Goal: Information Seeking & Learning: Learn about a topic

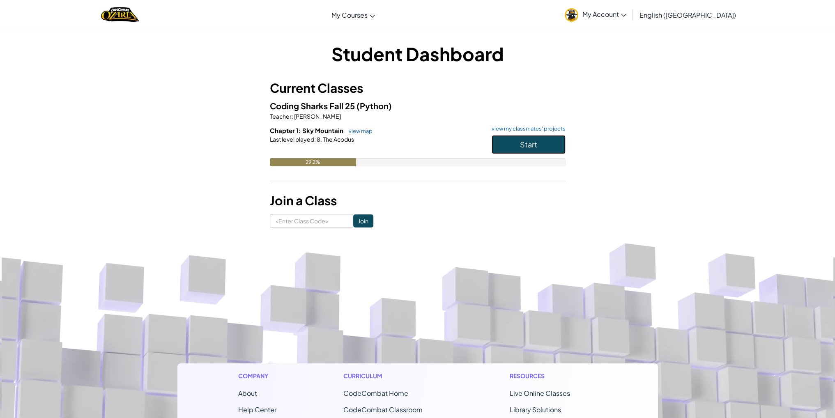
click at [524, 147] on span "Start" at bounding box center [528, 144] width 17 height 9
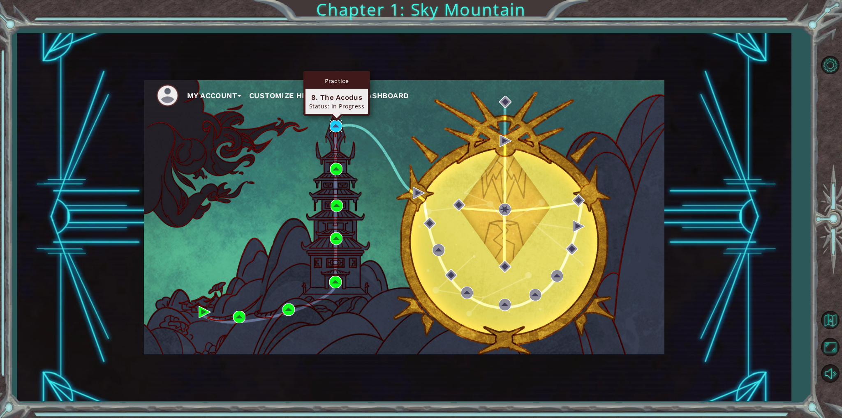
click at [340, 125] on img at bounding box center [336, 126] width 12 height 12
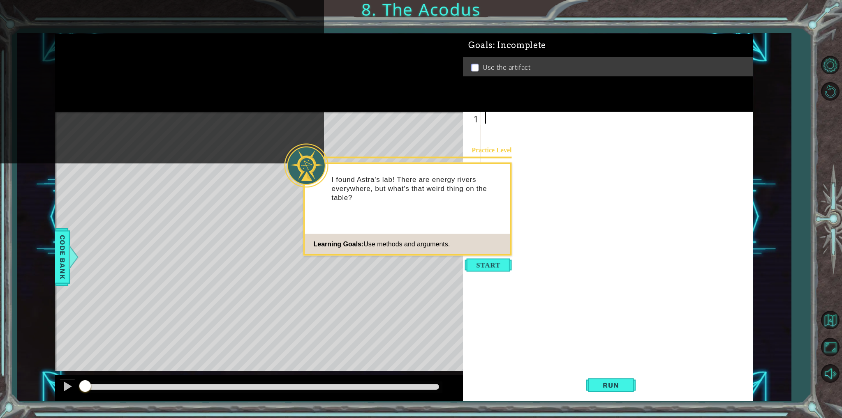
drag, startPoint x: 453, startPoint y: 180, endPoint x: 450, endPoint y: 191, distance: 12.3
click at [450, 188] on p "I found Astra's lab! There are energy rivers everywhere, but what's that weird …" at bounding box center [418, 188] width 173 height 27
click at [448, 225] on div "Practice Level I found Astra's lab! There are energy rivers everywhere, but wha…" at bounding box center [407, 209] width 208 height 93
click at [529, 272] on div "1 ההההההההההההההההההההההההההההההההההההההההההההההההההההההההההההההההההההההההההההה…" at bounding box center [608, 257] width 290 height 290
click at [476, 252] on footer "Learning Goals: Use methods and arguments." at bounding box center [407, 244] width 205 height 20
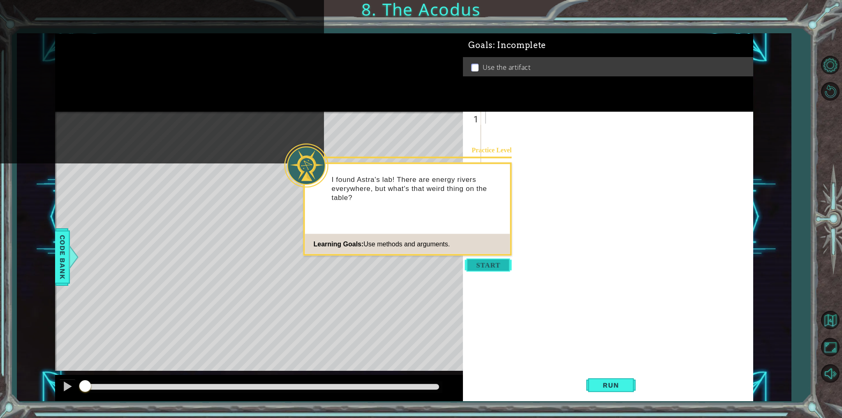
click at [510, 268] on button "Start" at bounding box center [488, 265] width 47 height 13
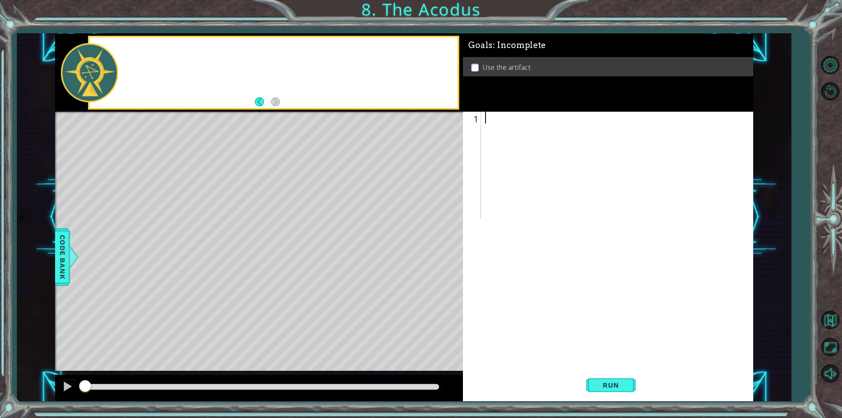
click at [494, 262] on div "1 ההההההההההההההההההההההההההההההההההההההההההההההההההההההההההההההההההההההההההההה…" at bounding box center [608, 257] width 290 height 290
drag, startPoint x: 391, startPoint y: 91, endPoint x: 397, endPoint y: 83, distance: 10.0
click at [396, 84] on div "I need to get to tha" at bounding box center [274, 72] width 368 height 70
click at [390, 92] on div "I need to get to that table. Once" at bounding box center [274, 72] width 368 height 70
drag, startPoint x: 395, startPoint y: 104, endPoint x: 397, endPoint y: 109, distance: 5.7
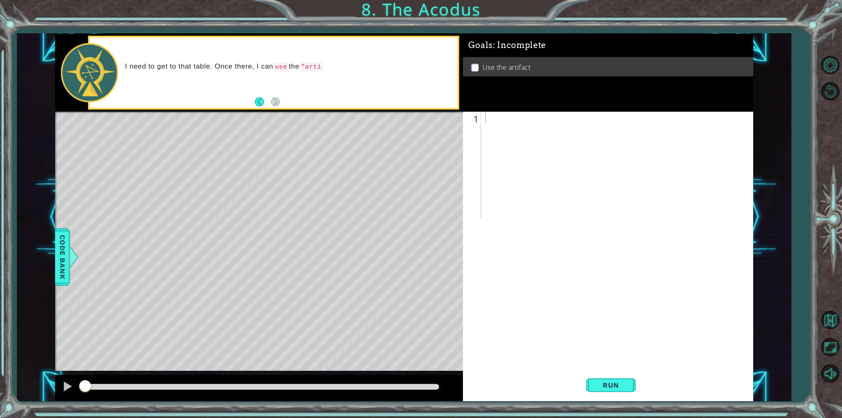
click at [396, 107] on div "I need to get to that table. Once there, I can use the "arti" at bounding box center [274, 72] width 368 height 70
click at [404, 113] on div at bounding box center [259, 113] width 408 height 2
click at [405, 106] on div "I need to get to that table. Once there, I can use the "artifact" and see what …" at bounding box center [274, 72] width 368 height 70
click at [346, 169] on div "Level Map" at bounding box center [245, 233] width 380 height 242
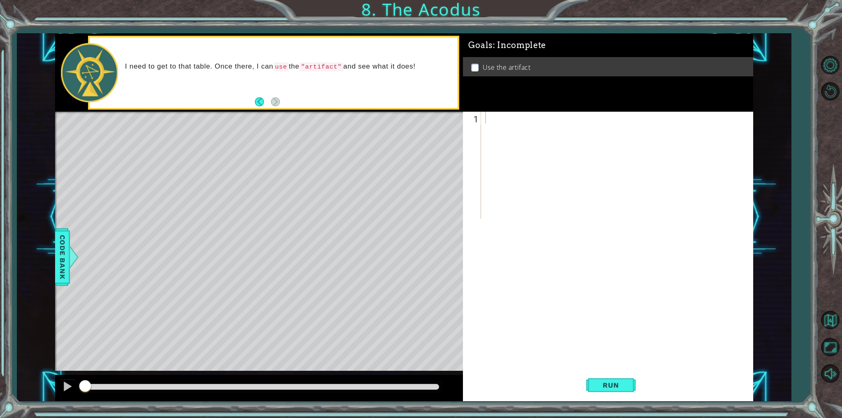
click at [346, 169] on div "Level Map" at bounding box center [245, 233] width 380 height 242
click at [355, 163] on div "Level Map" at bounding box center [245, 233] width 380 height 242
click at [383, 74] on div "I need to get to that table. Once there, I can use the "artifact" and see what …" at bounding box center [288, 73] width 338 height 30
click at [480, 102] on div "Goals : Incomplete Use the artifact" at bounding box center [608, 73] width 290 height 78
click at [483, 122] on div "1 ההההההההההההההההההההההההההההההההההההההההההההההההההההההההההההההההההההההההההההה…" at bounding box center [606, 165] width 287 height 107
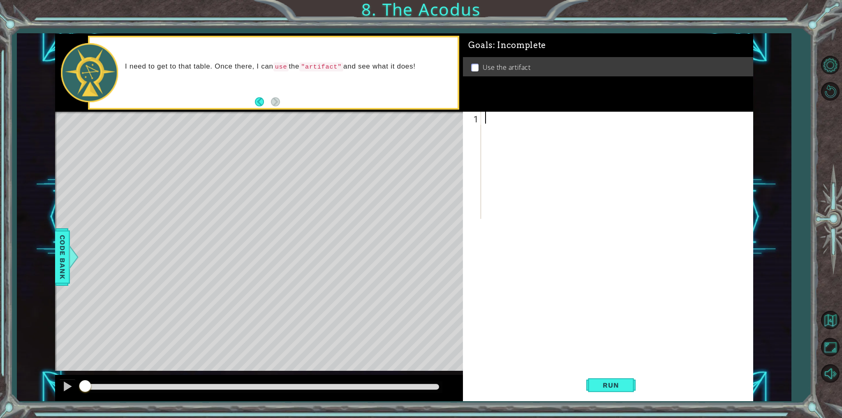
click at [521, 129] on div at bounding box center [618, 177] width 270 height 131
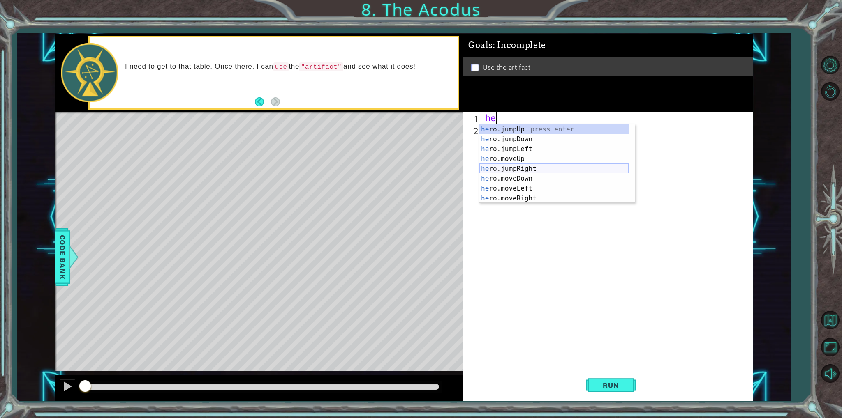
scroll to position [10, 0]
click at [517, 152] on div "he ro.jumpDown press enter he ro.jumpLeft press enter he ro.moveUp press enter …" at bounding box center [553, 174] width 149 height 99
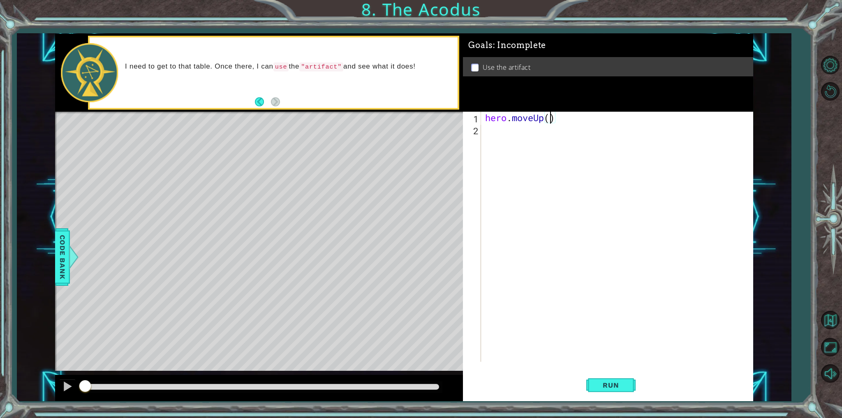
type textarea "hero.moveUp(2)"
click at [535, 139] on div "hero . moveUp ( 2 )" at bounding box center [618, 249] width 270 height 274
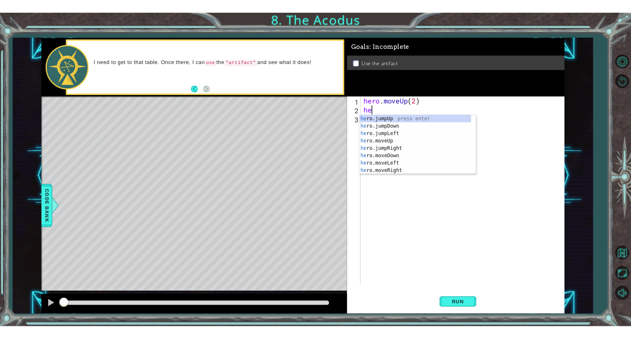
scroll to position [0, 0]
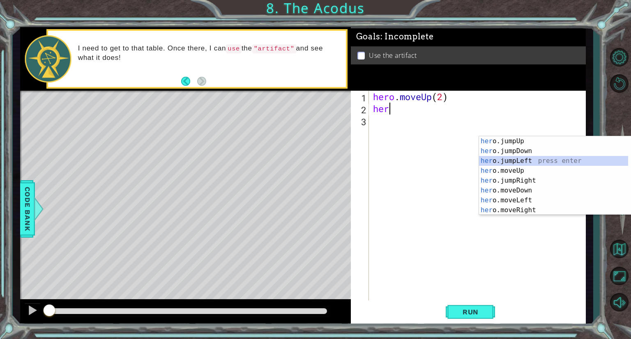
drag, startPoint x: 521, startPoint y: 160, endPoint x: 382, endPoint y: 175, distance: 140.6
click at [380, 175] on body "1 ההההההההההההההההההההההההההההההההההההההההההההההההההההההההההההההההההההההההההההה…" at bounding box center [315, 169] width 631 height 339
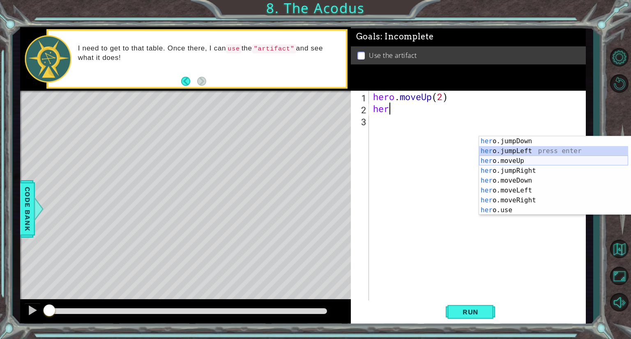
scroll to position [10, 0]
click at [521, 189] on div "her o.jumpDown press enter her o.jumpLeft press enter her o.moveUp press enter …" at bounding box center [553, 185] width 149 height 99
type textarea "hero.moveLeft(1)"
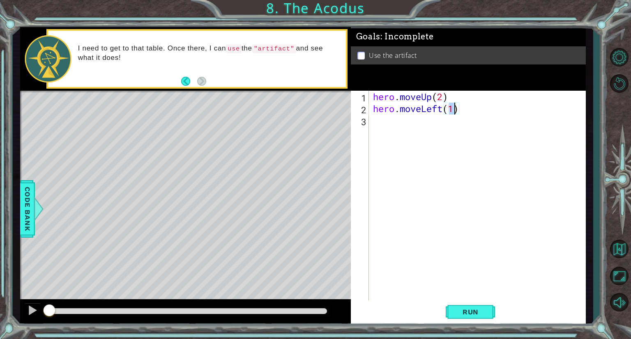
click at [414, 131] on div "hero . moveUp ( 2 ) hero . moveLeft ( 1 )" at bounding box center [479, 228] width 216 height 274
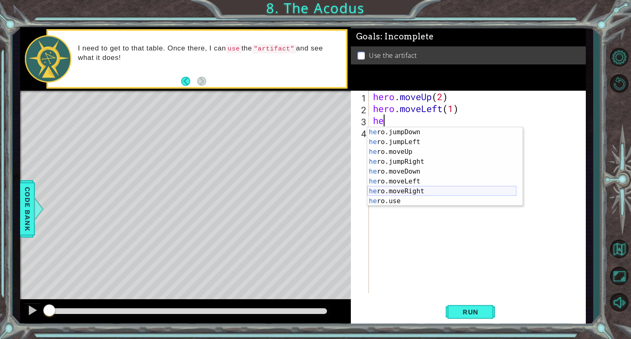
scroll to position [0, 0]
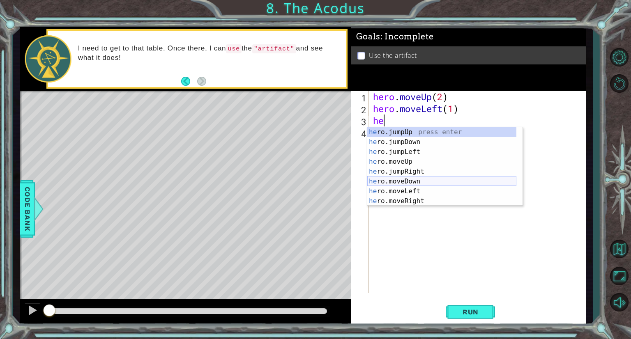
click at [410, 183] on div "he ro.jumpUp press enter he ro.jumpDown press enter he ro.jumpLeft press enter …" at bounding box center [441, 176] width 149 height 99
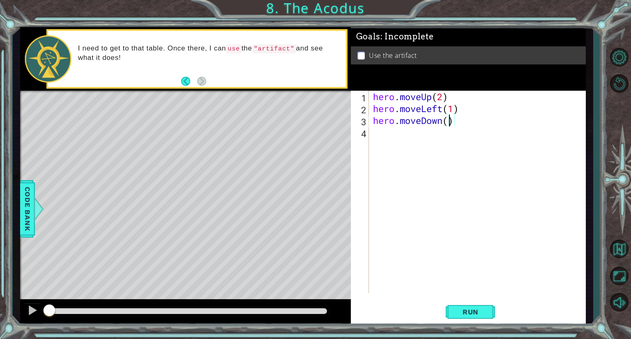
type textarea "hero.moveDown(2)"
click at [442, 133] on div "hero . moveUp ( 2 ) hero . moveLeft ( 1 ) hero . moveDown ( 2 )" at bounding box center [479, 204] width 216 height 226
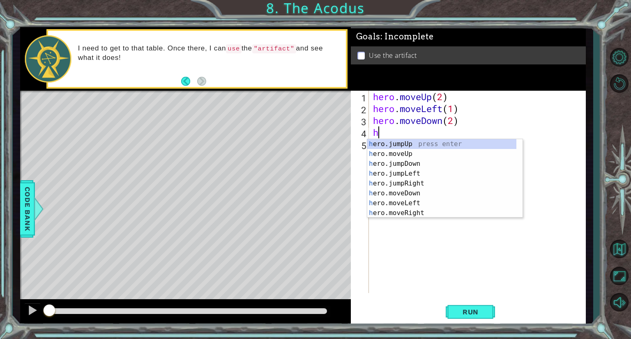
type textarea "he"
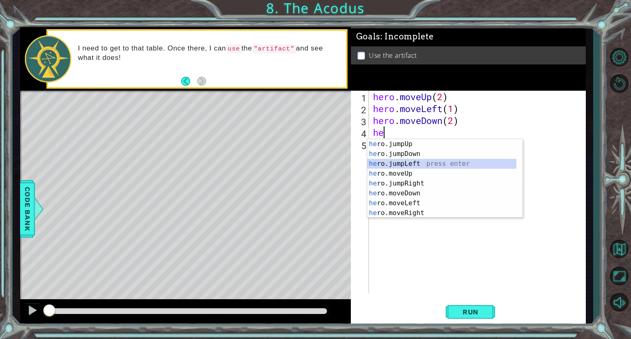
click at [446, 162] on div "he ro.jumpUp press enter he ro.jumpDown press enter he ro.jumpLeft press enter …" at bounding box center [441, 188] width 149 height 99
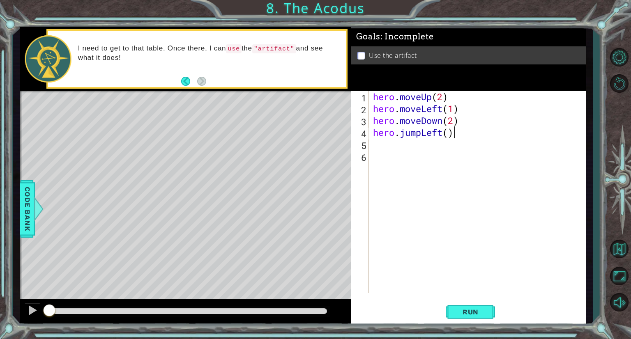
click at [454, 134] on div "hero . moveUp ( 2 ) hero . moveLeft ( 1 ) hero . moveDown ( 2 ) hero . jumpLeft…" at bounding box center [479, 204] width 216 height 226
type textarea "h"
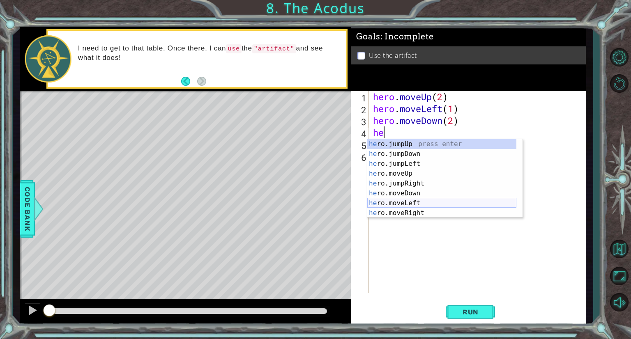
click at [441, 203] on div "he ro.jumpUp press enter he ro.jumpDown press enter he ro.jumpLeft press enter …" at bounding box center [441, 188] width 149 height 99
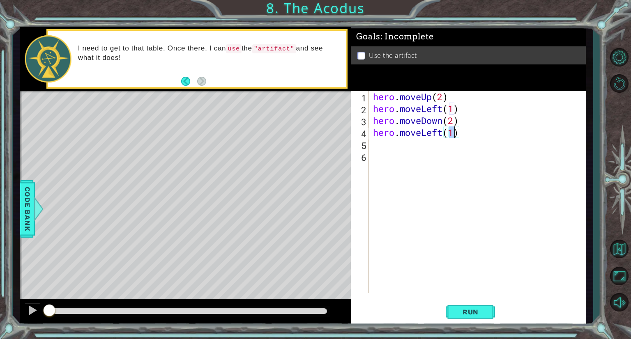
click at [462, 134] on div "hero . moveUp ( 2 ) hero . moveLeft ( 1 ) hero . moveDown ( 2 ) hero . moveLeft…" at bounding box center [479, 204] width 216 height 226
type textarea "h"
type textarea "hero.moveDown(2)"
click at [415, 138] on div "hero . moveUp ( 2 ) hero . moveLeft ( 1 ) hero . moveDown ( 2 )" at bounding box center [479, 204] width 216 height 226
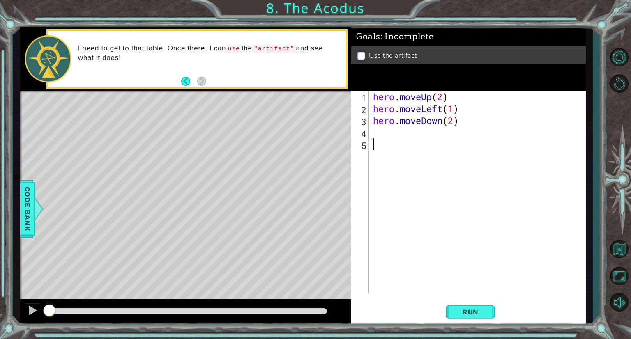
scroll to position [0, 0]
click at [401, 136] on div "hero . moveUp ( 2 ) hero . moveLeft ( 1 ) hero . moveDown ( 2 )" at bounding box center [479, 204] width 216 height 226
type textarea "he"
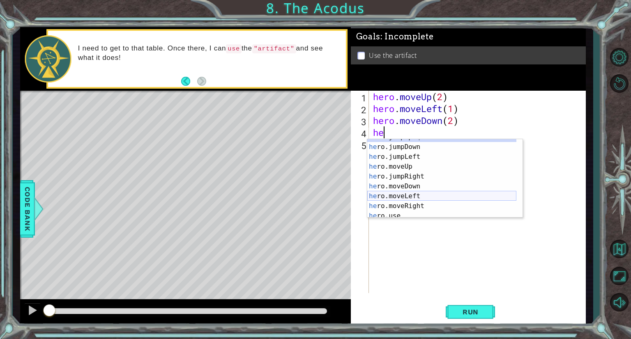
scroll to position [7, 0]
click at [424, 157] on div "he ro.jumpUp press enter he ro.jumpDown press enter he ro.jumpLeft press enter …" at bounding box center [441, 181] width 149 height 99
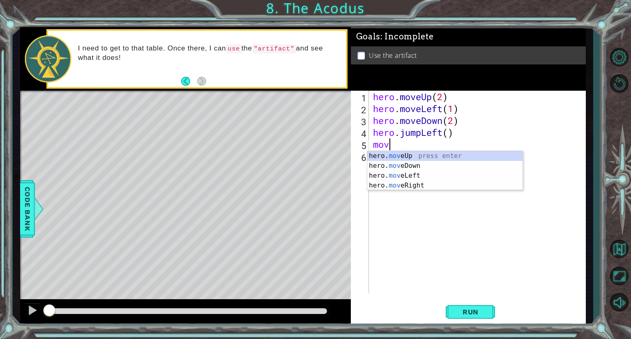
scroll to position [0, 0]
click at [418, 155] on div "hero. move Up press enter hero. move Down press enter hero. move Left press ent…" at bounding box center [444, 180] width 155 height 59
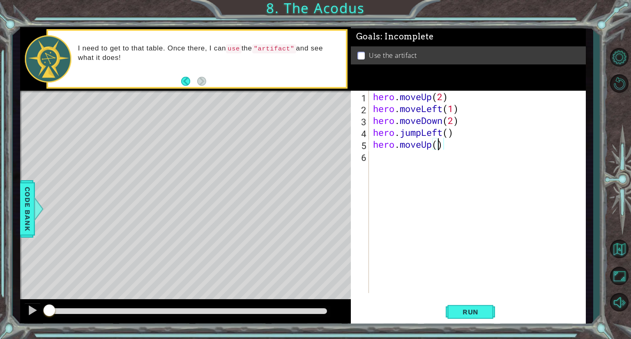
type textarea "hero.moveUp(2)"
click at [400, 160] on div "hero . moveUp ( 2 ) hero . moveLeft ( 1 ) hero . moveDown ( 2 ) hero . jumpLeft…" at bounding box center [479, 204] width 216 height 226
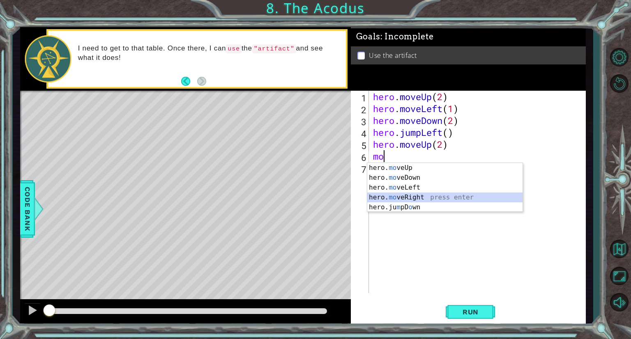
click at [412, 198] on div "hero. mo veUp press enter hero. mo veDown press enter hero. mo veLeft press ent…" at bounding box center [444, 197] width 155 height 69
type textarea "hero.moveRight(1)"
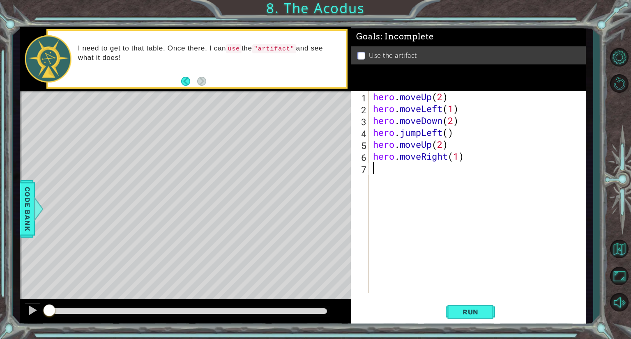
click at [422, 171] on div "hero . moveUp ( 2 ) hero . moveLeft ( 1 ) hero . moveDown ( 2 ) hero . jumpLeft…" at bounding box center [479, 204] width 216 height 226
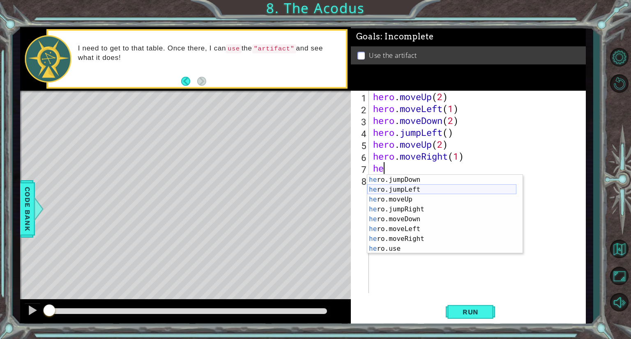
scroll to position [10, 0]
click at [401, 248] on div "he ro.jumpDown press enter he ro.jumpLeft press enter he ro.moveUp press enter …" at bounding box center [441, 224] width 149 height 99
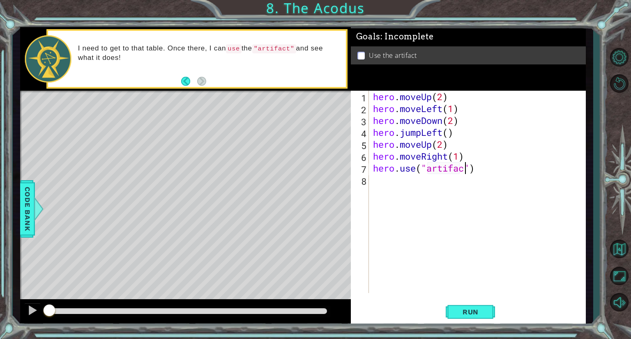
scroll to position [0, 4]
type textarea "hero.use("artifact")"
click at [472, 312] on span "Run" at bounding box center [470, 312] width 32 height 8
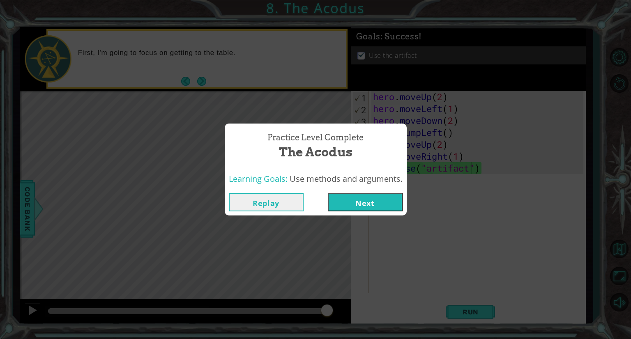
click at [390, 197] on button "Next" at bounding box center [365, 202] width 75 height 18
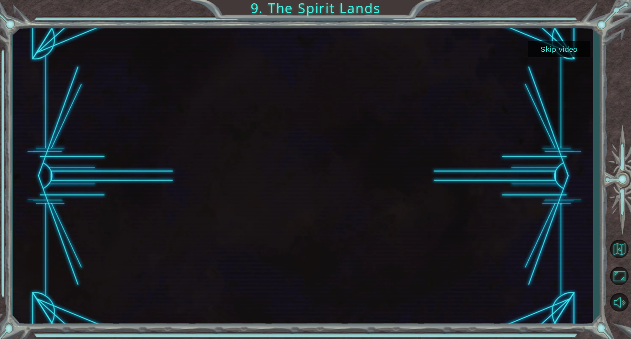
click at [557, 52] on button "Skip video" at bounding box center [559, 49] width 62 height 16
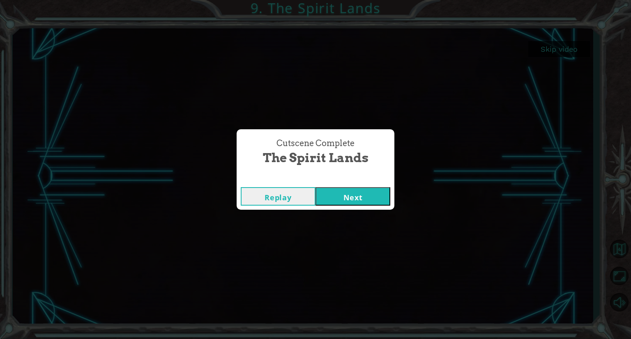
click at [344, 198] on button "Next" at bounding box center [353, 196] width 75 height 18
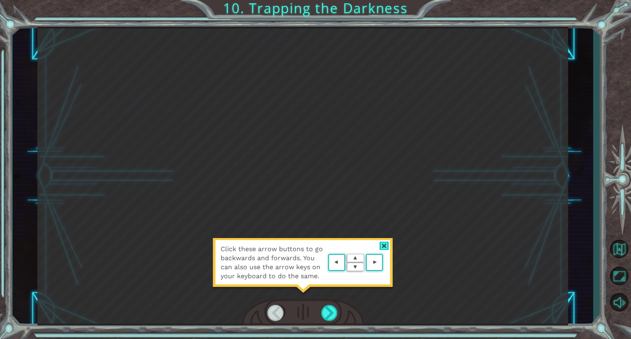
click at [381, 245] on div at bounding box center [384, 246] width 9 height 9
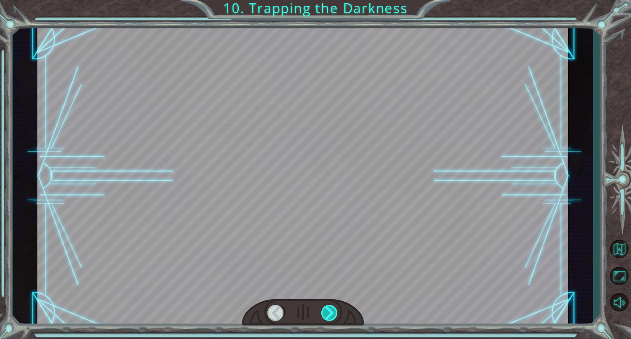
click at [330, 307] on div at bounding box center [329, 313] width 17 height 16
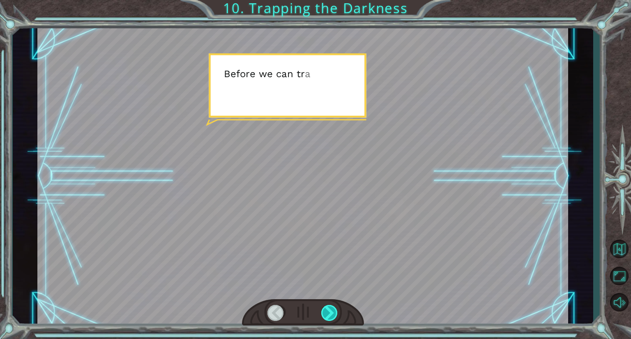
click at [330, 307] on div at bounding box center [329, 313] width 17 height 16
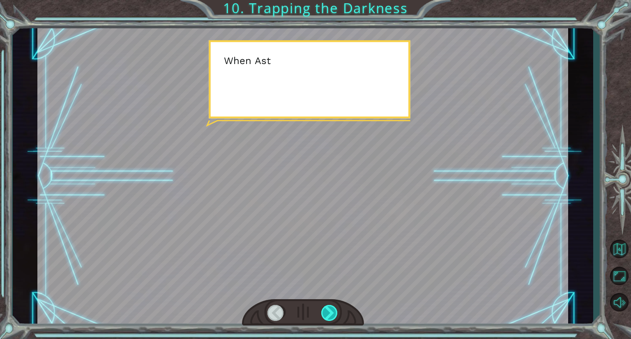
click at [330, 307] on div at bounding box center [329, 313] width 17 height 16
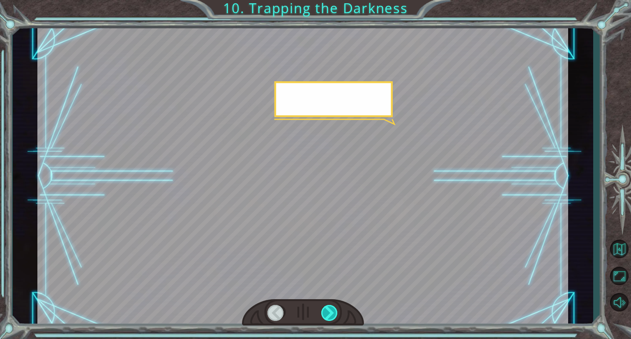
click at [330, 307] on div at bounding box center [329, 313] width 17 height 16
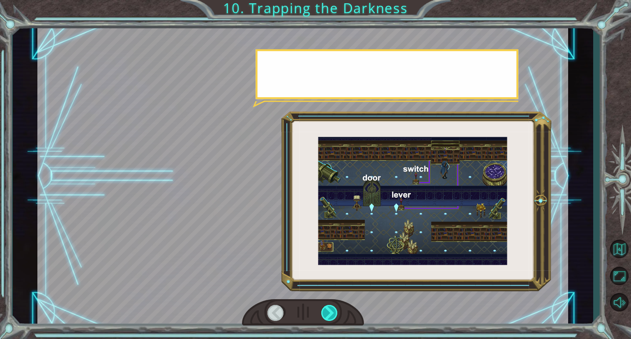
click at [330, 307] on div at bounding box center [329, 313] width 17 height 16
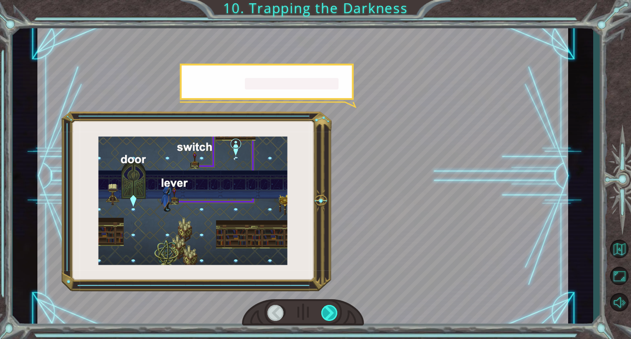
click at [330, 307] on div at bounding box center [329, 313] width 17 height 16
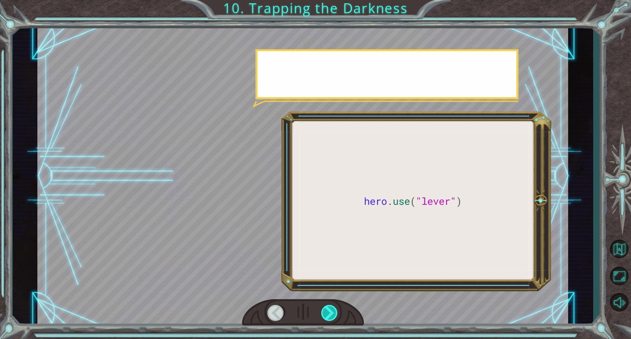
click at [330, 307] on div at bounding box center [329, 313] width 17 height 16
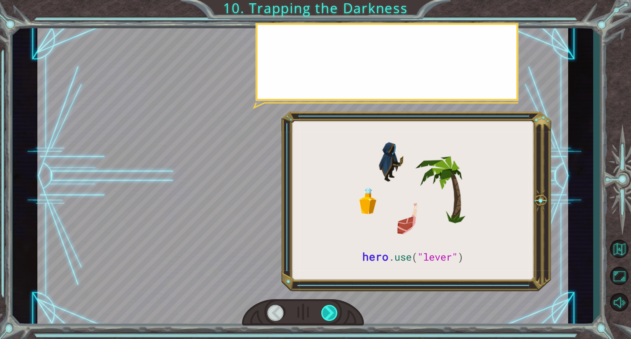
click at [330, 307] on div at bounding box center [329, 313] width 17 height 16
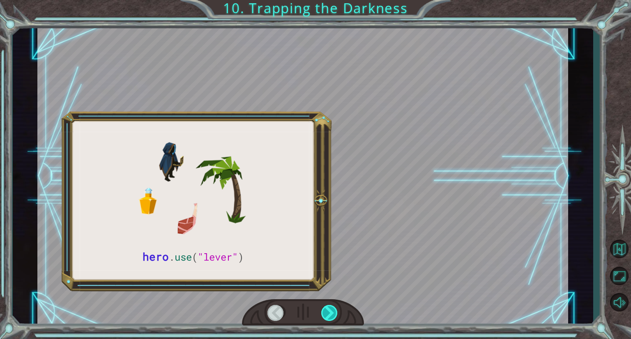
click at [330, 307] on div at bounding box center [329, 313] width 17 height 16
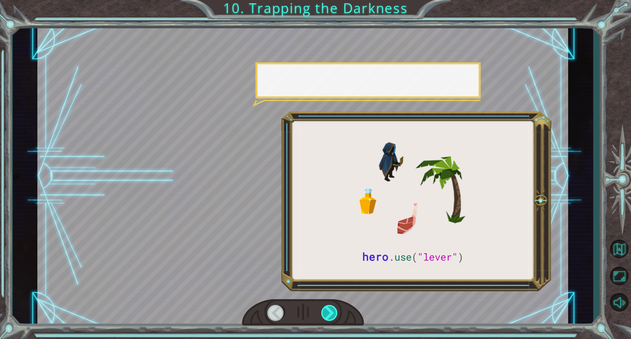
click at [330, 307] on div at bounding box center [329, 313] width 17 height 16
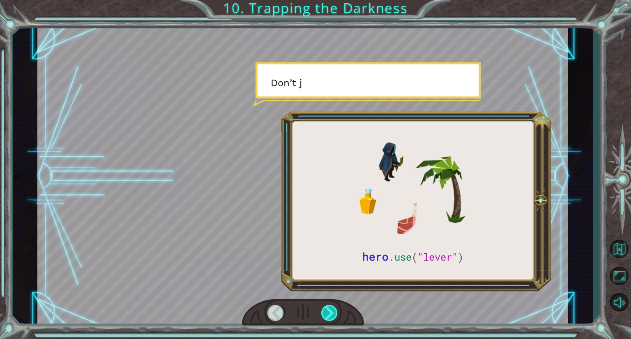
click at [330, 307] on div at bounding box center [329, 313] width 17 height 16
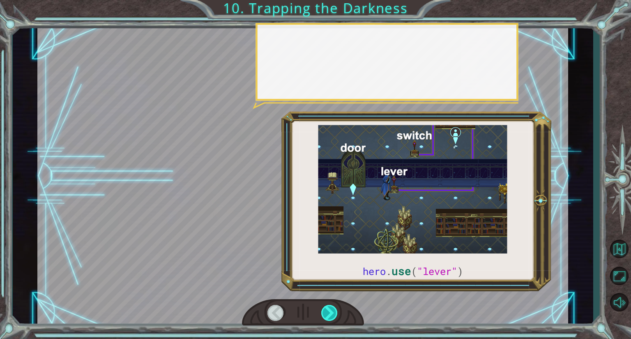
click at [330, 307] on div at bounding box center [329, 313] width 17 height 16
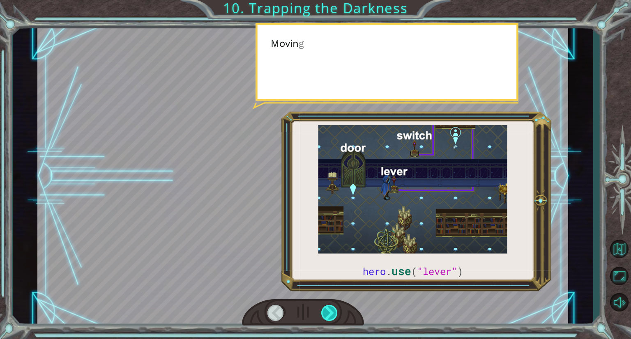
click at [330, 307] on div at bounding box center [329, 313] width 17 height 16
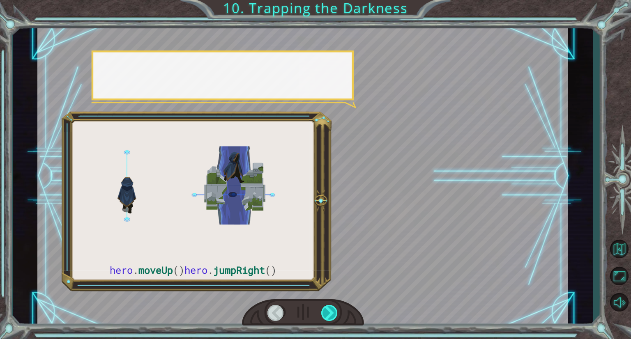
click at [330, 307] on div at bounding box center [329, 313] width 17 height 16
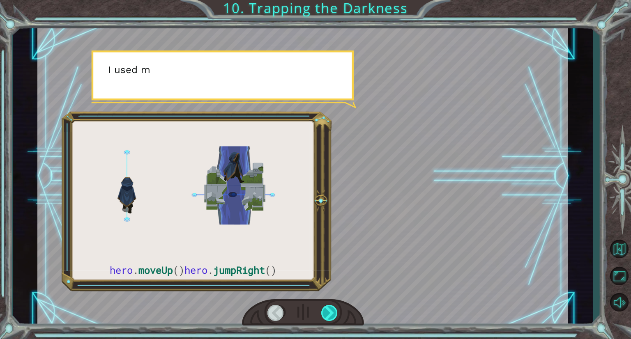
click at [330, 307] on div at bounding box center [329, 313] width 17 height 16
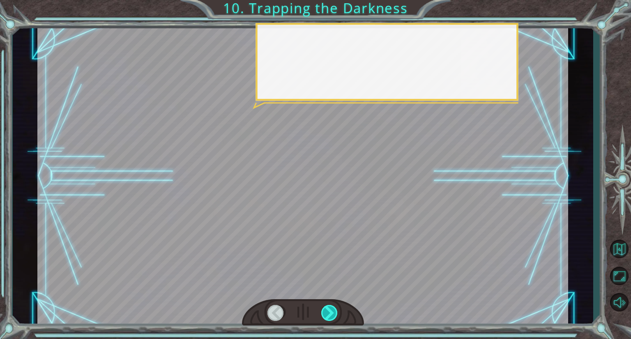
click at [330, 307] on div at bounding box center [329, 313] width 17 height 16
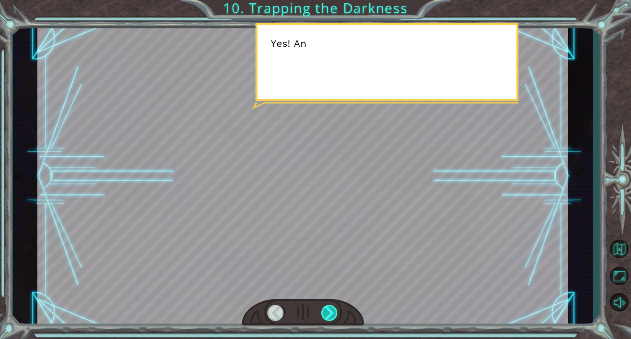
click at [330, 307] on div at bounding box center [329, 313] width 17 height 16
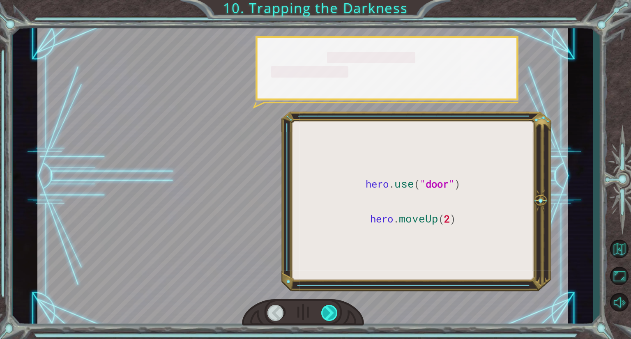
click at [330, 307] on div at bounding box center [329, 313] width 17 height 16
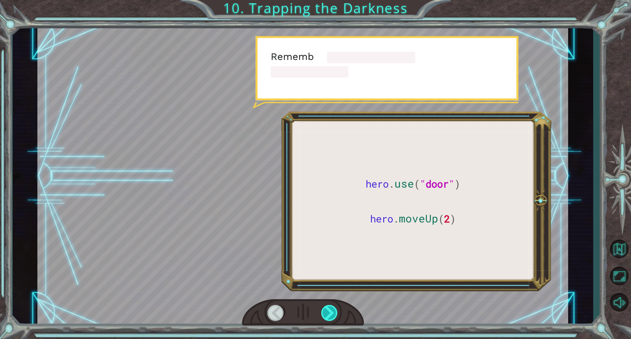
click at [330, 307] on div at bounding box center [329, 313] width 17 height 16
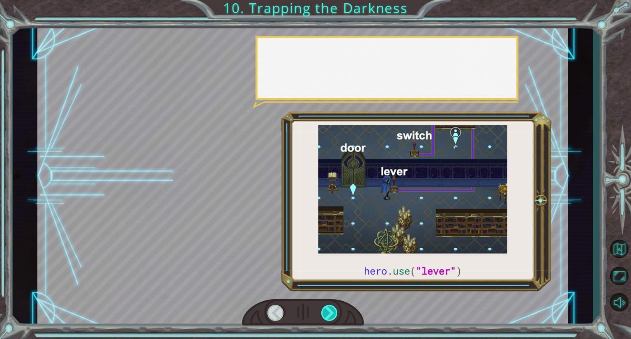
click at [330, 307] on div at bounding box center [329, 313] width 17 height 16
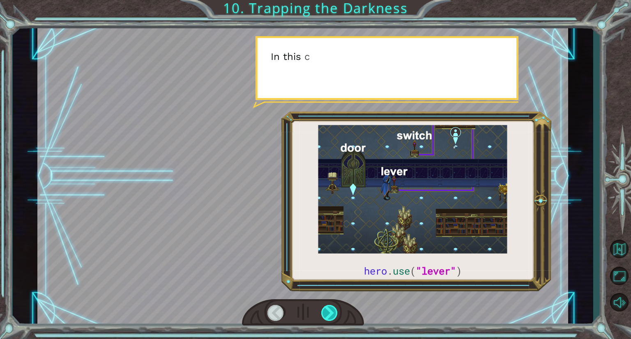
click at [330, 307] on div at bounding box center [329, 313] width 17 height 16
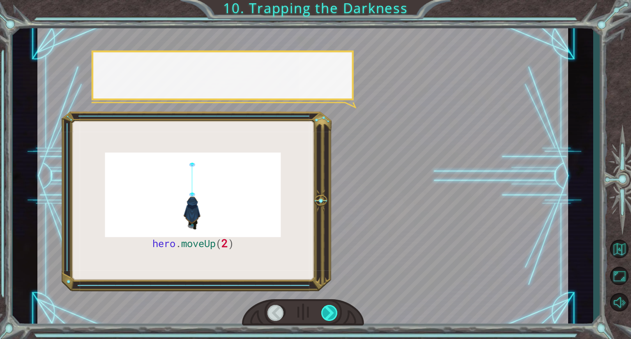
click at [330, 307] on div at bounding box center [329, 313] width 17 height 16
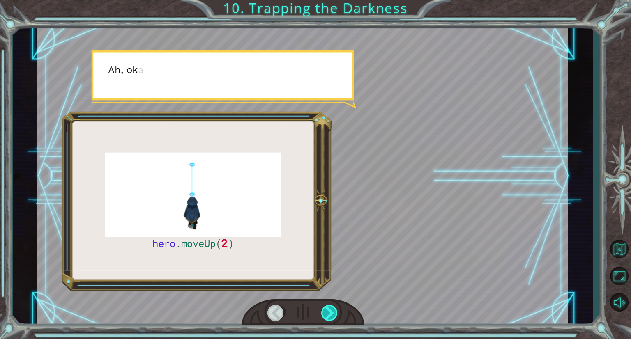
click at [330, 307] on div at bounding box center [329, 313] width 17 height 16
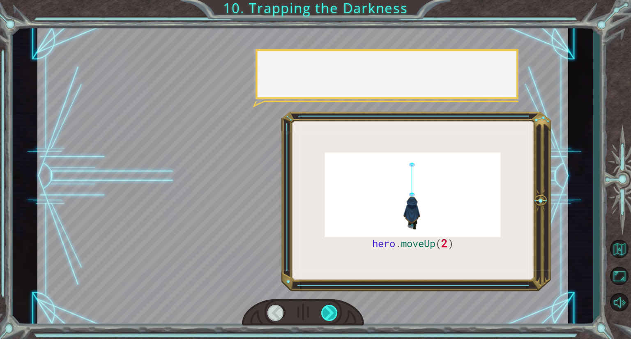
click at [330, 307] on div at bounding box center [329, 313] width 17 height 16
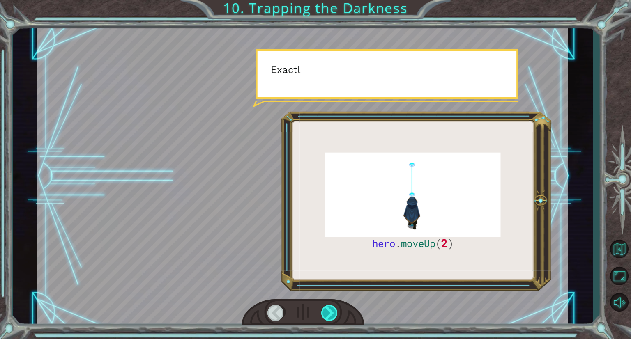
click at [330, 307] on div at bounding box center [329, 313] width 17 height 16
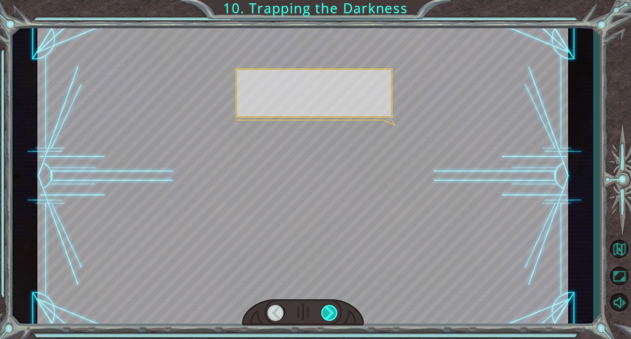
click at [330, 307] on div at bounding box center [329, 313] width 17 height 16
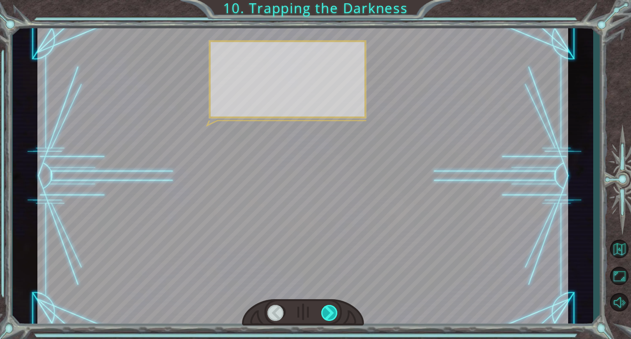
click at [330, 307] on div at bounding box center [329, 313] width 17 height 16
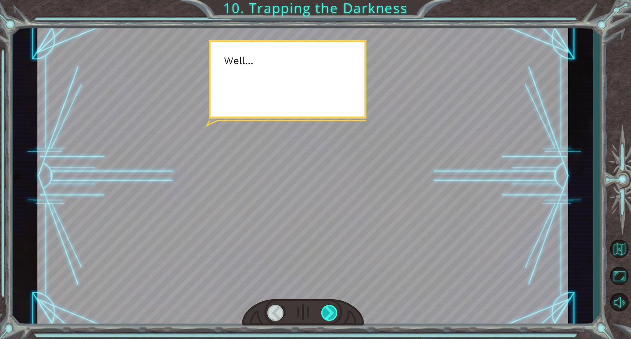
click at [330, 307] on div at bounding box center [329, 313] width 17 height 16
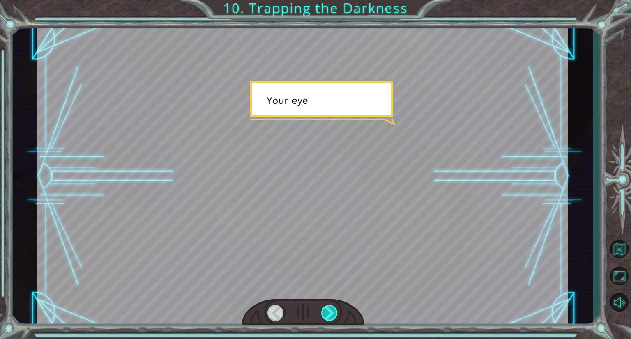
click at [330, 307] on div at bounding box center [329, 313] width 17 height 16
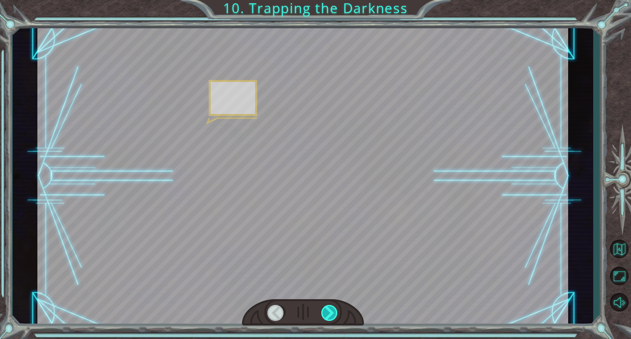
click at [330, 307] on div at bounding box center [329, 313] width 17 height 16
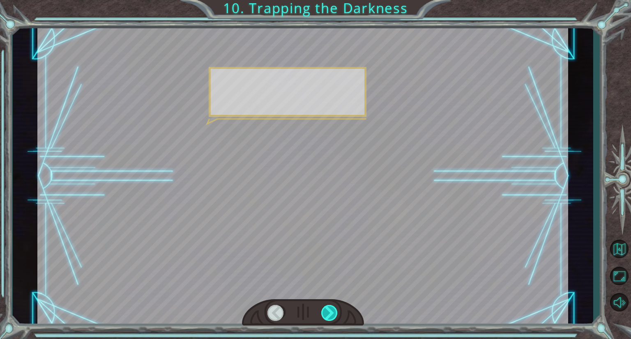
click at [330, 307] on div at bounding box center [329, 313] width 17 height 16
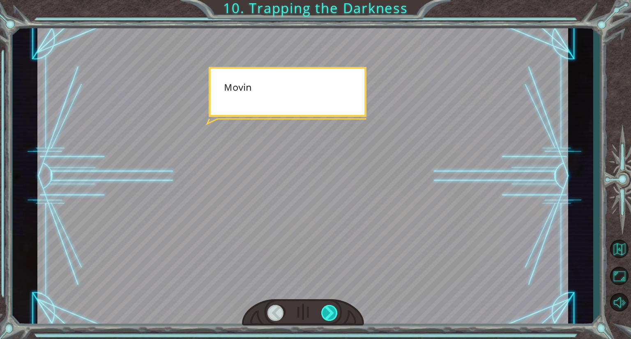
click at [330, 307] on div at bounding box center [329, 313] width 17 height 16
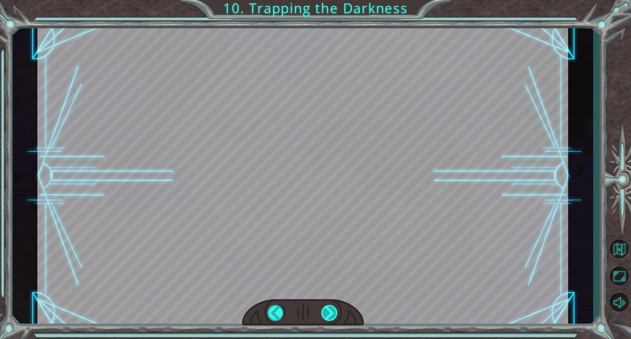
click at [330, 307] on div at bounding box center [329, 313] width 17 height 16
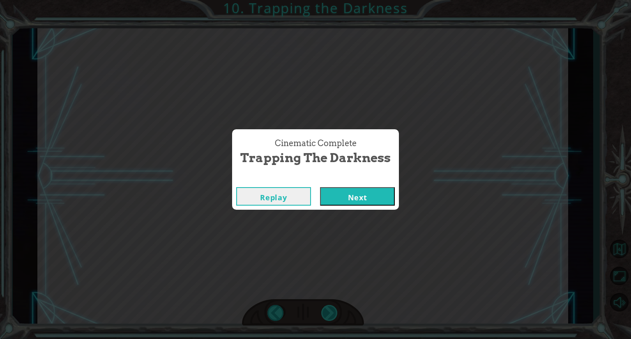
click at [330, 307] on div "Cinematic Complete Trapping the Darkness Replay Next" at bounding box center [315, 169] width 631 height 339
click at [221, 20] on div "Cinematic Complete Trapping the Darkness Replay Next" at bounding box center [315, 169] width 631 height 339
click at [305, 194] on button "Replay" at bounding box center [273, 196] width 75 height 18
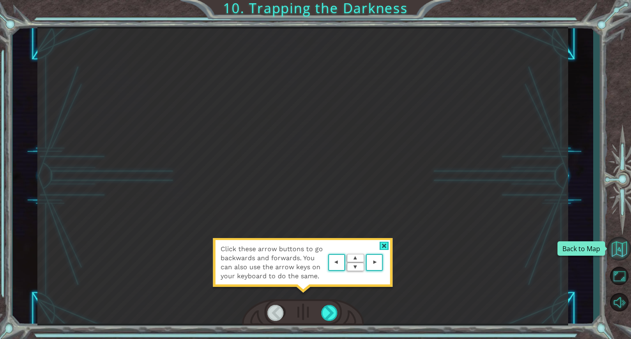
click at [620, 249] on button "Back to Map" at bounding box center [619, 249] width 24 height 24
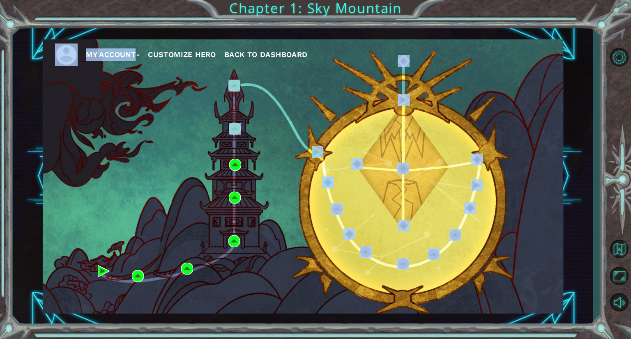
drag, startPoint x: 121, startPoint y: 78, endPoint x: 272, endPoint y: 117, distance: 156.1
click at [272, 117] on div "My Account Customize Hero Back to Dashboard" at bounding box center [303, 176] width 520 height 275
click at [102, 118] on div "My Account Customize Hero Back to Dashboard" at bounding box center [303, 176] width 520 height 275
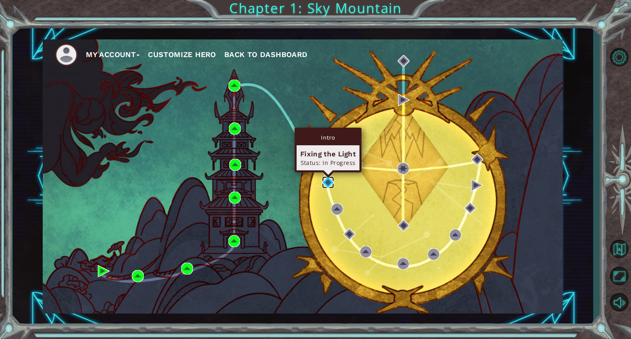
click at [324, 181] on img at bounding box center [328, 183] width 12 height 12
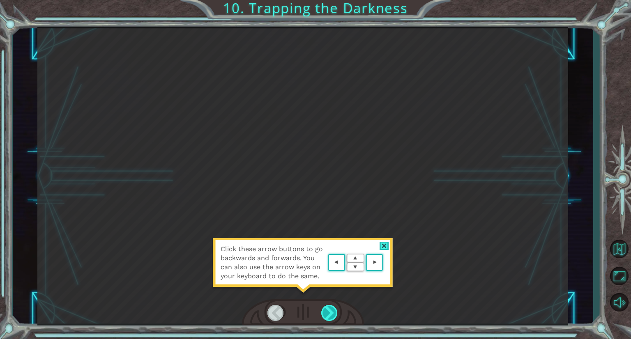
click at [337, 308] on div at bounding box center [329, 313] width 17 height 16
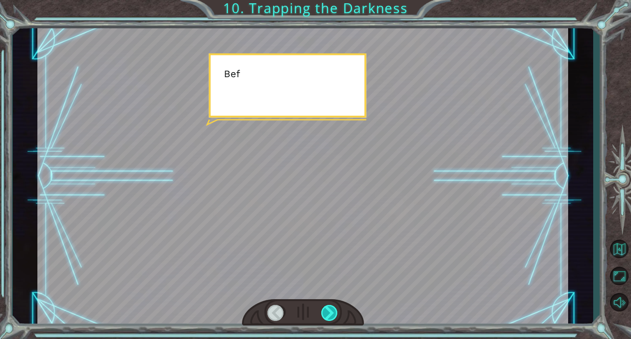
click at [337, 308] on div at bounding box center [329, 313] width 17 height 16
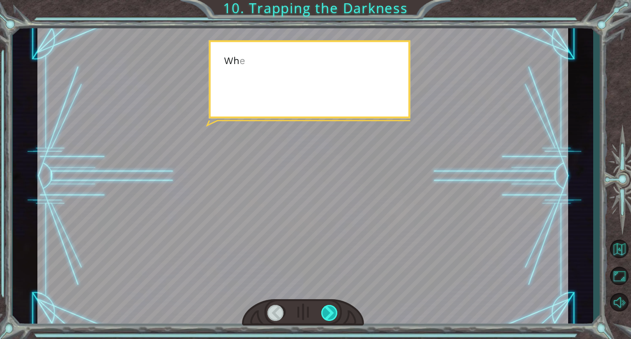
click at [337, 308] on div at bounding box center [329, 313] width 17 height 16
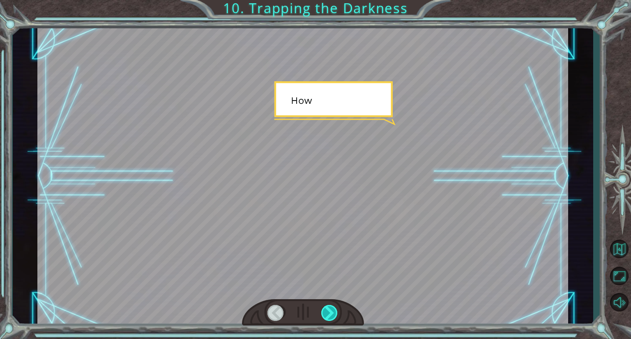
click at [337, 308] on div at bounding box center [329, 313] width 17 height 16
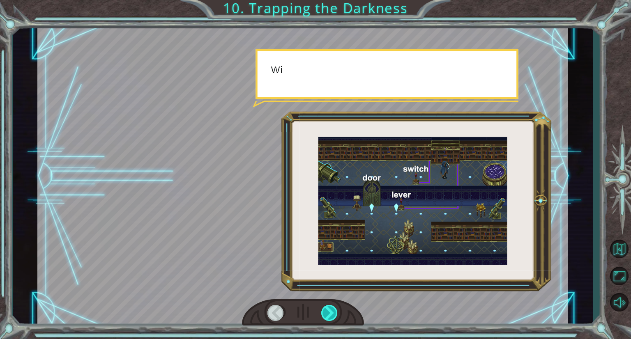
click at [337, 308] on div at bounding box center [329, 313] width 17 height 16
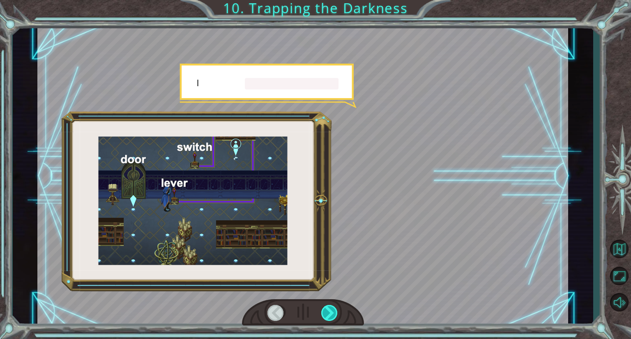
click at [337, 308] on div at bounding box center [329, 313] width 17 height 16
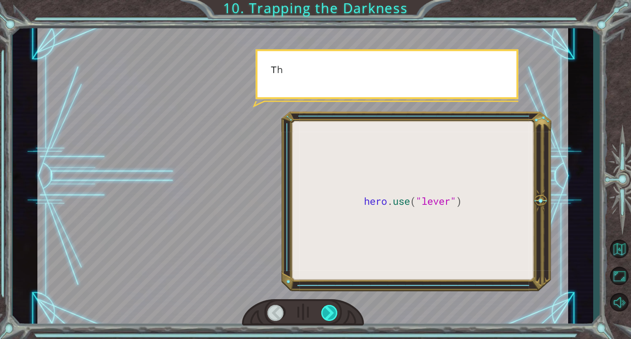
click at [337, 308] on div at bounding box center [329, 313] width 17 height 16
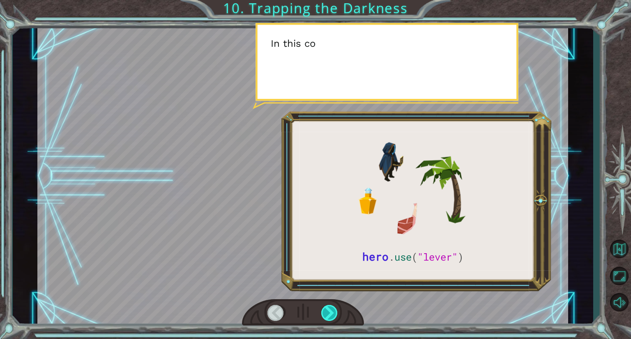
click at [330, 309] on div at bounding box center [329, 313] width 17 height 16
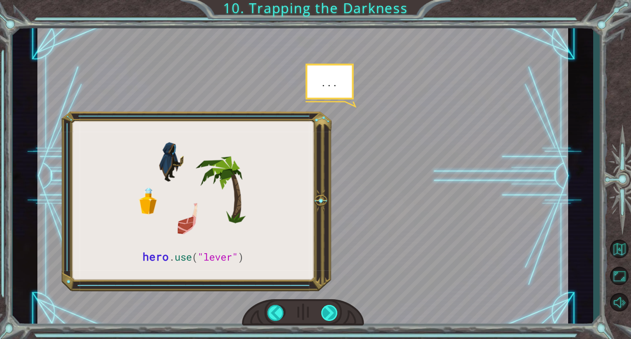
click at [330, 309] on div at bounding box center [329, 313] width 17 height 16
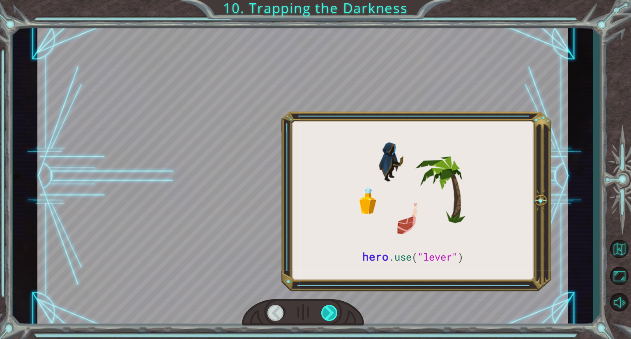
click at [330, 309] on div at bounding box center [329, 313] width 17 height 16
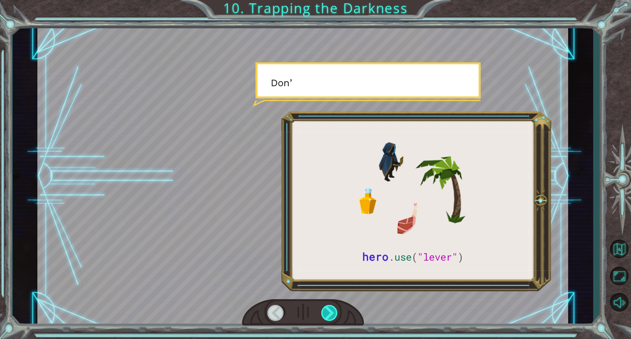
click at [330, 309] on div at bounding box center [329, 313] width 17 height 16
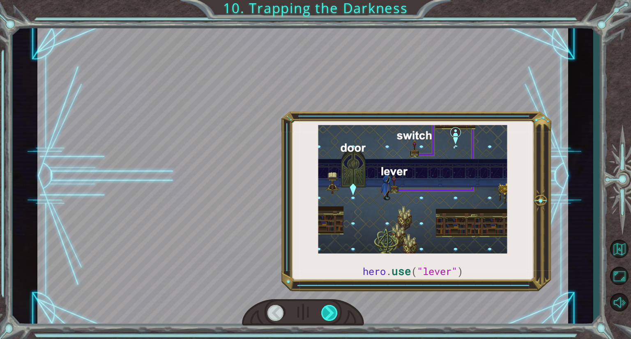
click at [330, 309] on div at bounding box center [329, 313] width 17 height 16
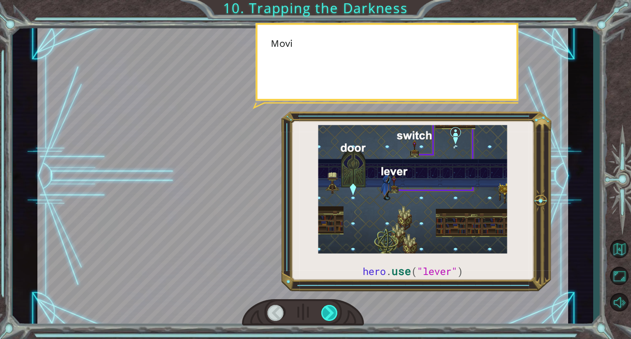
click at [330, 309] on div at bounding box center [329, 313] width 17 height 16
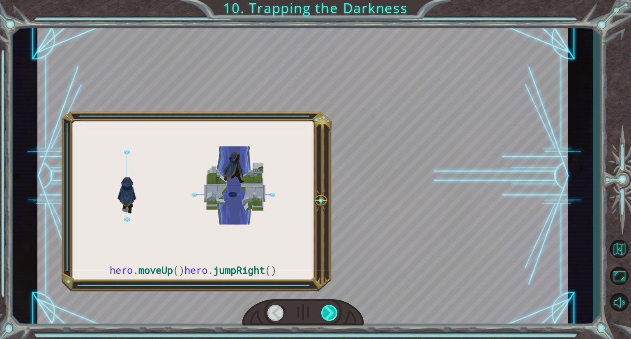
click at [330, 309] on div at bounding box center [329, 313] width 17 height 16
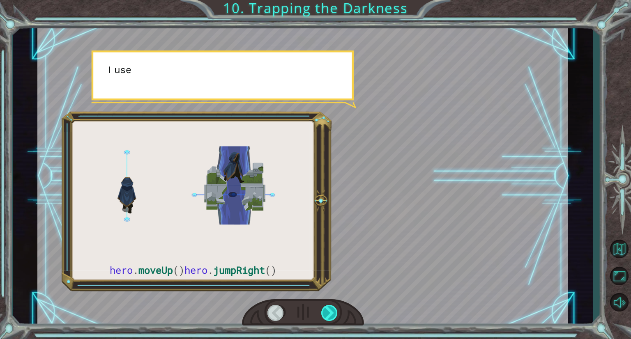
click at [330, 309] on div at bounding box center [329, 313] width 17 height 16
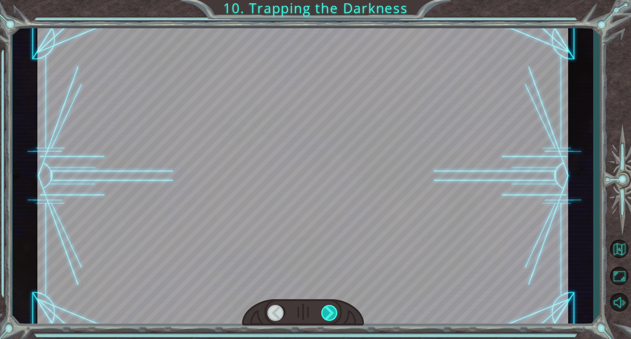
click at [330, 309] on div at bounding box center [329, 313] width 17 height 16
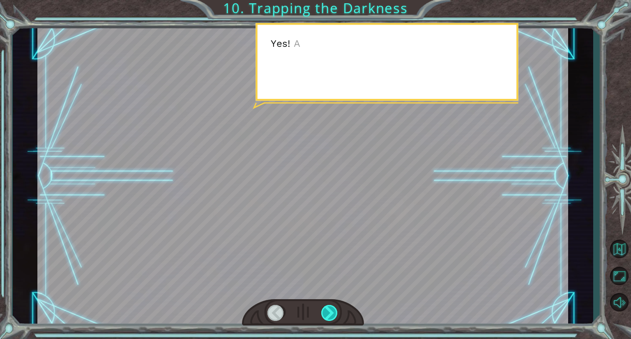
click at [330, 309] on div at bounding box center [329, 313] width 17 height 16
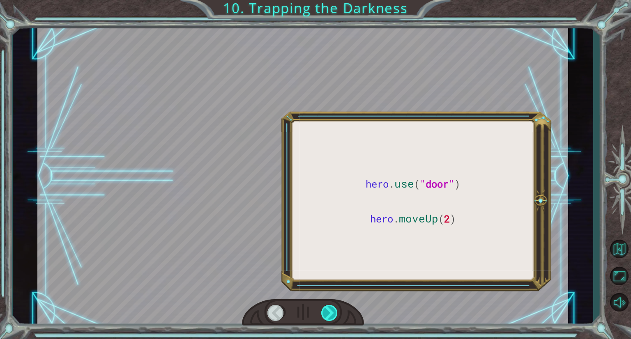
click at [330, 309] on div at bounding box center [329, 313] width 17 height 16
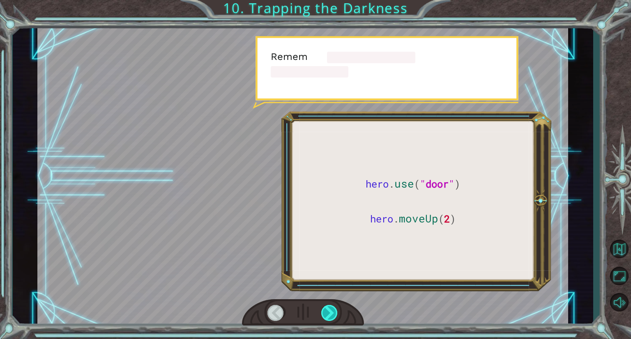
click at [330, 309] on div at bounding box center [329, 313] width 17 height 16
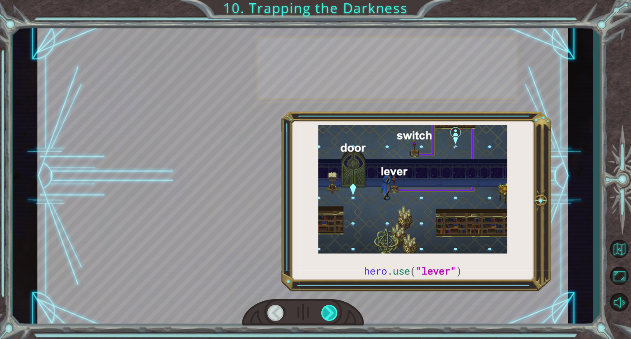
click at [330, 309] on div at bounding box center [329, 313] width 17 height 16
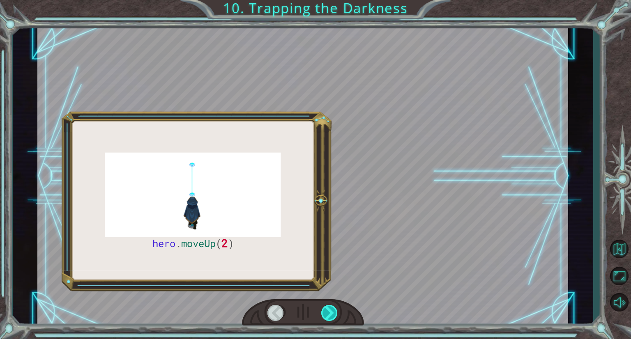
click at [330, 309] on div at bounding box center [329, 313] width 17 height 16
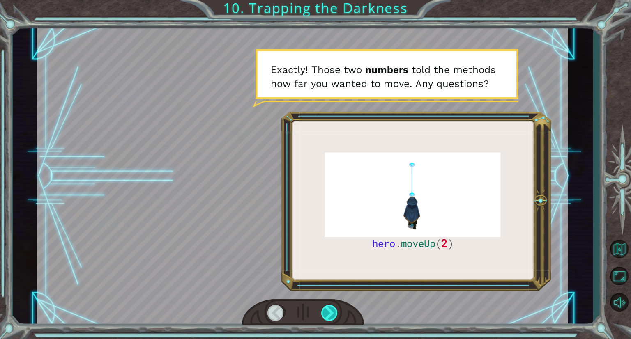
click at [332, 311] on div at bounding box center [329, 313] width 17 height 16
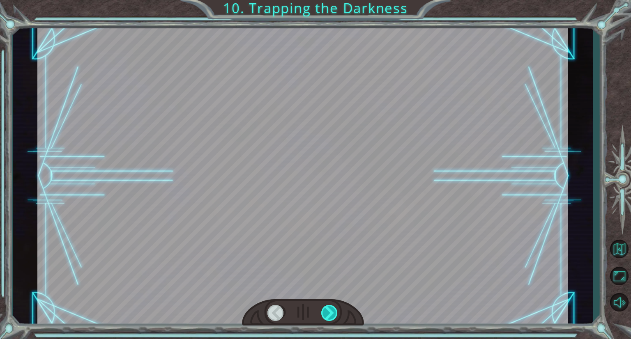
click at [332, 311] on div at bounding box center [329, 313] width 17 height 16
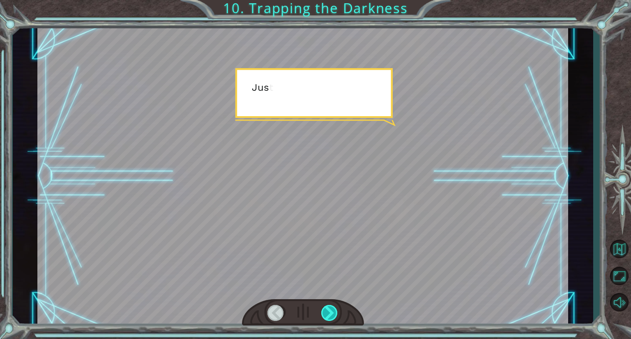
click at [332, 311] on div at bounding box center [329, 313] width 17 height 16
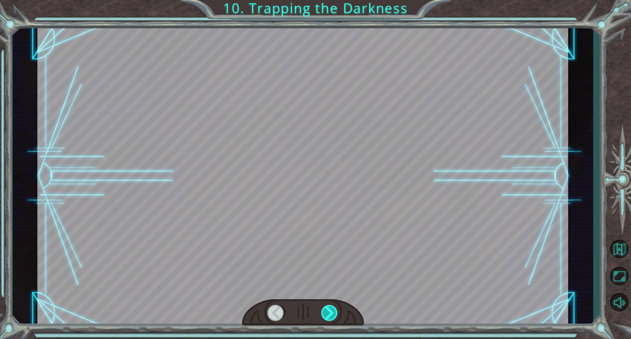
click at [332, 311] on div at bounding box center [329, 313] width 17 height 16
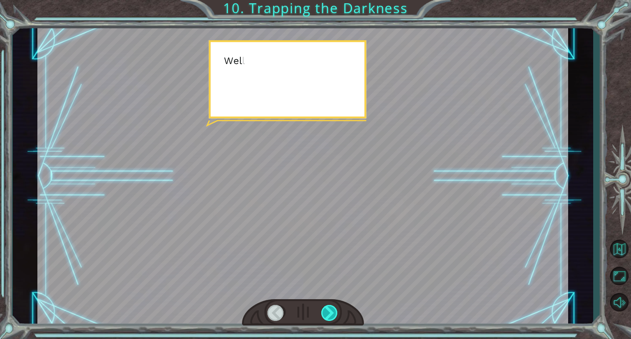
click at [332, 311] on div at bounding box center [329, 313] width 17 height 16
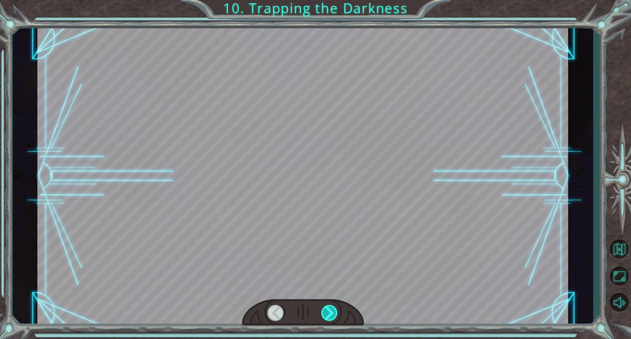
click at [332, 311] on div at bounding box center [329, 313] width 17 height 16
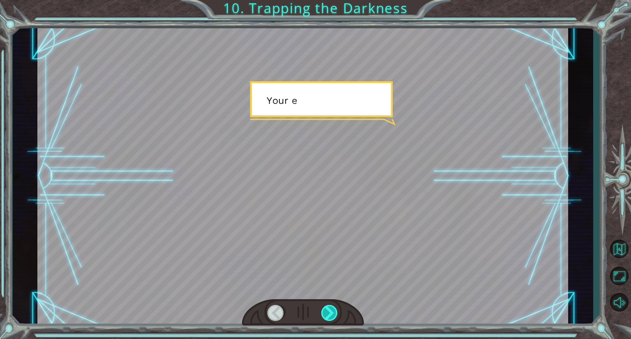
click at [332, 311] on div at bounding box center [329, 313] width 17 height 16
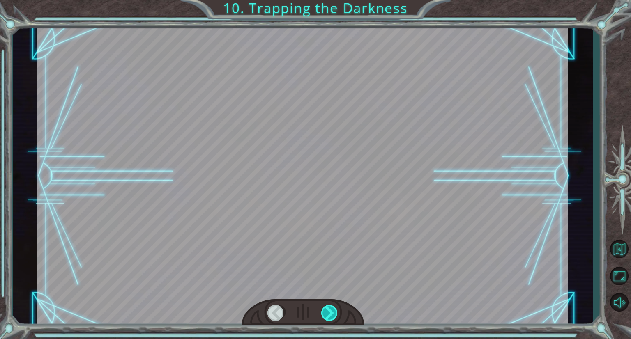
click at [332, 311] on div at bounding box center [329, 313] width 17 height 16
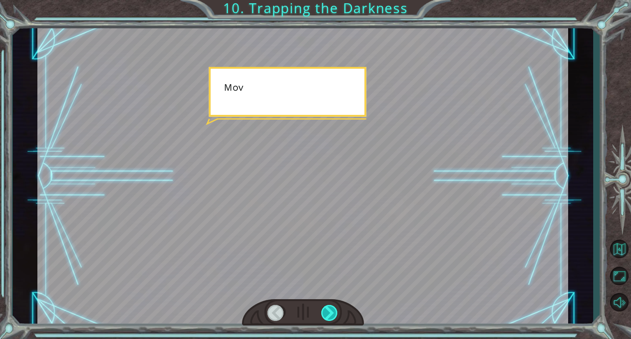
click at [332, 311] on div at bounding box center [329, 313] width 17 height 16
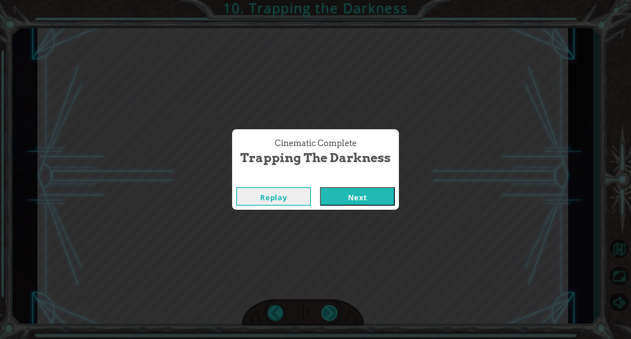
click at [332, 0] on div "hero . moveUp ( 2 ) B e f o r e w e c a n t r a p t h e D a r k n e s s w i t h…" at bounding box center [315, 0] width 631 height 0
click at [332, 311] on div "Cinematic Complete Trapping the Darkness Replay Next" at bounding box center [315, 169] width 631 height 339
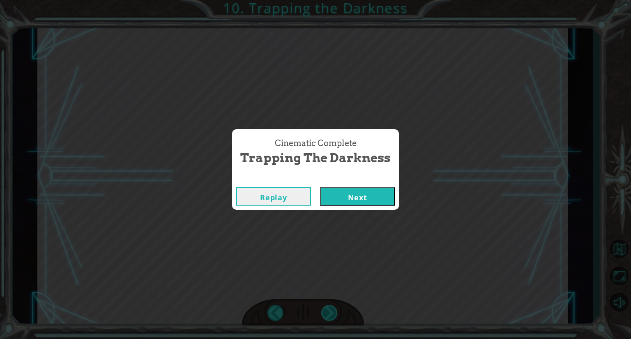
click at [332, 311] on div "Cinematic Complete Trapping the Darkness Replay Next" at bounding box center [315, 169] width 631 height 339
click at [366, 193] on button "Next" at bounding box center [357, 196] width 75 height 18
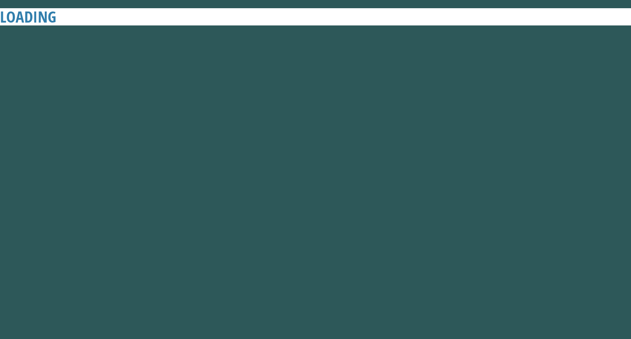
click at [366, 193] on button "Next" at bounding box center [357, 196] width 75 height 18
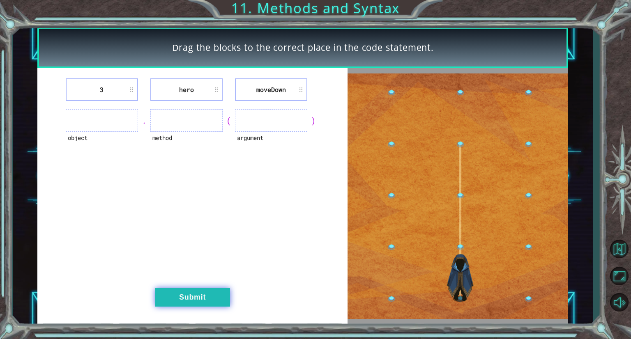
click at [204, 303] on button "Submit" at bounding box center [192, 297] width 75 height 18
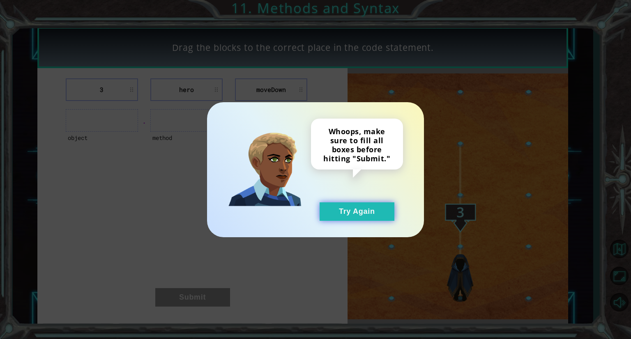
click at [382, 209] on button "Try Again" at bounding box center [357, 212] width 75 height 18
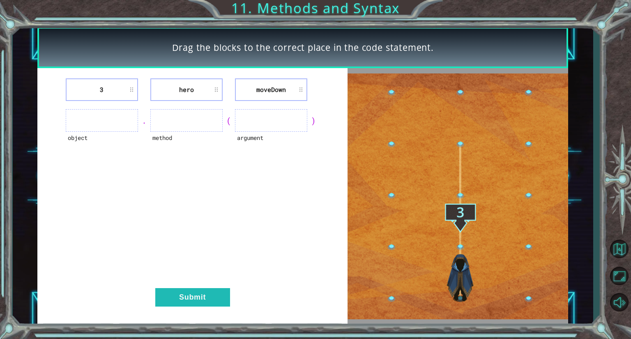
click at [90, 120] on ul at bounding box center [102, 120] width 72 height 23
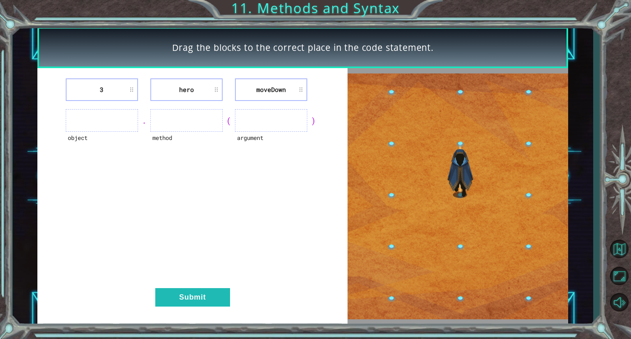
click at [104, 132] on div "object" at bounding box center [102, 143] width 72 height 23
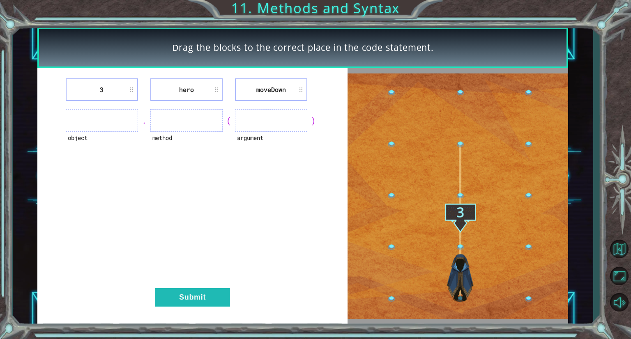
click at [104, 131] on ul at bounding box center [102, 120] width 72 height 23
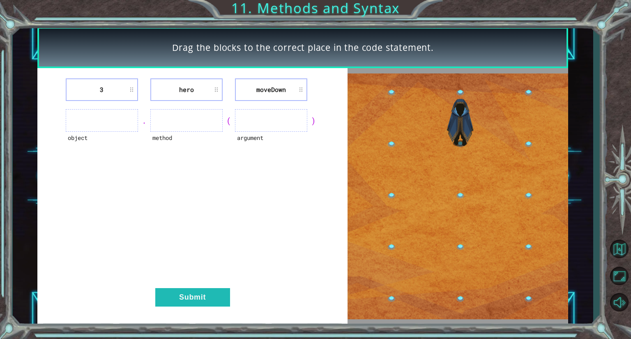
click at [104, 131] on ul at bounding box center [102, 120] width 72 height 23
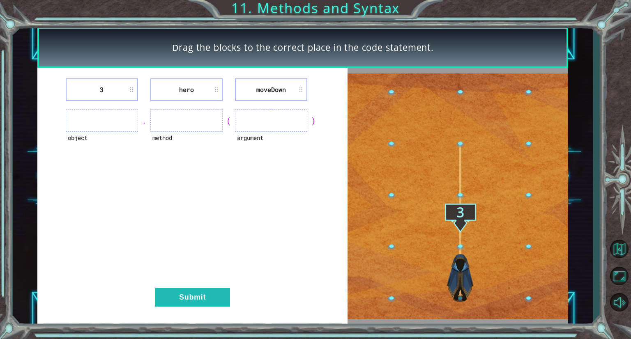
click at [105, 129] on ul at bounding box center [102, 120] width 72 height 23
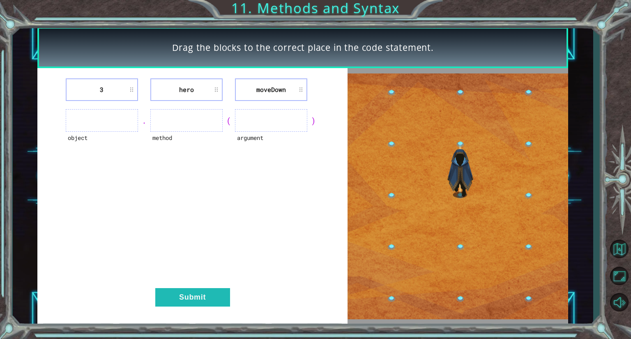
click at [268, 114] on ul at bounding box center [271, 120] width 72 height 23
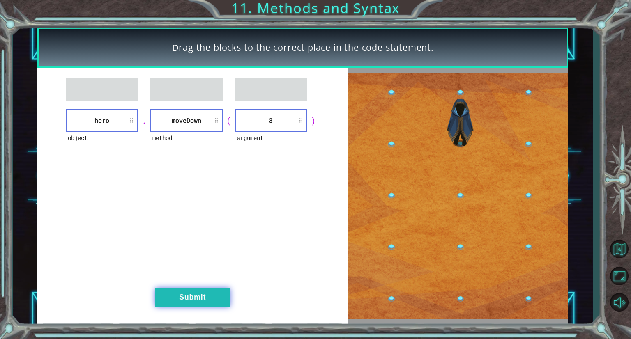
click at [210, 296] on button "Submit" at bounding box center [192, 297] width 75 height 18
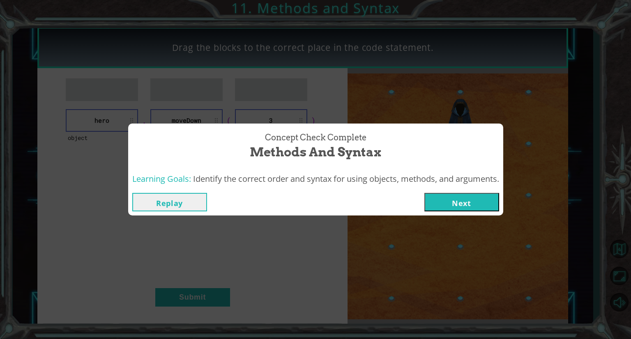
click at [478, 204] on button "Next" at bounding box center [461, 202] width 75 height 18
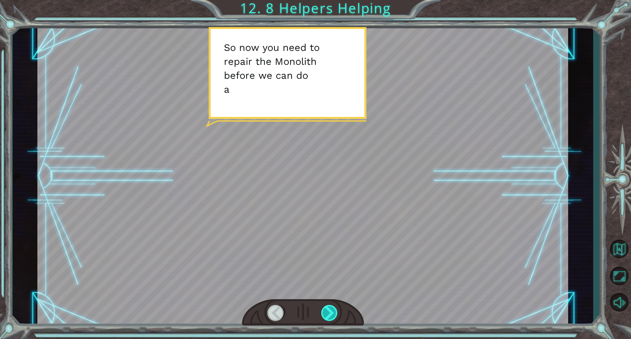
click at [336, 312] on div at bounding box center [329, 313] width 17 height 16
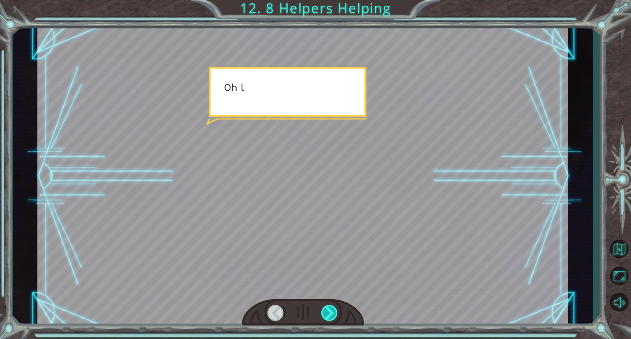
click at [336, 312] on div at bounding box center [329, 313] width 17 height 16
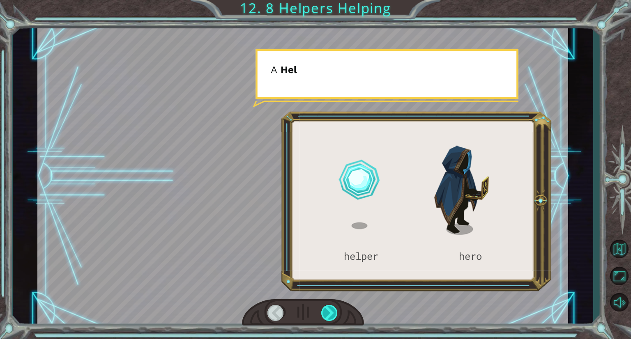
click at [336, 312] on div at bounding box center [329, 313] width 17 height 16
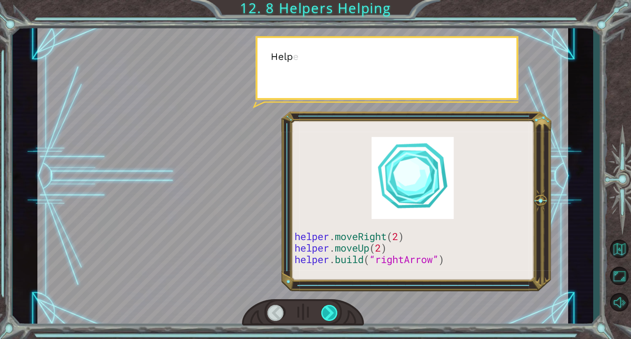
click at [336, 312] on div at bounding box center [329, 313] width 17 height 16
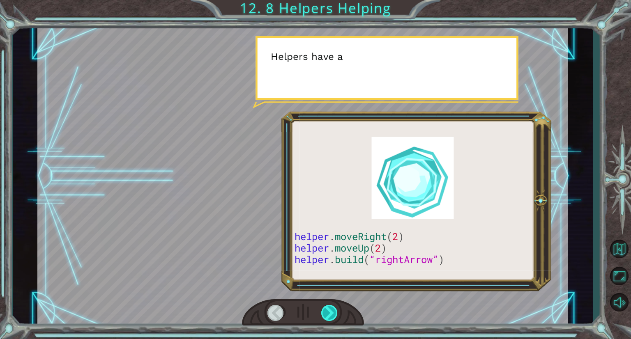
click at [336, 312] on div at bounding box center [329, 313] width 17 height 16
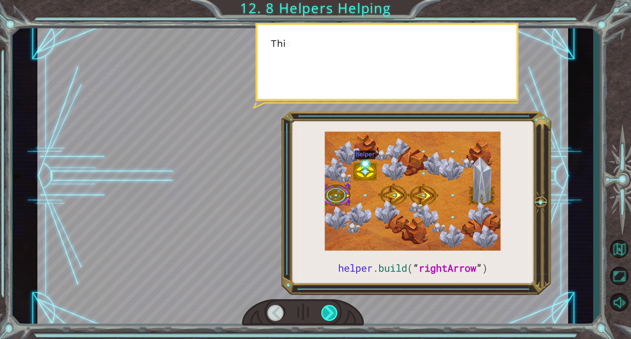
click at [336, 312] on div at bounding box center [329, 313] width 17 height 16
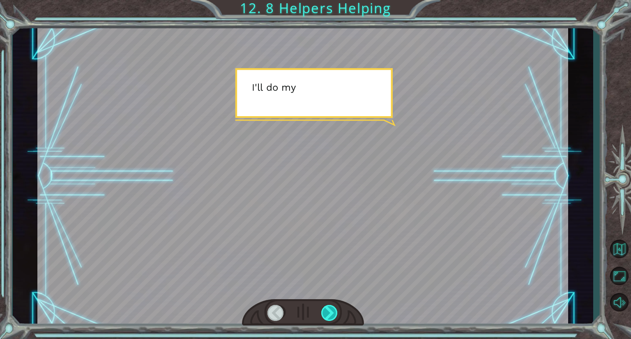
click at [336, 312] on div at bounding box center [329, 313] width 17 height 16
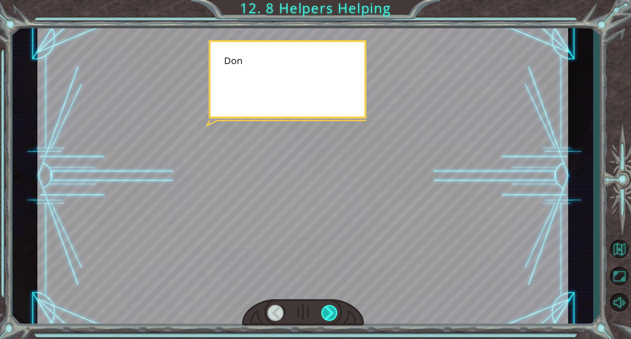
click at [336, 312] on div at bounding box center [329, 313] width 17 height 16
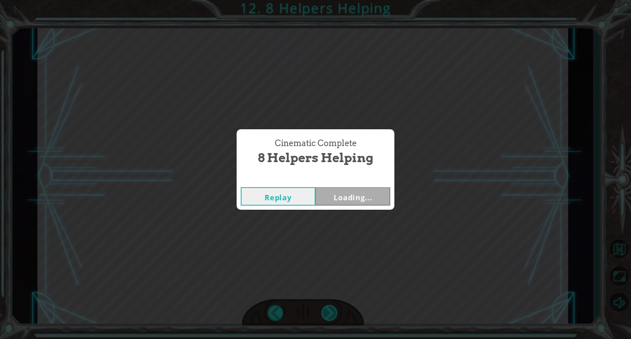
click at [336, 312] on div "Cinematic Complete 8 Helpers Helping Replay Loading..." at bounding box center [315, 169] width 631 height 339
click at [344, 191] on button "Next" at bounding box center [353, 196] width 75 height 18
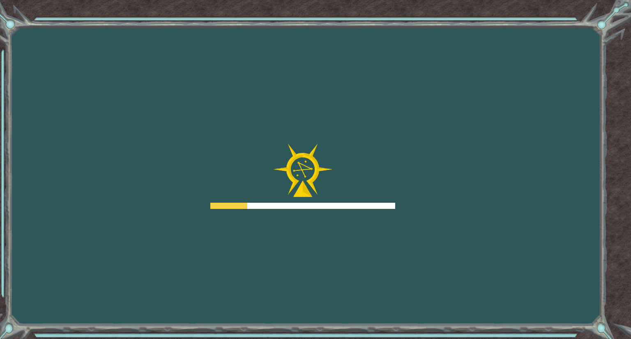
click at [0, 159] on div "Goals Error loading from server. Try refreshing the page. You'll need to join a…" at bounding box center [315, 169] width 631 height 339
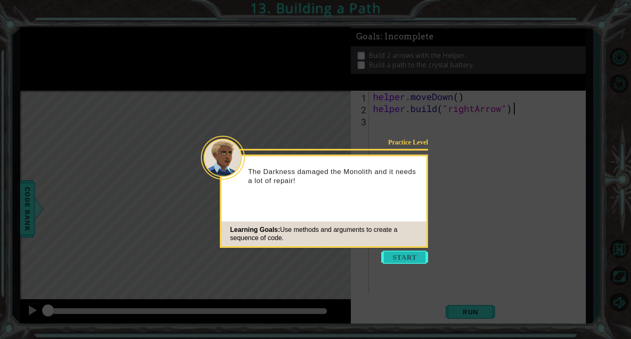
click at [419, 260] on button "Start" at bounding box center [404, 257] width 47 height 13
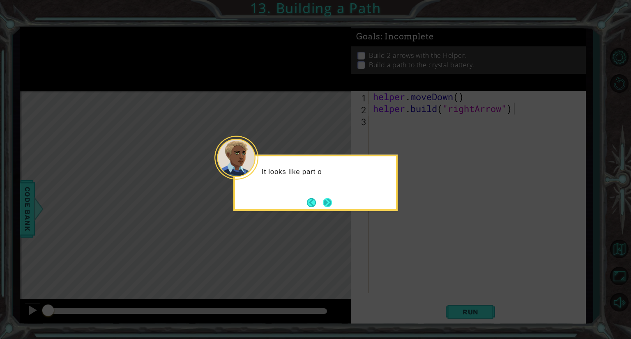
click at [324, 198] on button "Next" at bounding box center [327, 202] width 15 height 15
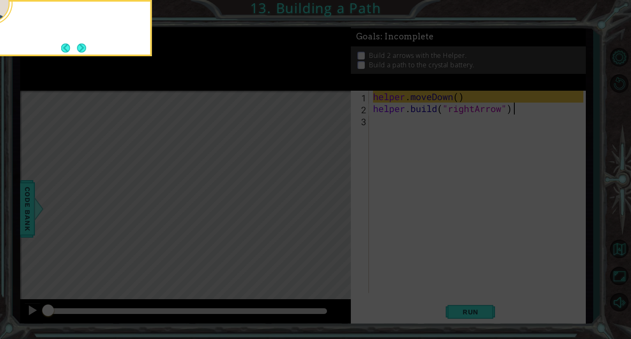
click at [324, 198] on icon at bounding box center [315, 50] width 631 height 577
click at [85, 43] on button "Next" at bounding box center [82, 48] width 12 height 12
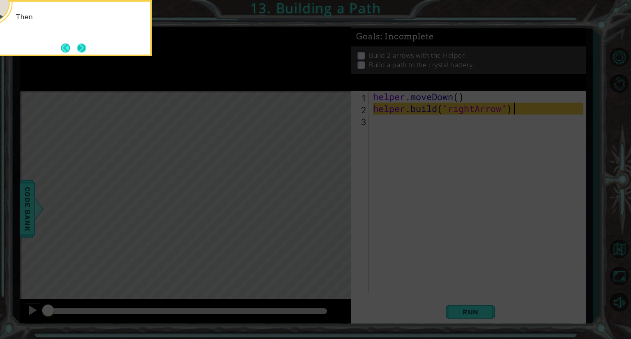
click at [84, 48] on button "Next" at bounding box center [81, 48] width 10 height 10
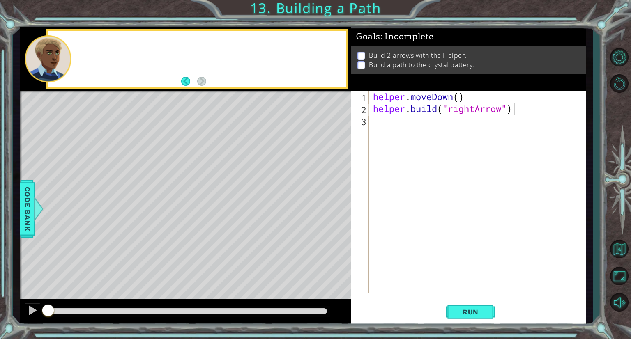
click at [84, 48] on div at bounding box center [197, 59] width 298 height 56
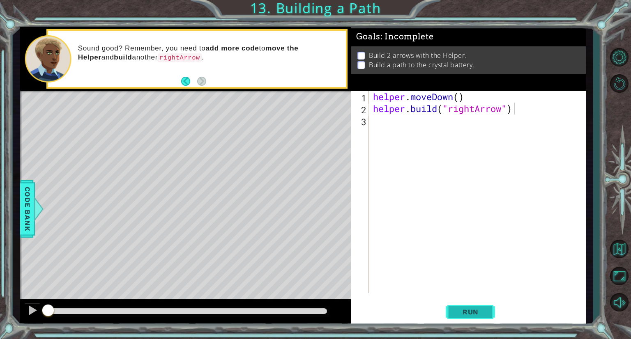
click at [489, 313] on button "Run" at bounding box center [470, 312] width 49 height 23
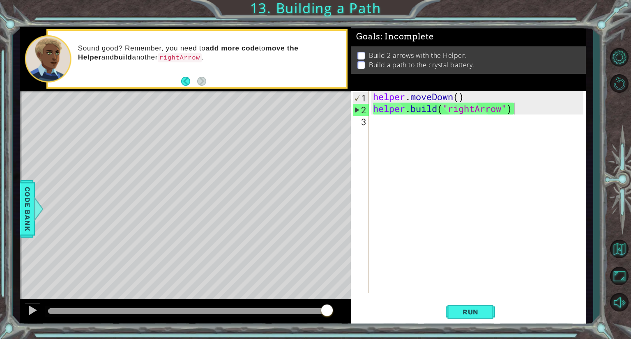
click at [401, 124] on div "helper . moveDown ( ) helper . build ( "rightArrow" )" at bounding box center [479, 204] width 216 height 226
click at [473, 311] on span "Run" at bounding box center [470, 312] width 32 height 8
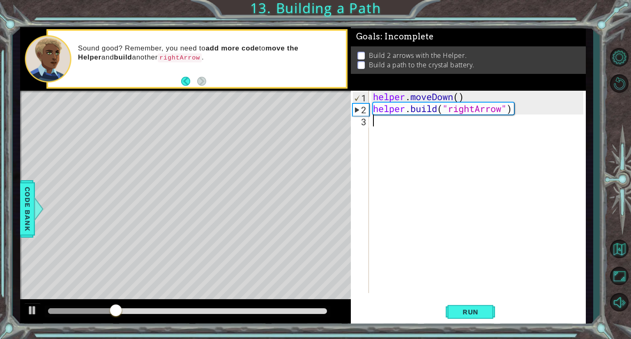
click at [410, 121] on div "helper . moveDown ( ) helper . build ( "rightArrow" )" at bounding box center [479, 204] width 216 height 226
click at [29, 311] on div at bounding box center [32, 310] width 11 height 11
click at [388, 124] on div "helper . moveDown ( ) helper . build ( "rightArrow" )" at bounding box center [479, 204] width 216 height 226
click at [459, 95] on div "helper . moveDown ( ) helper . build ( "rightArrow" )" at bounding box center [479, 204] width 216 height 226
type textarea "helper.moveDown()"
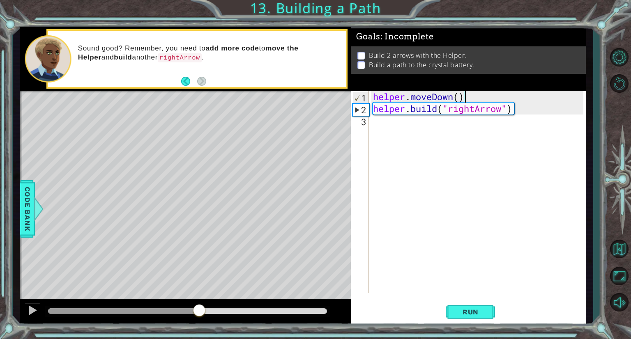
click at [464, 95] on div "helper . moveDown ( ) helper . build ( "rightArrow" )" at bounding box center [479, 204] width 216 height 226
click at [397, 133] on div "helper . moveDown ( ) helper . build ( "rightArrow" )" at bounding box center [479, 204] width 216 height 226
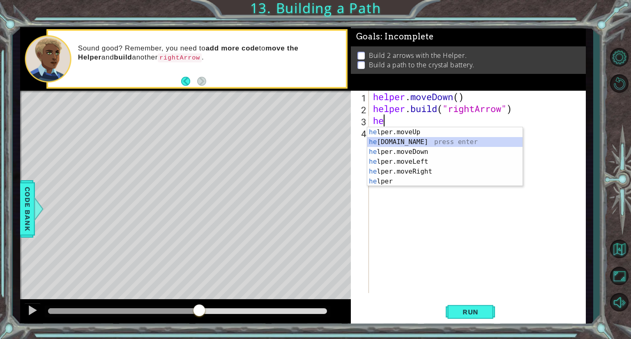
click at [413, 140] on div "he lper.moveUp press enter he [DOMAIN_NAME] press enter he lper.moveDown press …" at bounding box center [444, 166] width 155 height 79
type textarea "[DOMAIN_NAME]("rightArrow")"
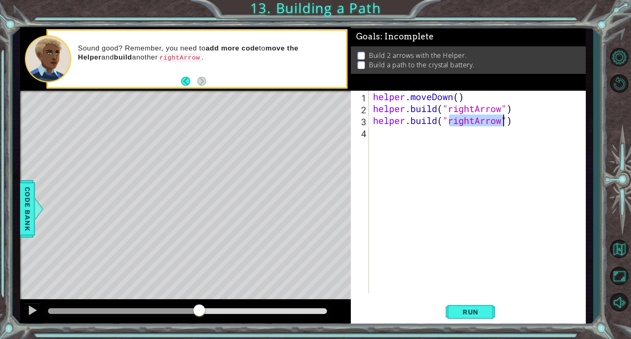
click at [408, 144] on div "helper . moveDown ( ) helper . build ( "rightArrow" ) helper . build ( "rightAr…" at bounding box center [479, 204] width 216 height 226
click at [503, 119] on div "helper . moveDown ( ) helper . build ( "rightArrow" ) helper . build ( "rightAr…" at bounding box center [479, 204] width 216 height 226
click at [473, 311] on span "Run" at bounding box center [470, 312] width 32 height 8
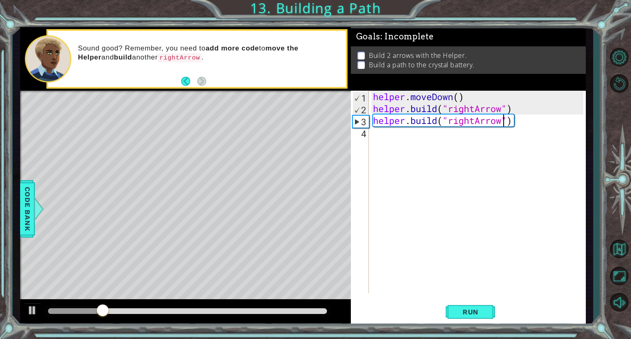
click at [514, 122] on div "helper . moveDown ( ) helper . build ( "rightArrow" ) helper . build ( "rightAr…" at bounding box center [479, 204] width 216 height 226
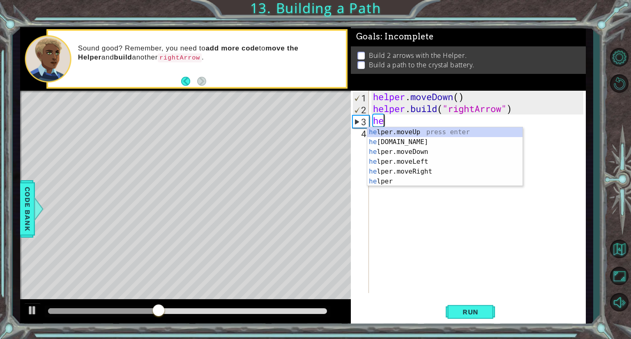
type textarea "h"
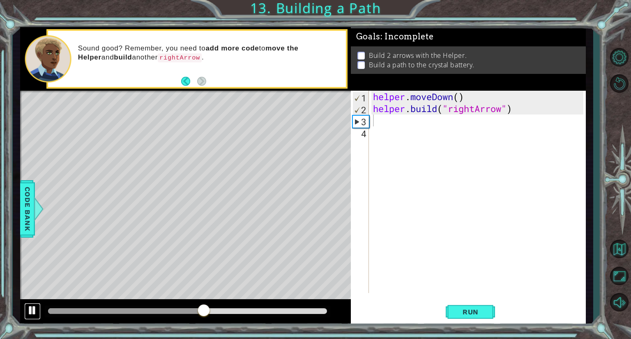
click at [28, 309] on div at bounding box center [32, 310] width 11 height 11
click at [464, 97] on div "helper . moveDown ( ) helper . build ( "rightArrow" )" at bounding box center [479, 204] width 216 height 226
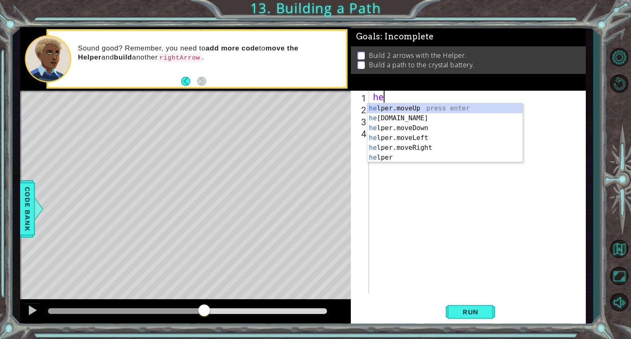
type textarea "h"
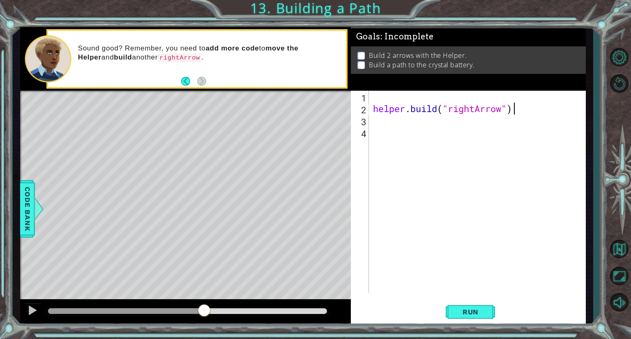
click at [521, 107] on div "helper . build ( "rightArrow" )" at bounding box center [479, 204] width 216 height 226
click at [508, 109] on div "helper . build ( "rightArrow" )" at bounding box center [479, 204] width 216 height 226
click at [502, 108] on div "helper . build ( "rightArrow" )" at bounding box center [479, 204] width 216 height 226
click at [480, 312] on span "Run" at bounding box center [470, 312] width 32 height 8
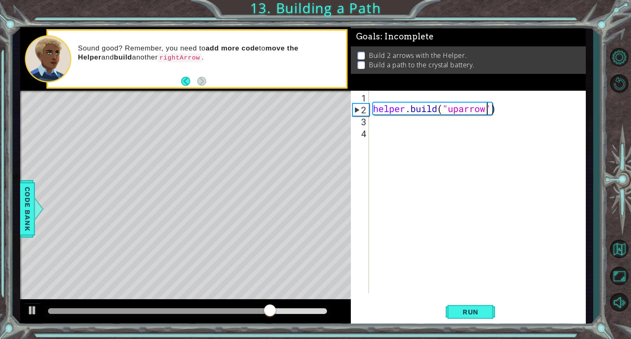
scroll to position [0, 5]
click at [472, 309] on span "Run" at bounding box center [470, 312] width 32 height 8
click at [463, 303] on button "Run" at bounding box center [470, 312] width 49 height 23
click at [490, 111] on div "helper . build ( "upArrow" )" at bounding box center [479, 204] width 216 height 226
click at [482, 108] on div "helper . build ( "upArrow" )" at bounding box center [479, 204] width 216 height 226
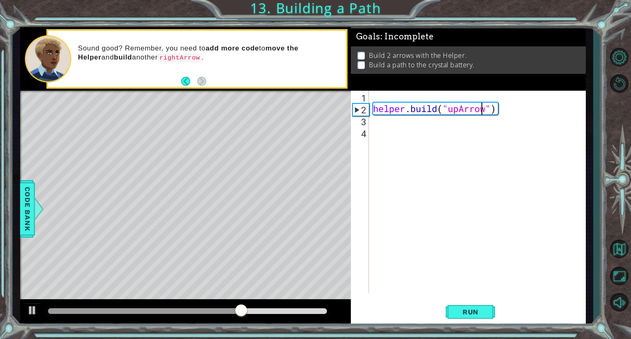
click at [487, 106] on div "helper . build ( "upArrow" )" at bounding box center [479, 204] width 216 height 226
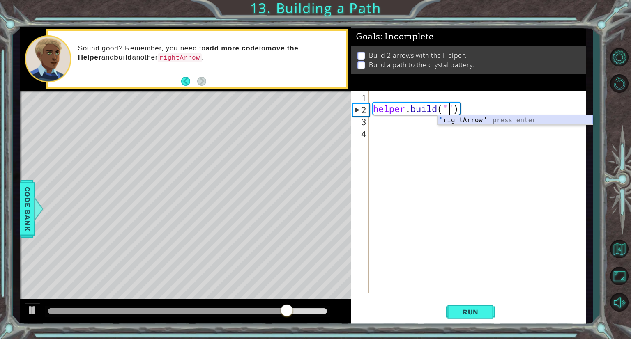
click at [480, 118] on div "" rightArrow" press enter" at bounding box center [515, 130] width 155 height 30
type textarea "[DOMAIN_NAME]("rightArrow")"
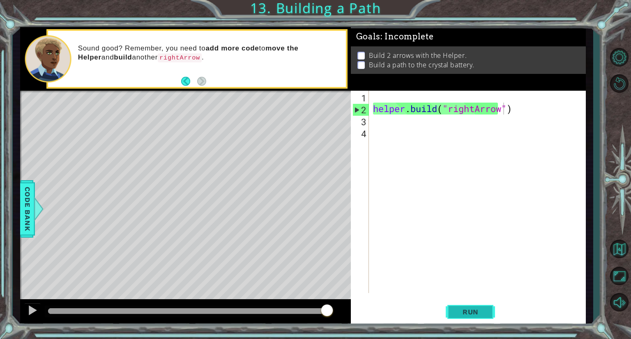
click at [477, 311] on span "Run" at bounding box center [470, 312] width 32 height 8
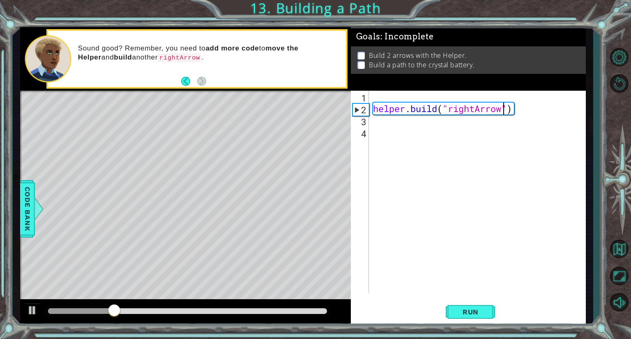
click at [411, 92] on div "helper . build ( "rightArrow" )" at bounding box center [479, 204] width 216 height 226
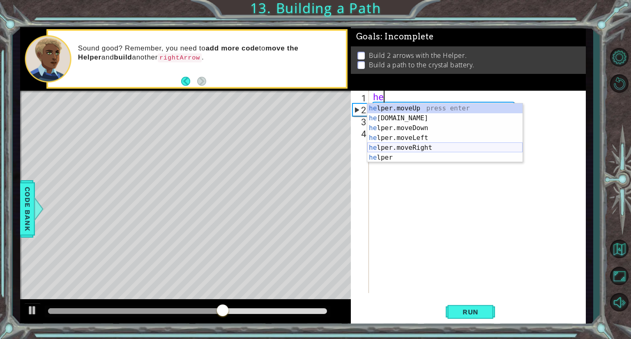
click at [432, 147] on div "he lper.moveUp press enter he [DOMAIN_NAME] press enter he lper.moveDown press …" at bounding box center [444, 143] width 155 height 79
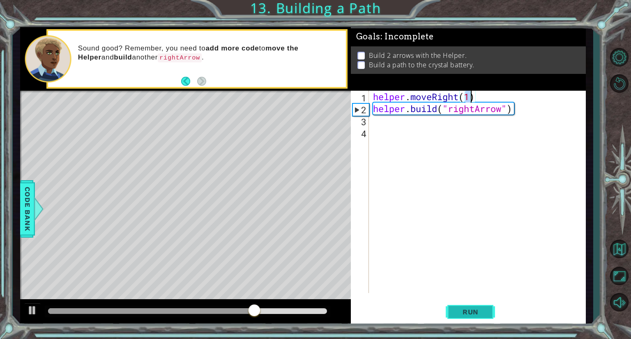
click at [461, 311] on span "Run" at bounding box center [470, 312] width 32 height 8
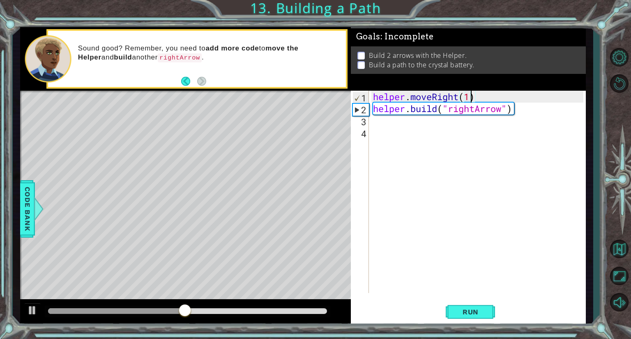
click at [489, 94] on div "helper . moveRight ( 1 ) helper . build ( "rightArrow" )" at bounding box center [479, 204] width 216 height 226
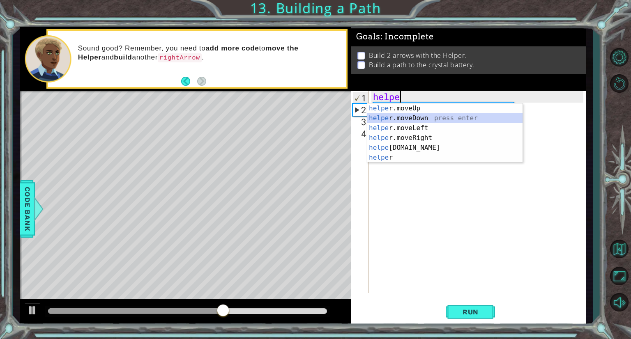
click at [454, 116] on div "helpe [PERSON_NAME]moveUp press enter helpe [PERSON_NAME]moveDown press enter h…" at bounding box center [444, 143] width 155 height 79
type textarea "helper.moveDown(1)"
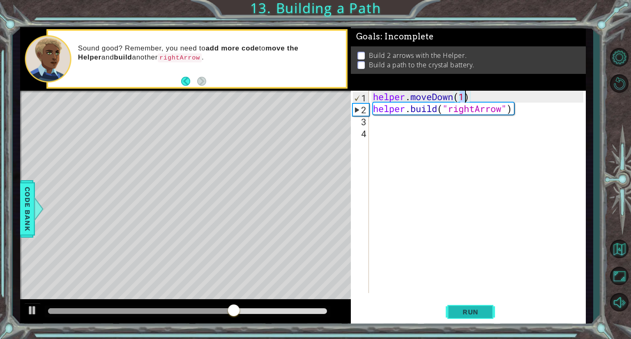
click at [470, 313] on span "Run" at bounding box center [470, 312] width 32 height 8
click at [422, 130] on div "helper . moveDown ( 1 ) helper . build ( "rightArrow" )" at bounding box center [479, 204] width 216 height 226
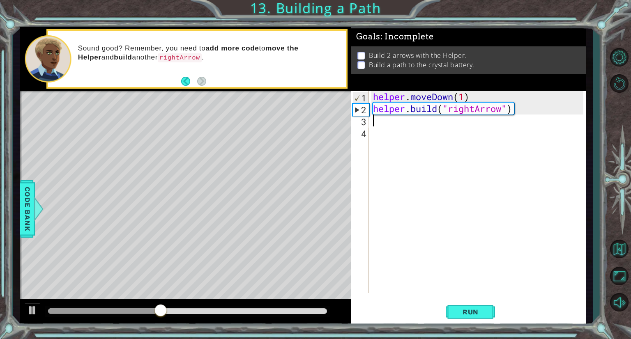
click at [418, 122] on div "helper . moveDown ( 1 ) helper . build ( "rightArrow" )" at bounding box center [479, 204] width 216 height 226
drag, startPoint x: 420, startPoint y: 122, endPoint x: 427, endPoint y: 118, distance: 8.5
click at [427, 118] on div "helper . moveDown ( 1 ) helper . build ( "rightArrow" )" at bounding box center [479, 204] width 216 height 226
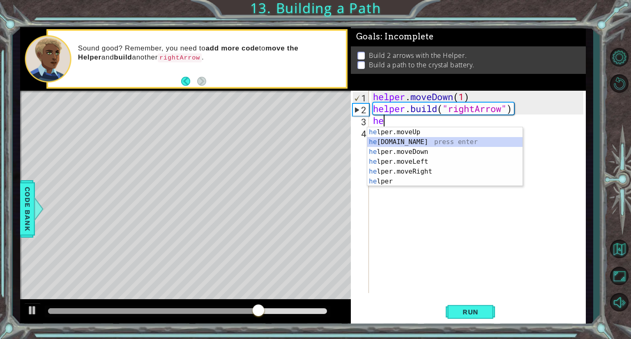
click at [448, 143] on div "he lper.moveUp press enter he [DOMAIN_NAME] press enter he lper.moveDown press …" at bounding box center [444, 166] width 155 height 79
type textarea "[DOMAIN_NAME]("rightArrow")"
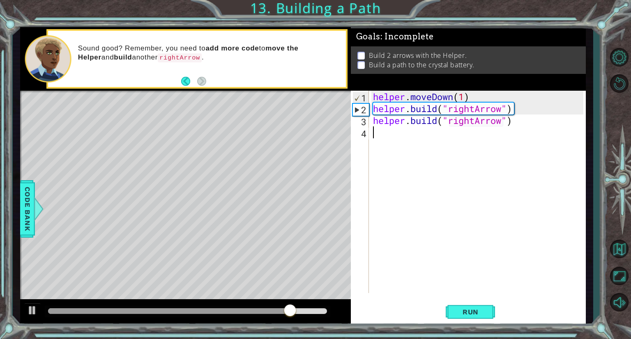
click at [438, 136] on div "helper . moveDown ( 1 ) helper . build ( "rightArrow" ) helper . build ( "right…" at bounding box center [479, 204] width 216 height 226
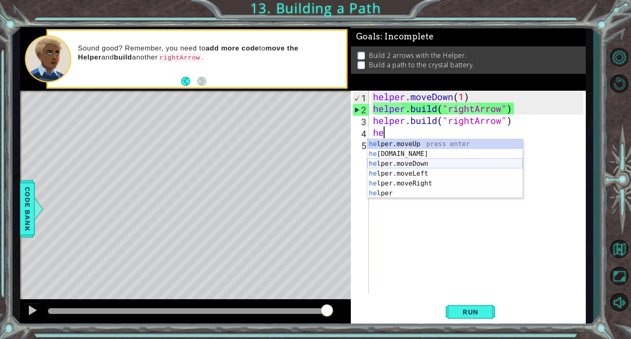
click at [435, 166] on div "he lper.moveUp press enter he [DOMAIN_NAME] press enter he lper.moveDown press …" at bounding box center [444, 178] width 155 height 79
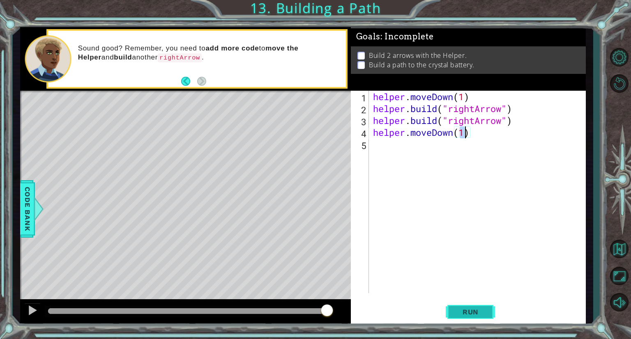
type textarea "helper.moveDown(1)"
click at [475, 315] on span "Run" at bounding box center [470, 312] width 32 height 8
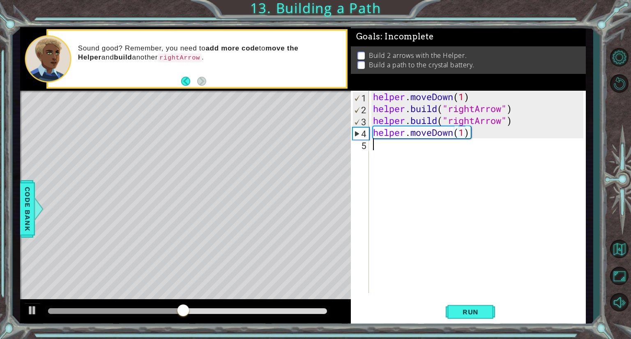
click at [515, 169] on div "helper . moveDown ( 1 ) helper . build ( "rightArrow" ) helper . build ( "right…" at bounding box center [479, 204] width 216 height 226
click at [515, 121] on div "helper . moveDown ( 1 ) helper . build ( "rightArrow" ) helper . build ( "right…" at bounding box center [479, 204] width 216 height 226
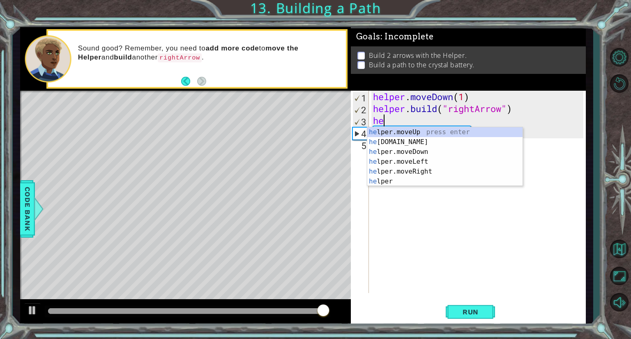
type textarea "h"
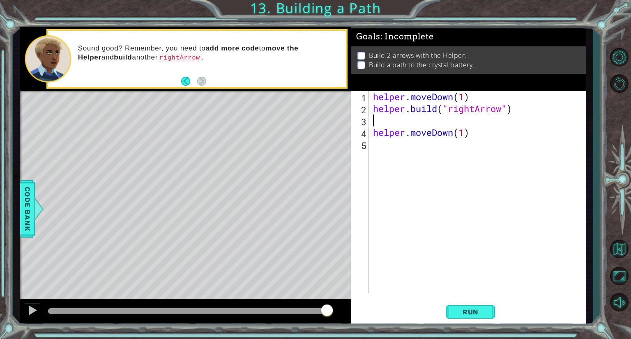
click at [473, 132] on div "helper . moveDown ( 1 ) helper . build ( "rightArrow" ) helper . moveDown ( 1 )" at bounding box center [479, 204] width 216 height 226
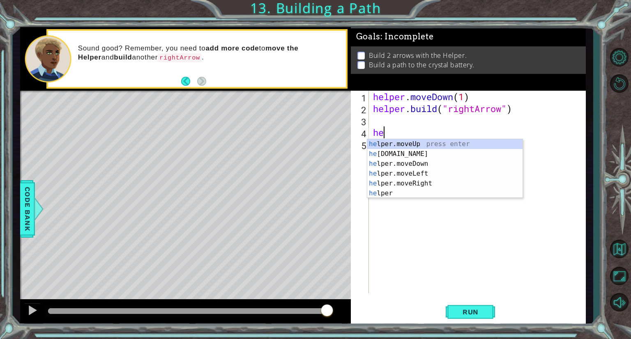
type textarea "h"
type textarea "he"
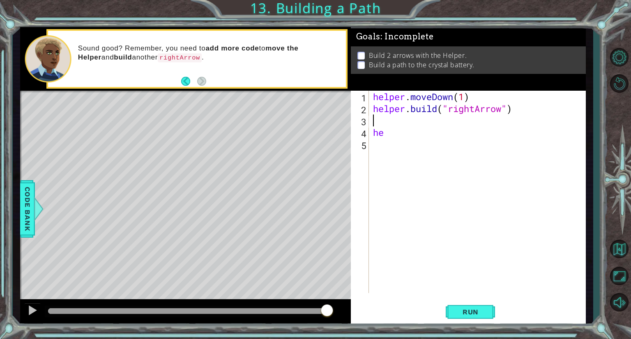
click at [429, 123] on div "helper . moveDown ( 1 ) helper . build ( "rightArrow" ) he" at bounding box center [479, 204] width 216 height 226
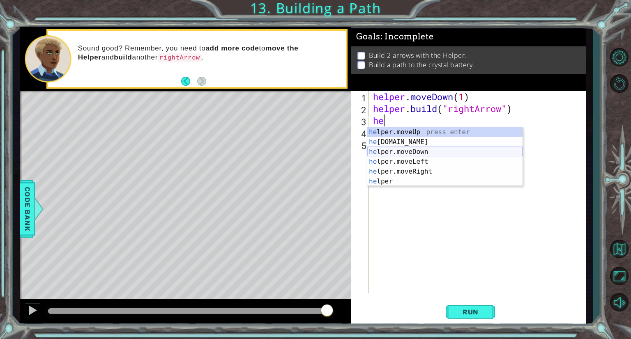
click at [419, 150] on div "he lper.moveUp press enter he [DOMAIN_NAME] press enter he lper.moveDown press …" at bounding box center [444, 166] width 155 height 79
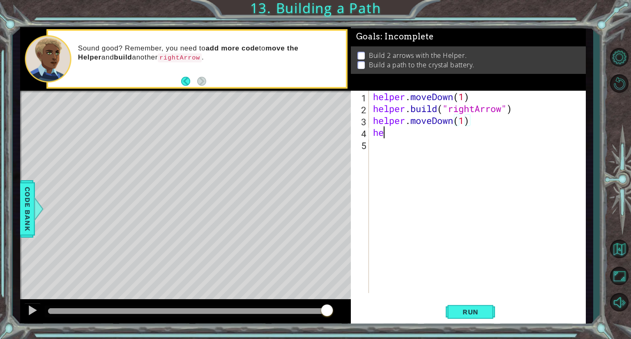
click at [403, 136] on div "helper . moveDown ( 1 ) helper . build ( "rightArrow" ) helper . moveDown ( 1 )…" at bounding box center [479, 204] width 216 height 226
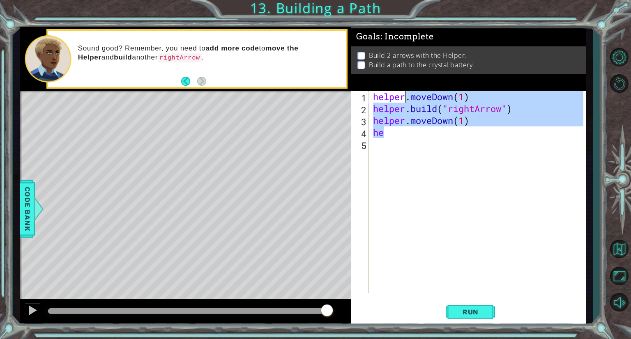
click at [403, 136] on div "helper . moveDown ( 1 ) helper . build ( "rightArrow" ) helper . moveDown ( 1 )…" at bounding box center [477, 192] width 212 height 203
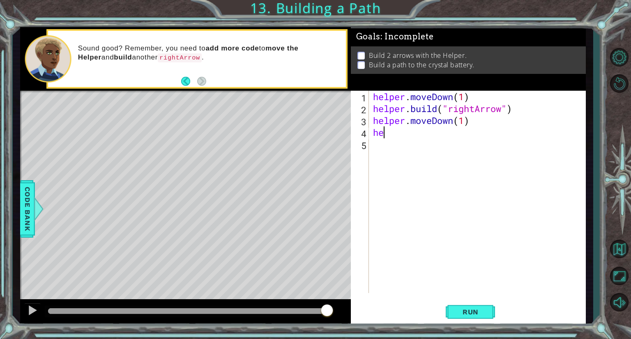
type textarea "h"
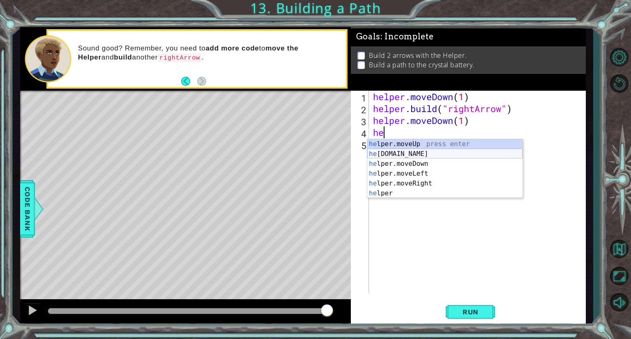
click at [409, 155] on div "he lper.moveUp press enter he [DOMAIN_NAME] press enter he lper.moveDown press …" at bounding box center [444, 178] width 155 height 79
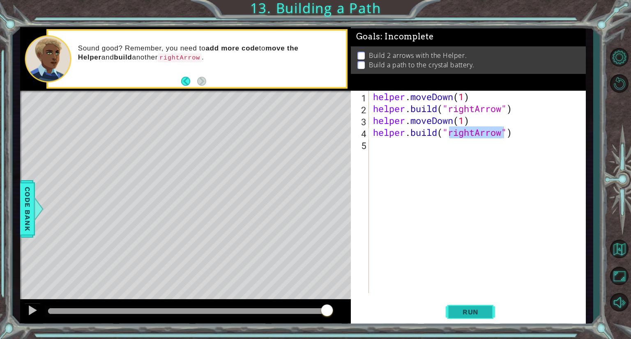
click at [480, 312] on span "Run" at bounding box center [470, 312] width 32 height 8
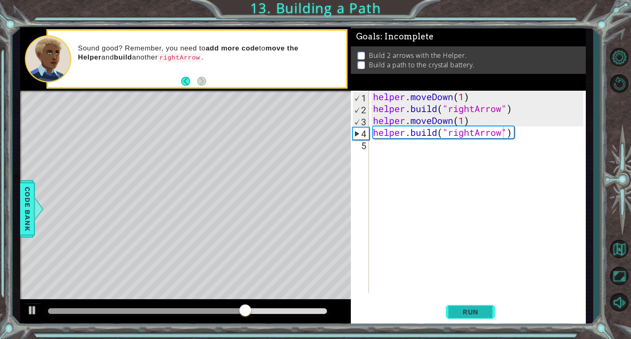
click at [473, 302] on button "Run" at bounding box center [470, 312] width 49 height 23
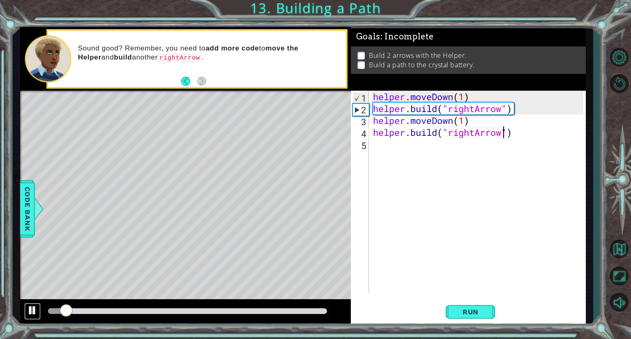
click at [34, 311] on div at bounding box center [32, 310] width 11 height 11
click at [516, 135] on div "helper . moveDown ( 1 ) helper . build ( "rightArrow" ) helper . moveDown ( 1 )…" at bounding box center [479, 204] width 216 height 226
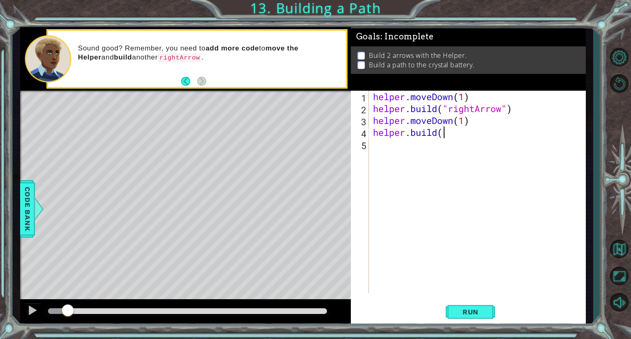
type textarea "h"
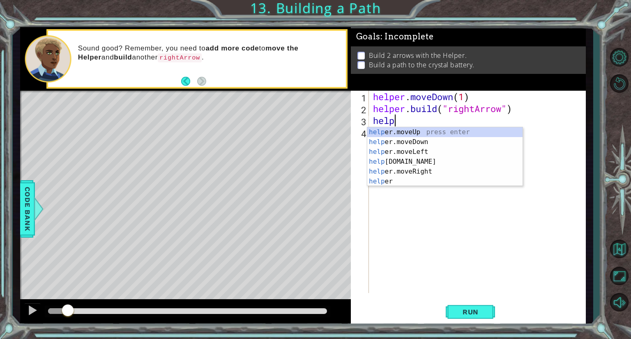
type textarea "h"
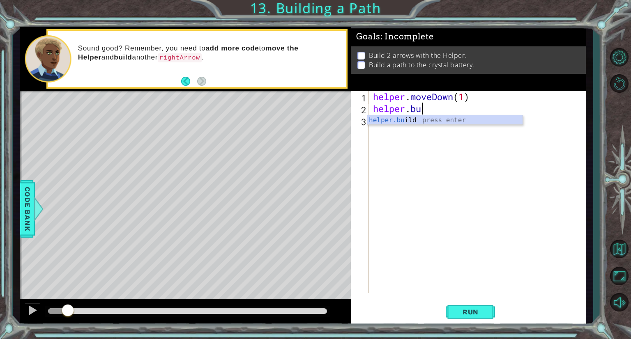
type textarea "h"
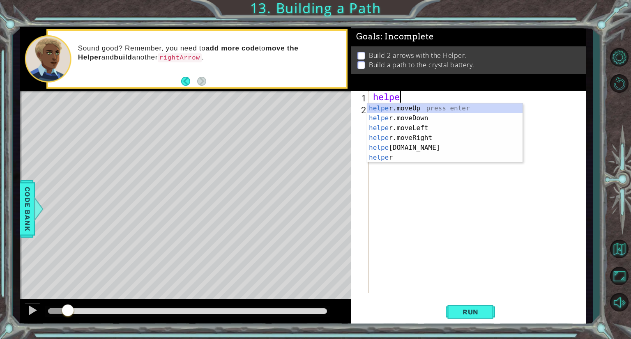
type textarea "h"
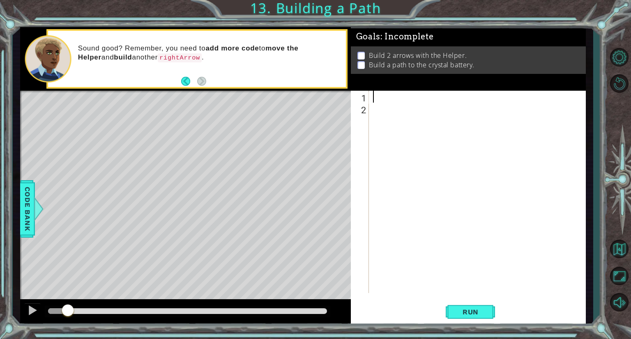
click at [0, 118] on div "1 ההההההההההההההההההההההההההההההההההההההההההההההההההההההההההההההההההההההההההההה…" at bounding box center [315, 169] width 631 height 339
click at [0, 329] on div "1 ההההההההההההההההההההההההההההההההההההההההההההההההההההההההההההההההההההההההההההה…" at bounding box center [315, 169] width 631 height 339
click at [0, 327] on div "1 ההההההההההההההההההההההההההההההההההההההההההההההההההההההההההההההההההההההההההההה…" at bounding box center [315, 169] width 631 height 339
click at [480, 309] on span "Run" at bounding box center [470, 312] width 32 height 8
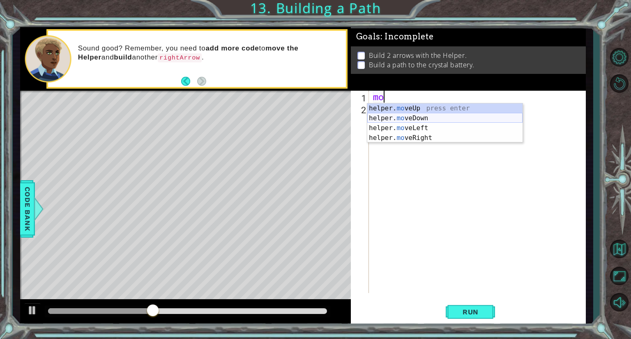
click at [417, 118] on div "helper. mo veUp press enter helper. mo veDown press enter helper. mo veLeft pre…" at bounding box center [444, 133] width 155 height 59
type textarea "helper.moveDown(1)"
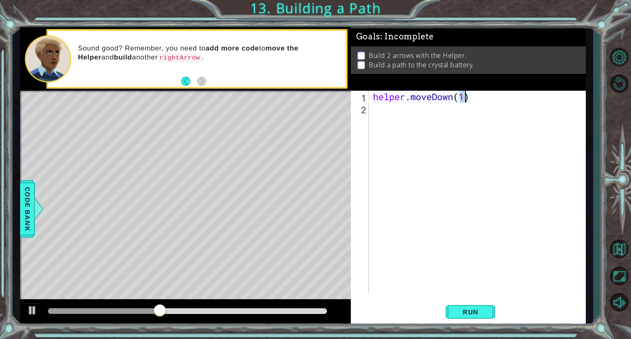
click at [414, 117] on div "helper . moveDown ( 1 )" at bounding box center [479, 204] width 216 height 226
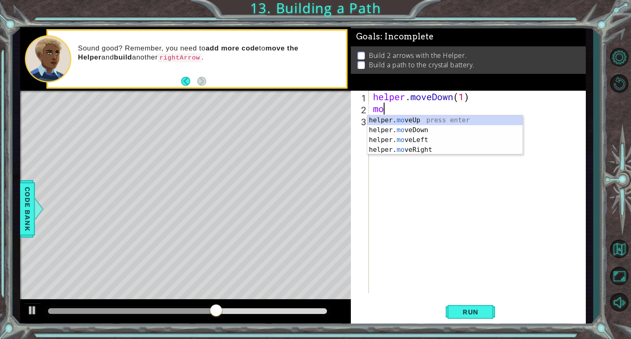
type textarea "m"
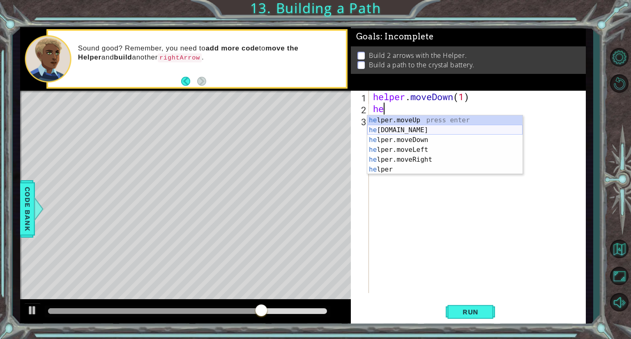
click at [408, 131] on div "he lper.moveUp press enter he [DOMAIN_NAME] press enter he lper.moveDown press …" at bounding box center [444, 154] width 155 height 79
type textarea "[DOMAIN_NAME]("rightArrow")"
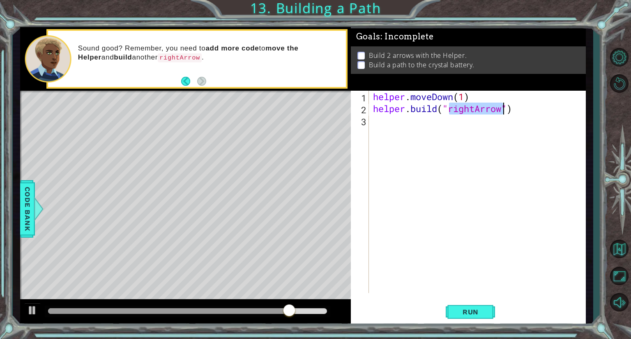
click at [425, 265] on div "helper . moveDown ( 1 ) helper . build ( "rightArrow" )" at bounding box center [479, 204] width 216 height 226
click at [486, 319] on button "Run" at bounding box center [470, 312] width 49 height 23
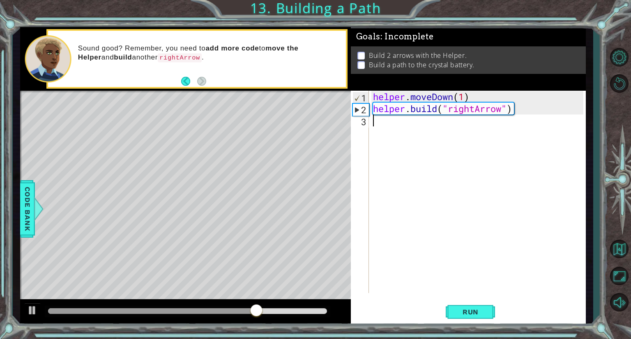
click at [419, 125] on div "helper . moveDown ( 1 ) helper . build ( "rightArrow" )" at bounding box center [479, 204] width 216 height 226
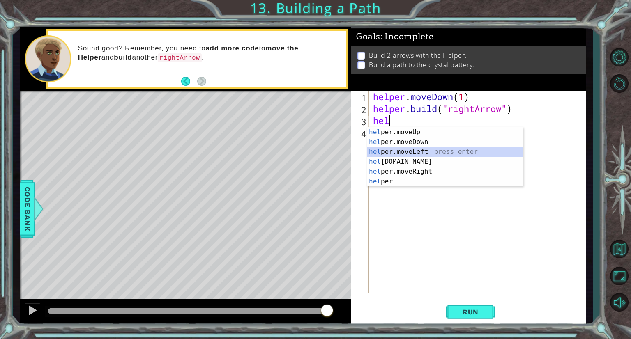
click at [422, 154] on div "hel per.moveUp press enter hel per.moveDown press enter hel per.moveLeft press …" at bounding box center [444, 166] width 155 height 79
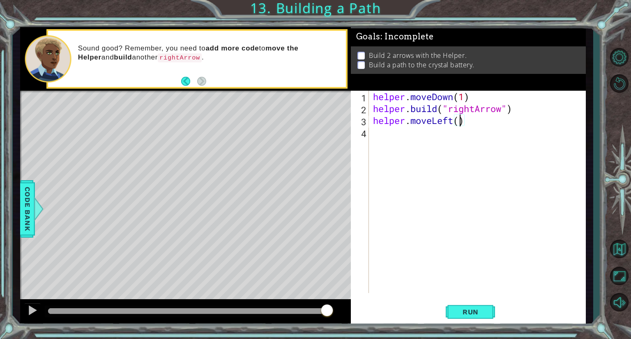
type textarea "helper.moveLeft(3)"
click at [462, 140] on div "helper . moveDown ( 1 ) helper . build ( "rightArrow" ) helper . moveLeft ( 3 )" at bounding box center [479, 204] width 216 height 226
type textarea "b"
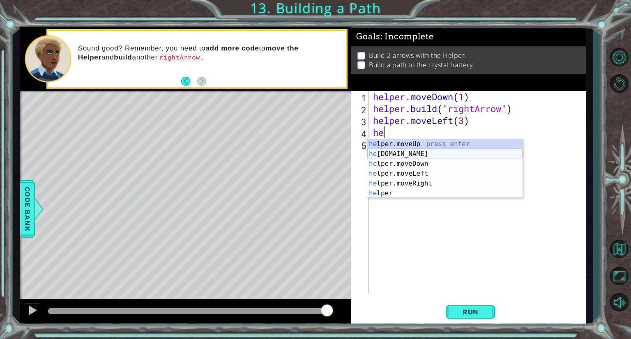
click at [408, 153] on div "he lper.moveUp press enter he [DOMAIN_NAME] press enter he lper.moveDown press …" at bounding box center [444, 178] width 155 height 79
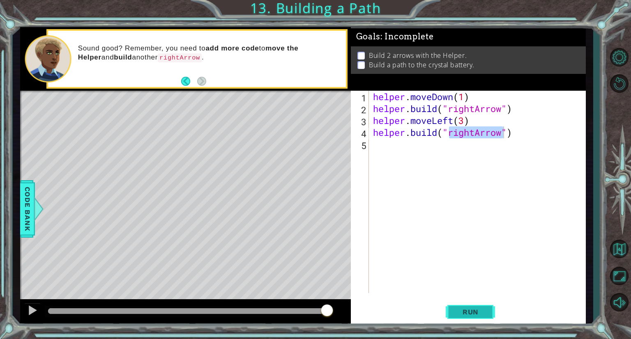
click at [478, 312] on span "Run" at bounding box center [470, 312] width 32 height 8
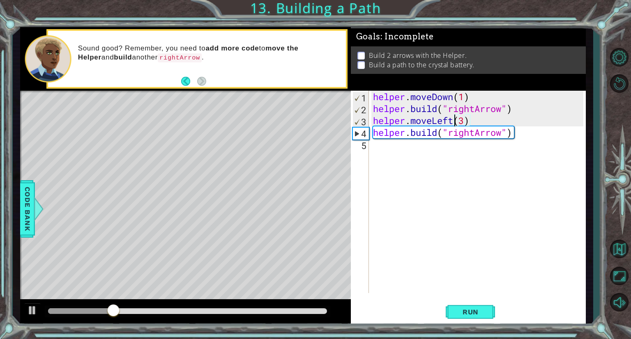
click at [453, 118] on div "helper . moveDown ( 1 ) helper . build ( "rightArrow" ) helper . moveLeft ( 3 )…" at bounding box center [479, 204] width 216 height 226
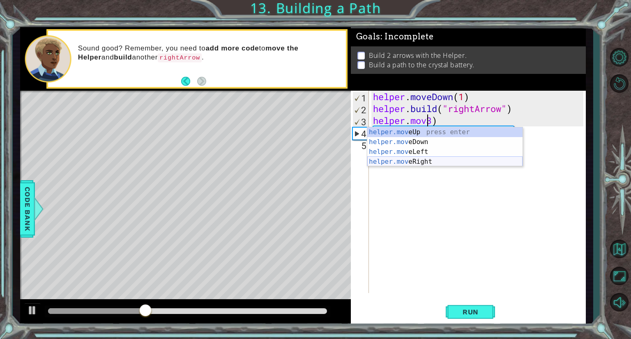
click at [443, 163] on div "helper.mov eUp press enter helper.mov eDown press enter helper.mov eLeft press …" at bounding box center [444, 156] width 155 height 59
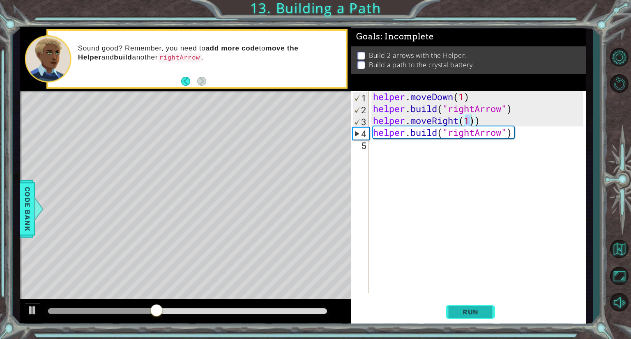
click at [455, 312] on span "Run" at bounding box center [470, 312] width 32 height 8
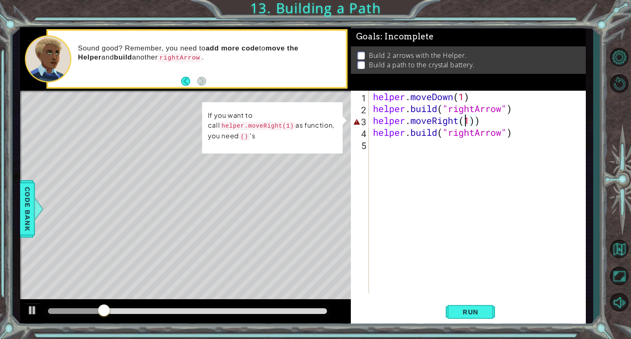
click at [467, 121] on div "helper . moveDown ( 1 ) helper . build ( "rightArrow" ) helper . moveRight ( 1 …" at bounding box center [479, 204] width 216 height 226
click at [470, 120] on div "helper . moveDown ( 1 ) helper . build ( "rightArrow" ) helper . moveRight ( 1 …" at bounding box center [479, 204] width 216 height 226
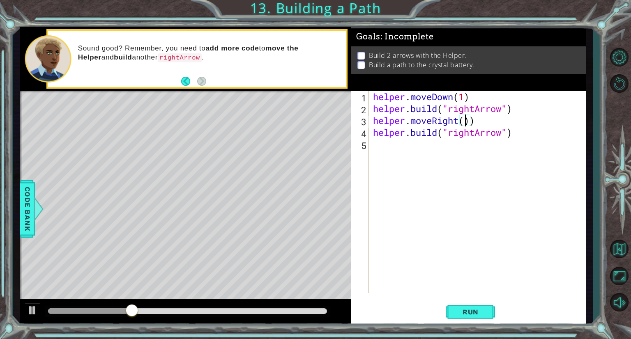
click at [484, 124] on div "helper . moveDown ( 1 ) helper . build ( "rightArrow" ) helper . moveRight ( ))…" at bounding box center [479, 204] width 216 height 226
click at [467, 120] on div "helper . moveDown ( 1 ) helper . build ( "rightArrow" ) helper . moveRight ( ) …" at bounding box center [479, 204] width 216 height 226
type textarea "helper.moveRight(3)"
click at [485, 311] on span "Run" at bounding box center [470, 312] width 32 height 8
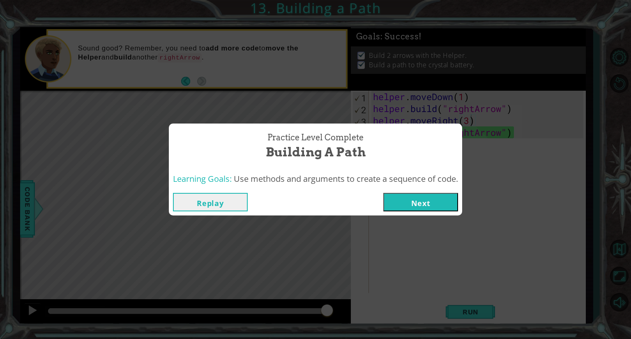
click at [218, 180] on span "Learning Goals:" at bounding box center [202, 178] width 59 height 11
click at [228, 205] on button "Replay" at bounding box center [210, 202] width 75 height 18
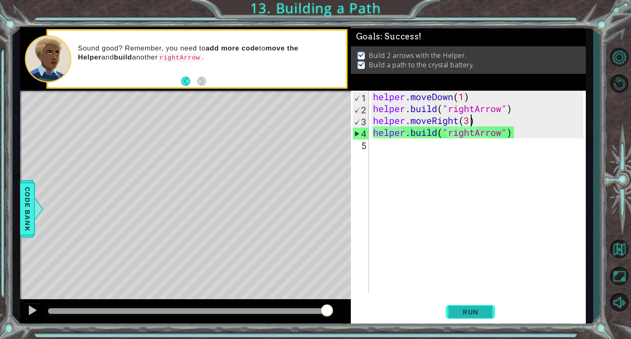
click at [464, 316] on span "Run" at bounding box center [470, 312] width 32 height 8
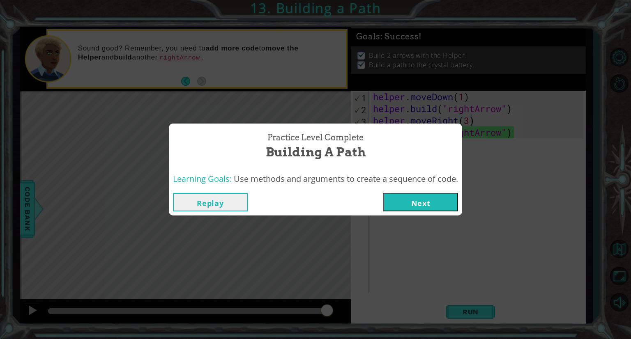
click at [397, 198] on button "Next" at bounding box center [420, 202] width 75 height 18
click at [397, 198] on body "1 ההההההההההההההההההההההההההההההההההההההההההההההההההההההההההההההההההההההההההההה…" at bounding box center [315, 169] width 631 height 339
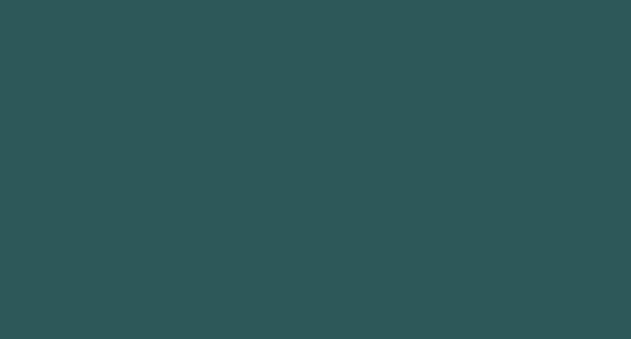
click at [397, 198] on body "1 2 3 4 5 6 7 8 9 he ro.jumpDown press enter he ro.jumpLeft press enter he ro.m…" at bounding box center [315, 169] width 631 height 339
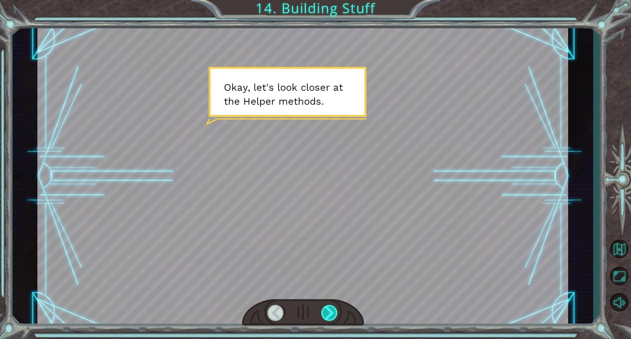
click at [322, 314] on div at bounding box center [329, 313] width 17 height 16
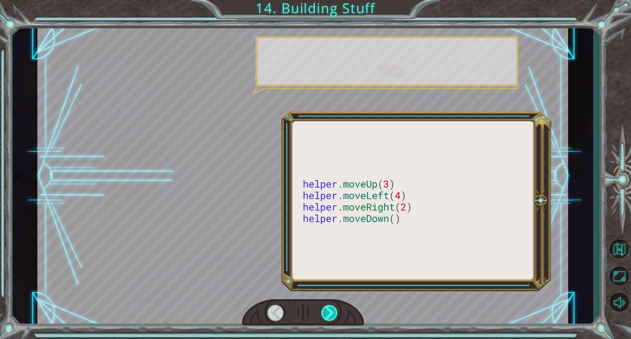
click at [322, 314] on div at bounding box center [329, 313] width 17 height 16
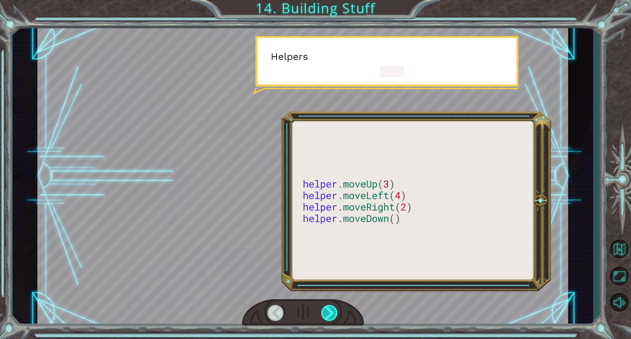
click at [322, 314] on div at bounding box center [329, 313] width 17 height 16
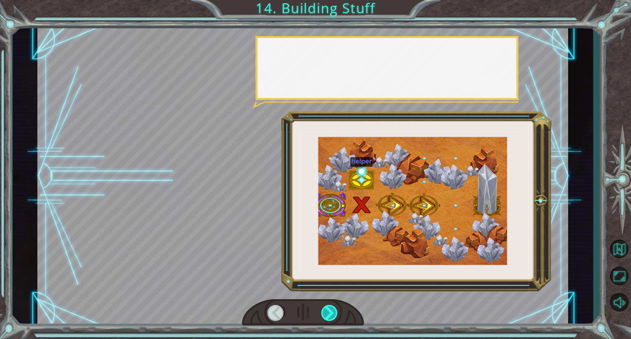
click at [329, 312] on div at bounding box center [329, 313] width 17 height 16
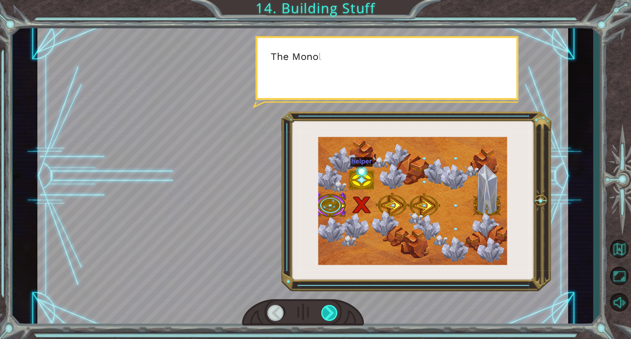
click at [329, 312] on div at bounding box center [329, 313] width 17 height 16
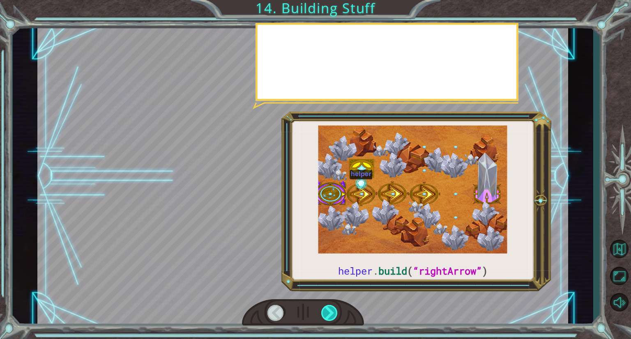
click at [329, 312] on div at bounding box center [329, 313] width 17 height 16
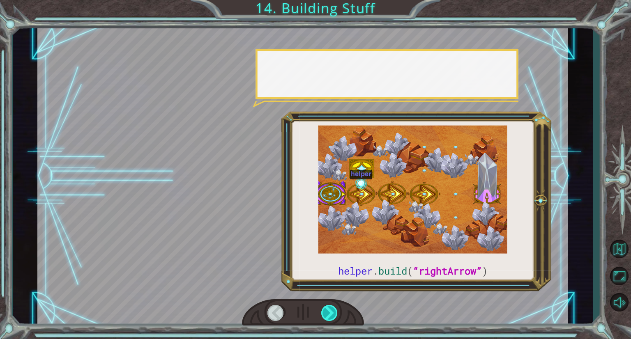
click at [329, 312] on div at bounding box center [329, 313] width 17 height 16
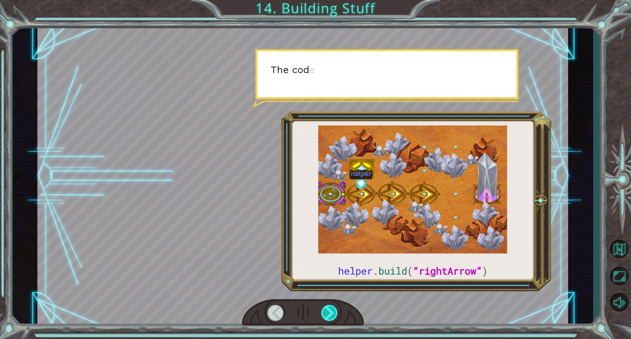
click at [329, 312] on div at bounding box center [329, 313] width 17 height 16
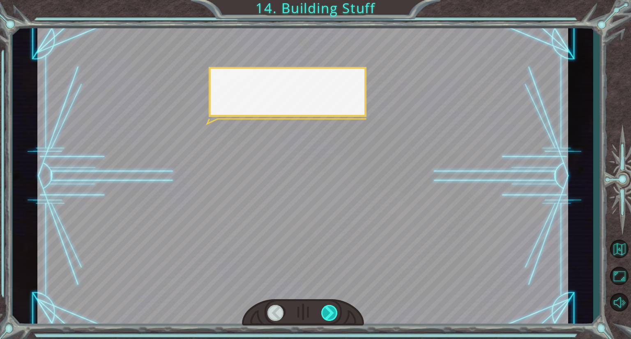
click at [329, 312] on div at bounding box center [329, 313] width 17 height 16
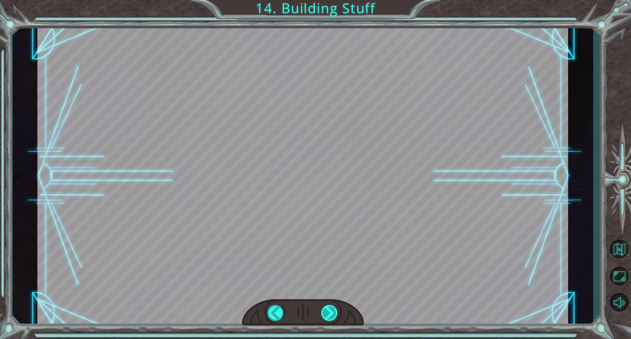
click at [329, 0] on div "helper . build ( “rightArrow” ) O k a y , l e t ' s l o o k c l o s e r a t t h…" at bounding box center [315, 0] width 631 height 0
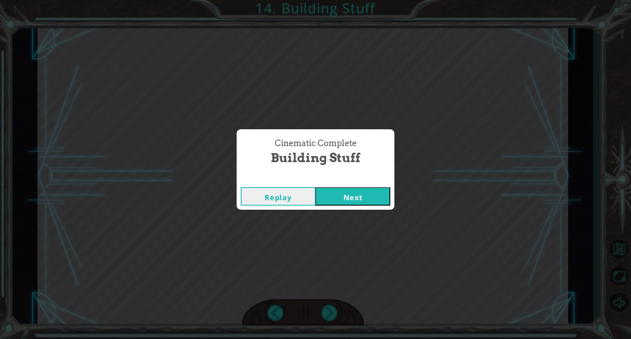
click at [329, 312] on div "Cinematic Complete Building Stuff Replay Next" at bounding box center [315, 169] width 631 height 339
click at [344, 203] on button "Next" at bounding box center [353, 196] width 75 height 18
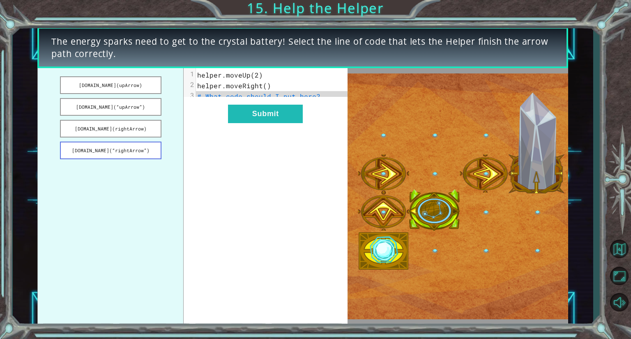
click at [154, 148] on button "[DOMAIN_NAME](“rightArrow”)" at bounding box center [111, 151] width 102 height 18
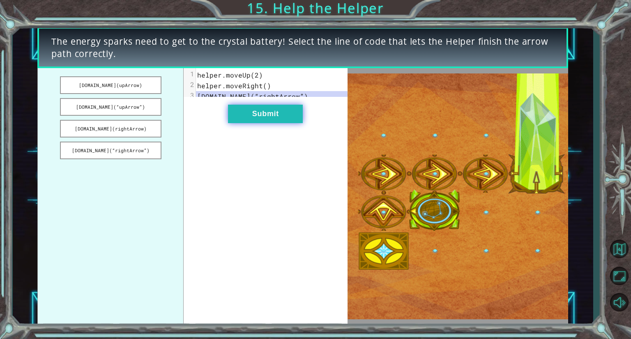
click at [245, 122] on button "Submit" at bounding box center [265, 114] width 75 height 18
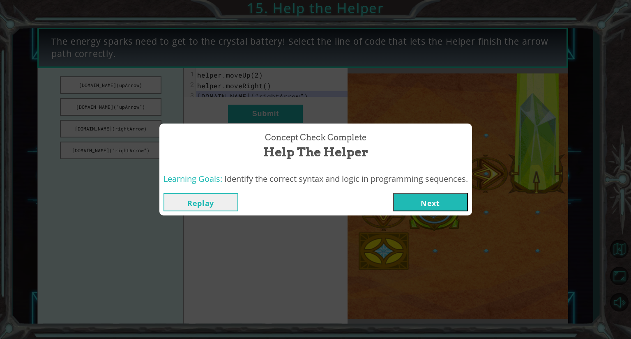
click at [442, 199] on button "Next" at bounding box center [430, 202] width 75 height 18
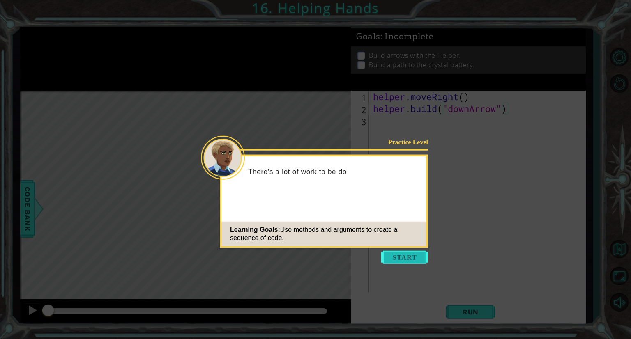
click at [418, 259] on button "Start" at bounding box center [404, 257] width 47 height 13
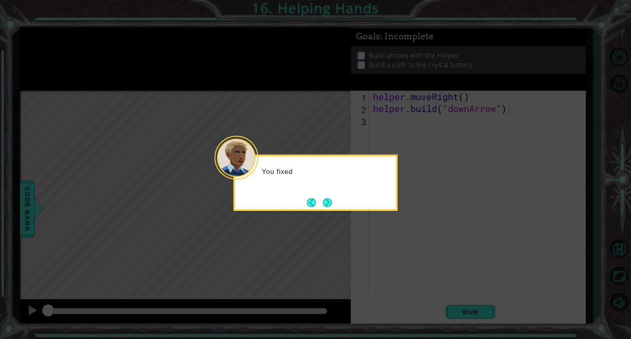
click at [360, 193] on div "You fixed" at bounding box center [315, 183] width 164 height 56
click at [332, 201] on button "Next" at bounding box center [327, 203] width 12 height 12
click at [332, 201] on div "Level Map" at bounding box center [210, 212] width 380 height 242
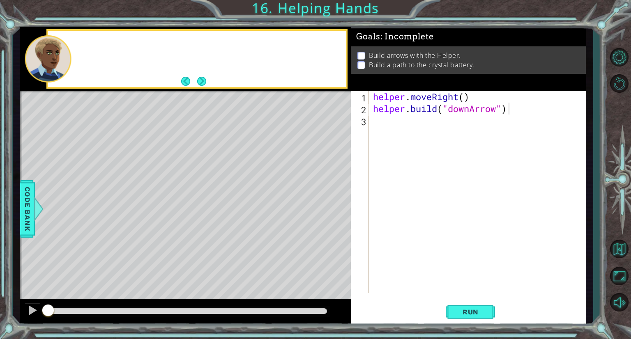
click at [332, 201] on div "Level Map" at bounding box center [210, 212] width 380 height 242
click at [622, 253] on button "Back to Map" at bounding box center [619, 249] width 24 height 24
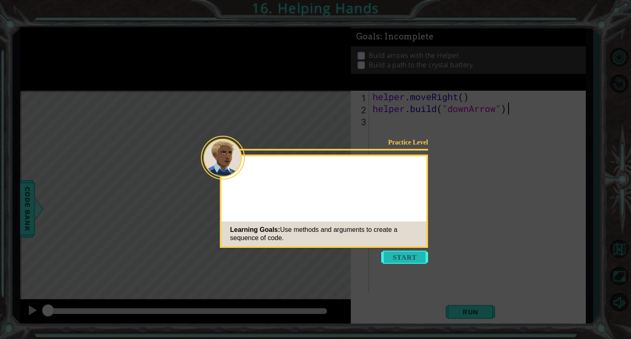
click at [403, 255] on button "Start" at bounding box center [404, 257] width 47 height 13
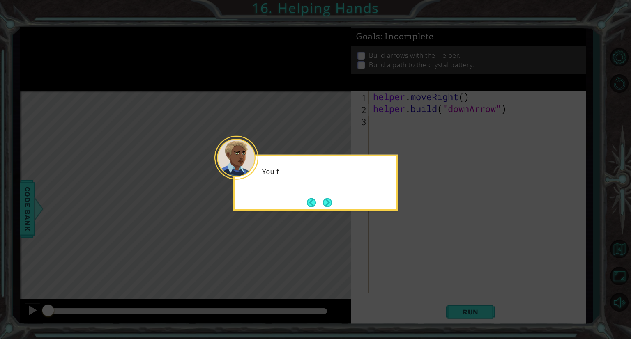
click at [367, 209] on div "You f" at bounding box center [315, 183] width 164 height 56
click at [326, 198] on button "Next" at bounding box center [328, 203] width 10 height 10
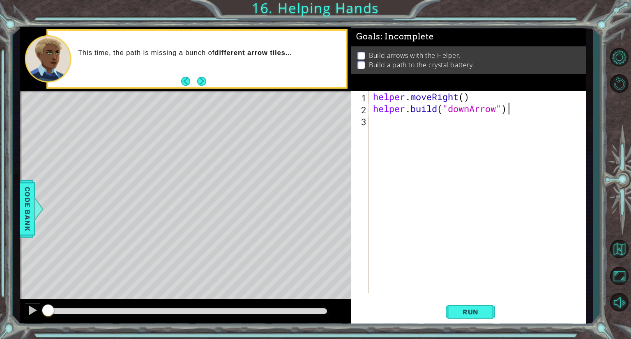
click at [414, 127] on div "helper . moveRight ( ) helper . build ( "downArrow" )" at bounding box center [479, 204] width 216 height 226
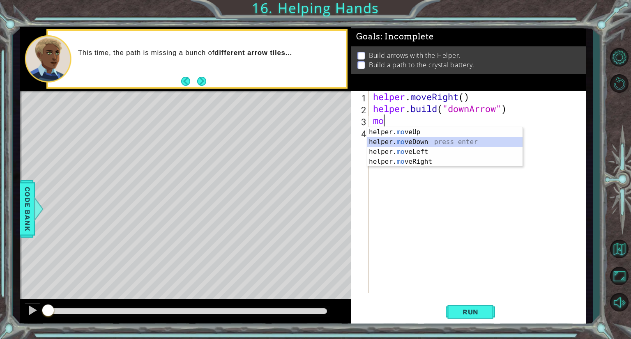
click at [426, 143] on div "helper. mo veUp press enter helper. mo veDown press enter helper. mo veLeft pre…" at bounding box center [444, 156] width 155 height 59
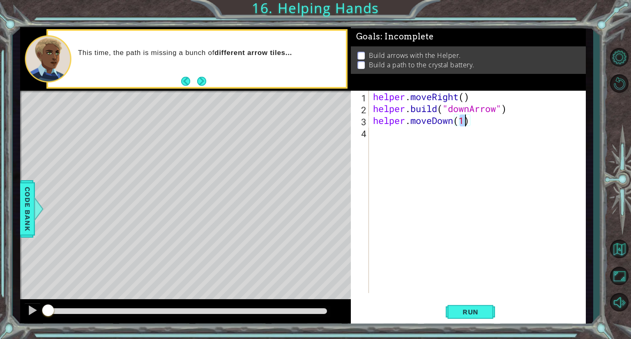
click at [415, 145] on div "helper . moveRight ( ) helper . build ( "downArrow" ) helper . moveDown ( 1 )" at bounding box center [479, 204] width 216 height 226
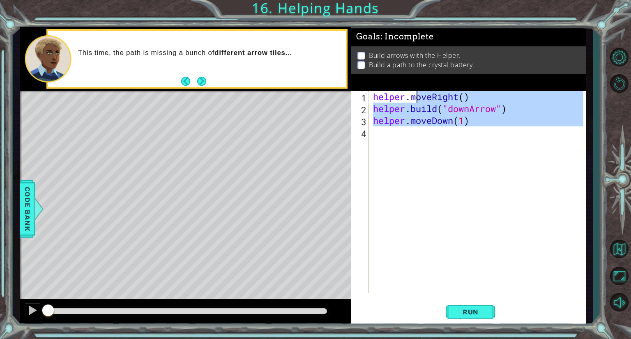
type textarea "helper.moveRight() [DOMAIN_NAME]("downArrow")"
click at [415, 138] on div "helper . moveRight ( ) helper . build ( "downArrow" ) helper . moveDown ( 1 )" at bounding box center [477, 192] width 212 height 203
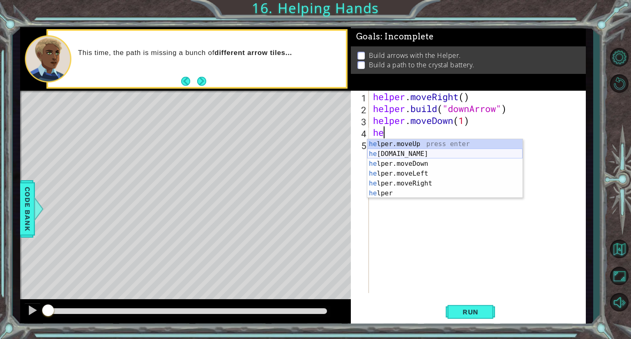
click at [430, 153] on div "he lper.moveUp press enter he [DOMAIN_NAME] press enter he lper.moveDown press …" at bounding box center [444, 178] width 155 height 79
type textarea "[DOMAIN_NAME]("rightArrow")"
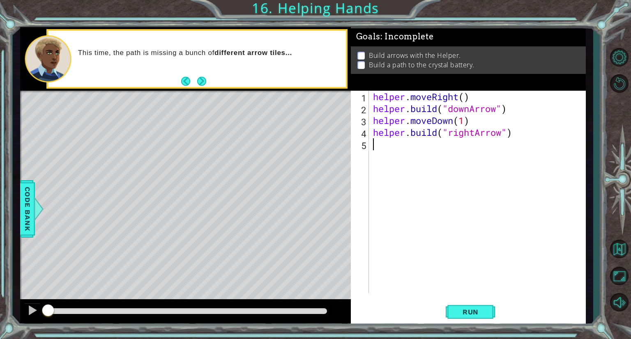
click at [446, 143] on div "helper . moveRight ( ) helper . build ( "downArrow" ) helper . moveDown ( 1 ) h…" at bounding box center [479, 204] width 216 height 226
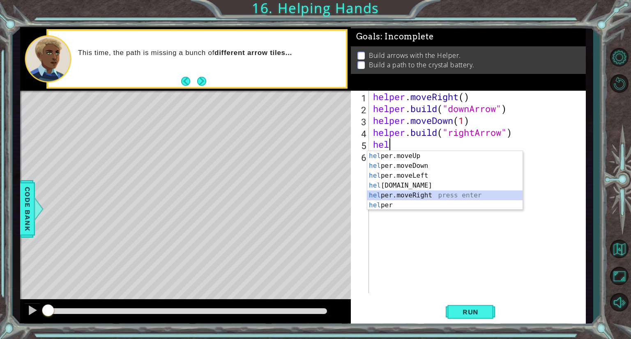
click at [440, 194] on div "hel per.moveUp press enter hel per.moveDown press enter hel per.moveLeft press …" at bounding box center [444, 190] width 155 height 79
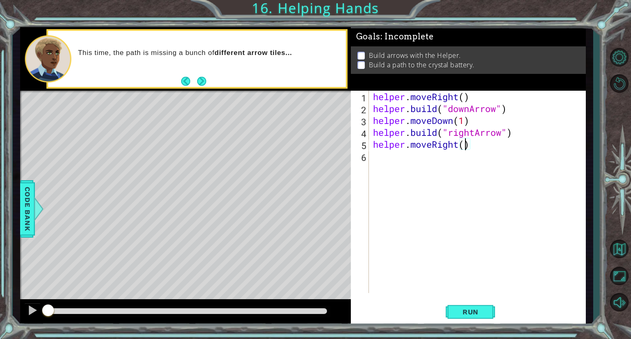
type textarea "helper.moveRight(1)"
click at [426, 158] on div "helper . moveRight ( ) helper . build ( "downArrow" ) helper . moveDown ( 1 ) h…" at bounding box center [479, 204] width 216 height 226
click at [431, 162] on div "helper . moveRight ( ) helper . build ( "downArrow" ) helper . moveDown ( 1 ) h…" at bounding box center [479, 204] width 216 height 226
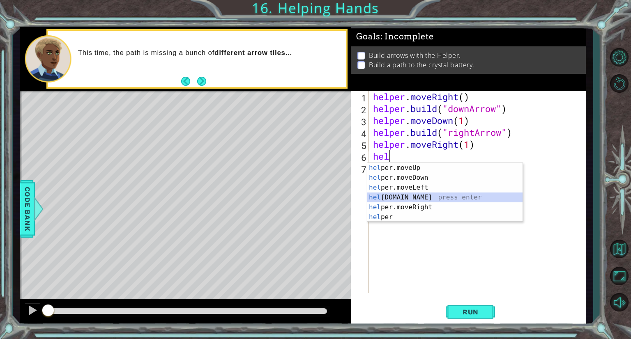
click at [427, 198] on div "hel per.moveUp press enter hel per.moveDown press enter hel per.moveLeft press …" at bounding box center [444, 202] width 155 height 79
type textarea "[DOMAIN_NAME]("rightArrow")"
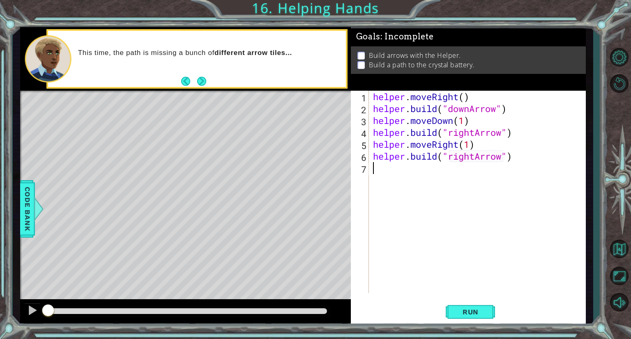
click at [418, 175] on div "helper . moveRight ( ) helper . build ( "downArrow" ) helper . moveDown ( 1 ) h…" at bounding box center [479, 204] width 216 height 226
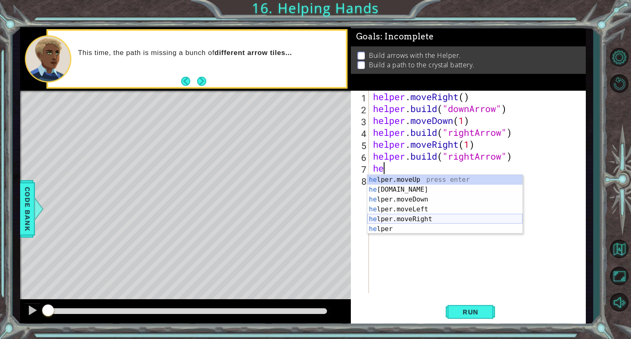
click at [419, 221] on div "he lper.moveUp press enter he [DOMAIN_NAME] press enter he lper.moveDown press …" at bounding box center [444, 214] width 155 height 79
type textarea "helper.moveRight(1)"
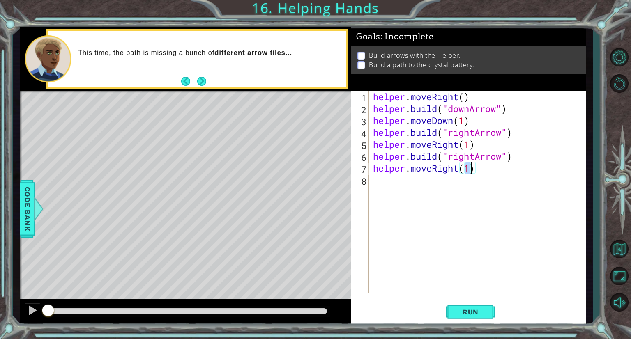
click at [428, 181] on div "helper . moveRight ( ) helper . build ( "downArrow" ) helper . moveDown ( 1 ) h…" at bounding box center [479, 204] width 216 height 226
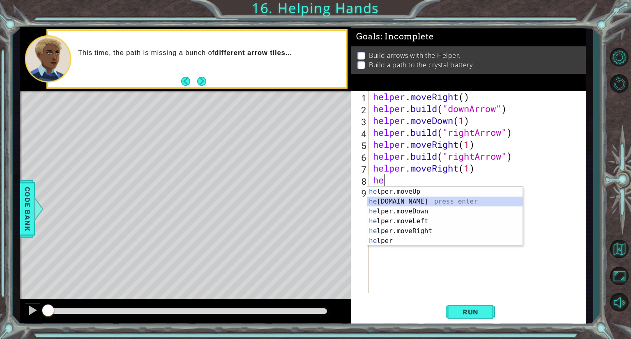
click at [433, 199] on div "he lper.moveUp press enter he [DOMAIN_NAME] press enter he lper.moveDown press …" at bounding box center [444, 226] width 155 height 79
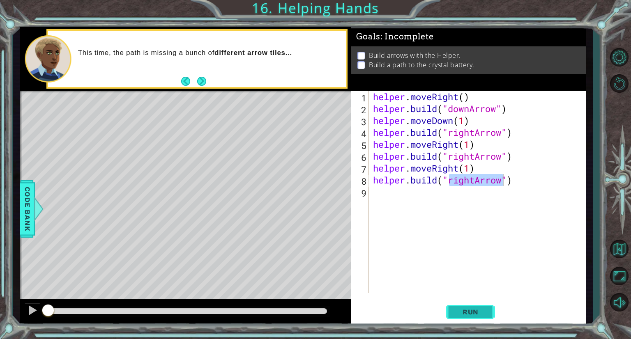
click at [475, 310] on span "Run" at bounding box center [470, 312] width 32 height 8
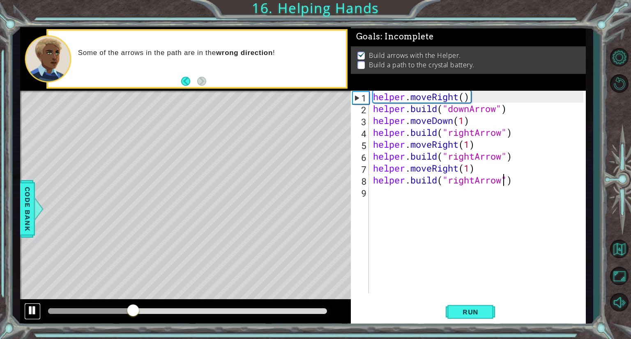
click at [31, 311] on div at bounding box center [32, 310] width 11 height 11
click at [475, 180] on div "helper . moveRight ( ) helper . build ( "downArrow" ) helper . moveDown ( 1 ) h…" at bounding box center [479, 204] width 216 height 226
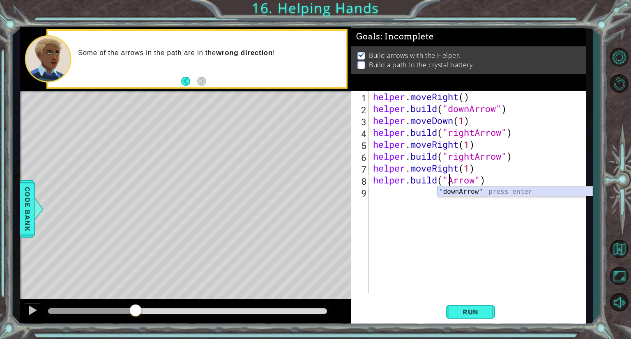
click at [487, 191] on div "" downArrow" press enter" at bounding box center [515, 202] width 155 height 30
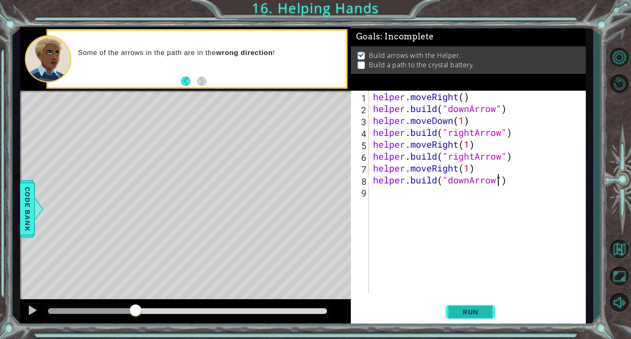
click at [475, 312] on span "Run" at bounding box center [470, 312] width 32 height 8
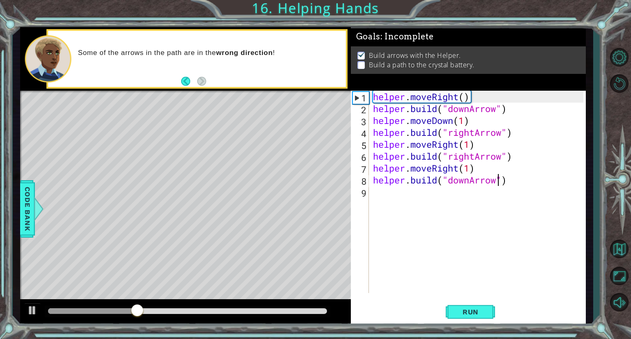
click at [475, 180] on div "helper . moveRight ( ) helper . build ( "downArrow" ) helper . moveDown ( 1 ) h…" at bounding box center [479, 204] width 216 height 226
click at [473, 180] on div "helper . moveRight ( ) helper . build ( "downArrow" ) helper . moveDown ( 1 ) h…" at bounding box center [479, 204] width 216 height 226
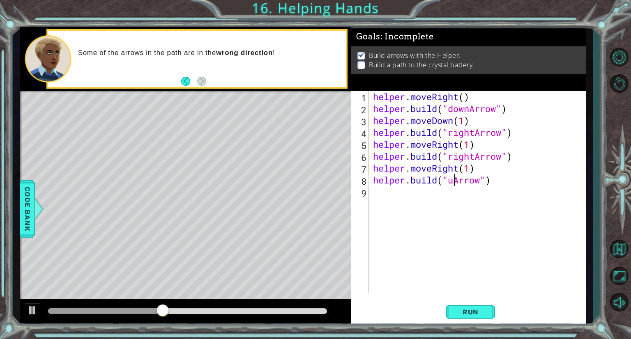
scroll to position [0, 3]
type textarea "[DOMAIN_NAME]("upArrow")"
click at [477, 309] on span "Run" at bounding box center [470, 312] width 32 height 8
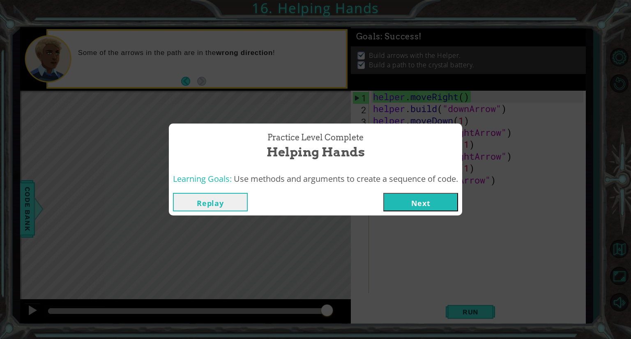
click at [415, 207] on button "Next" at bounding box center [420, 202] width 75 height 18
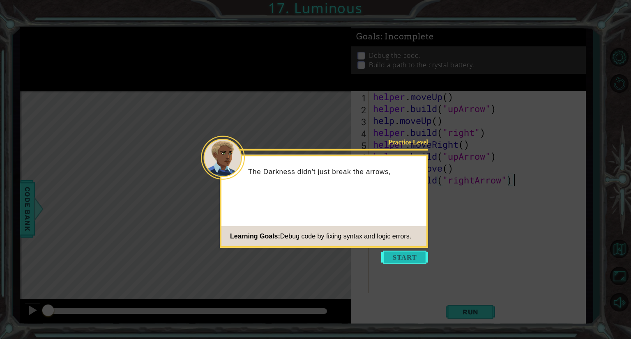
click at [414, 262] on button "Start" at bounding box center [404, 257] width 47 height 13
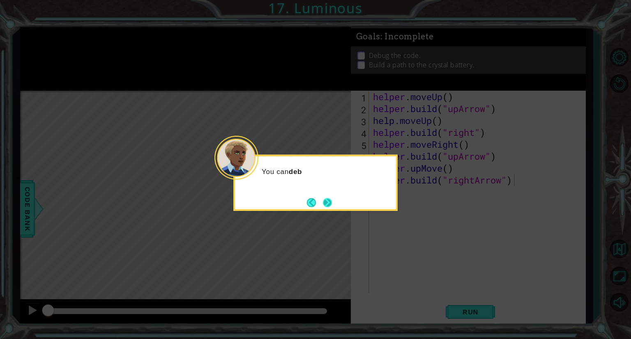
click at [334, 203] on button "Next" at bounding box center [327, 202] width 15 height 15
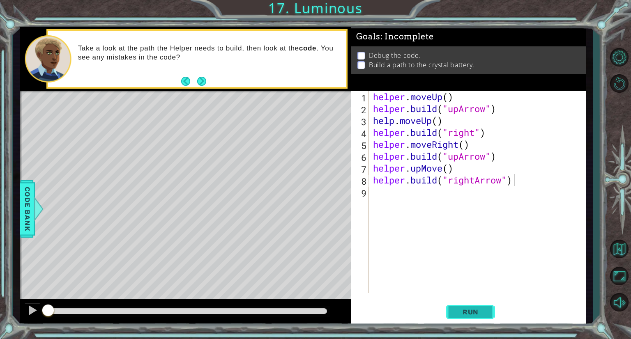
click at [468, 311] on span "Run" at bounding box center [470, 312] width 32 height 8
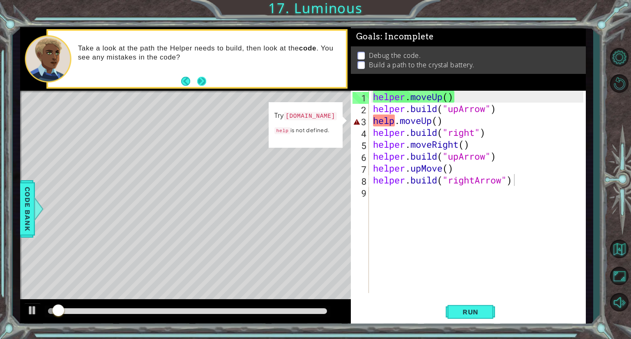
click at [199, 80] on button "Next" at bounding box center [201, 81] width 15 height 15
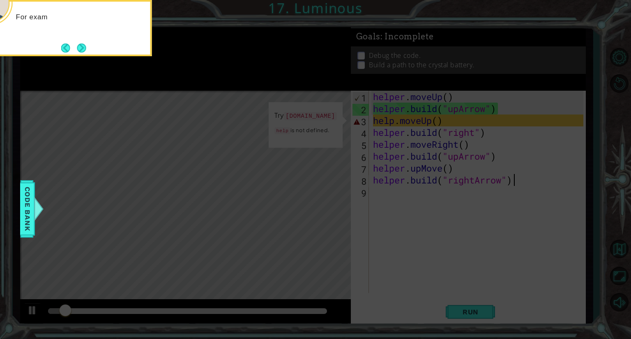
click at [330, 159] on icon at bounding box center [315, 50] width 631 height 577
click at [316, 143] on icon at bounding box center [315, 50] width 631 height 577
click at [281, 150] on icon at bounding box center [315, 50] width 631 height 577
click at [84, 51] on button "Next" at bounding box center [81, 48] width 15 height 15
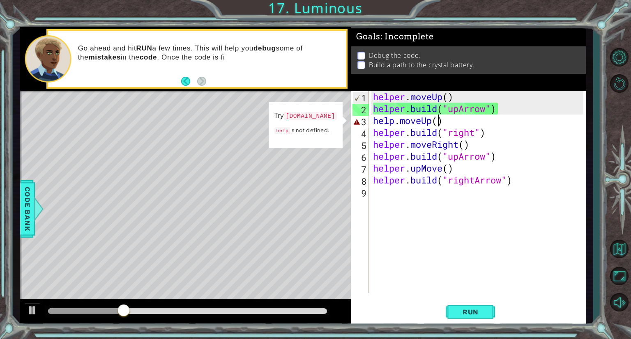
click at [437, 119] on div "helper . moveUp ( ) helper . build ( "upArrow" ) help . moveUp ( ) helper . bui…" at bounding box center [479, 204] width 216 height 226
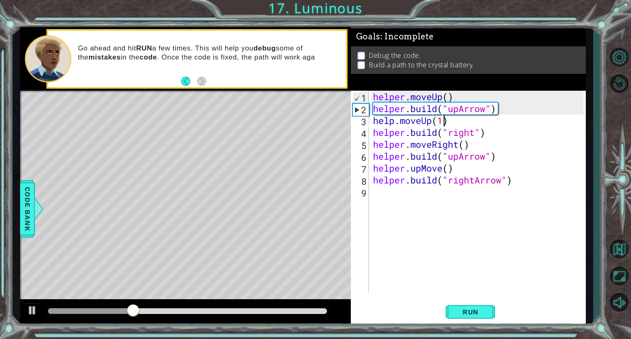
scroll to position [0, 3]
click at [464, 145] on div "helper . moveUp ( ) helper . build ( "upArrow" ) help . moveUp ( 1 ) helper . b…" at bounding box center [479, 204] width 216 height 226
click at [448, 168] on div "helper . moveUp ( ) helper . build ( "upArrow" ) help . moveUp ( 1 ) helper . b…" at bounding box center [479, 204] width 216 height 226
click at [475, 314] on span "Run" at bounding box center [470, 312] width 32 height 8
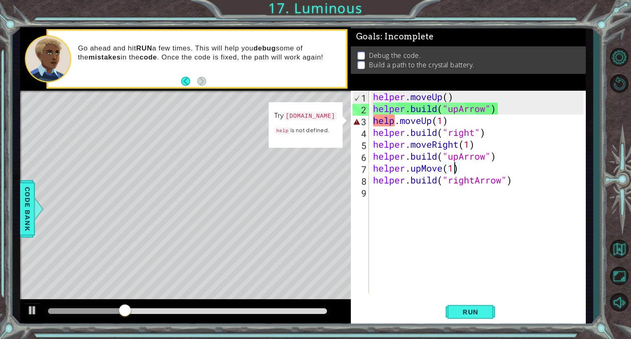
click at [447, 121] on div "helper . moveUp ( ) helper . build ( "upArrow" ) help . moveUp ( 1 ) helper . b…" at bounding box center [479, 204] width 216 height 226
click at [455, 125] on div "helper . moveUp ( ) helper . build ( "upArrow" ) help . moveUp ( 1 ) helper . b…" at bounding box center [479, 204] width 216 height 226
click at [212, 74] on div "Go ahead and hit RUN a few times. This will help you debug some of the mistakes…" at bounding box center [209, 59] width 274 height 38
click at [26, 314] on button at bounding box center [32, 311] width 16 height 17
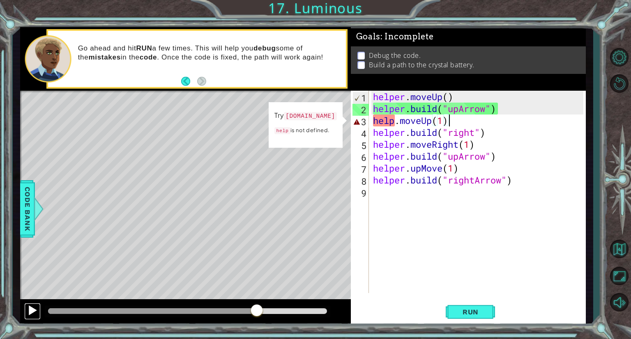
click at [27, 308] on div at bounding box center [32, 310] width 11 height 11
click at [462, 309] on span "Run" at bounding box center [470, 312] width 32 height 8
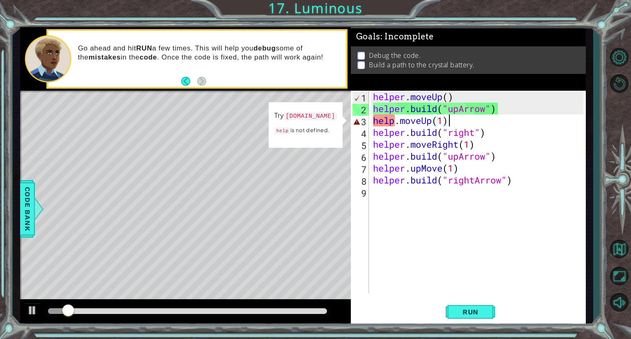
click at [443, 123] on div "helper . moveUp ( ) helper . build ( "upArrow" ) help . moveUp ( 1 ) helper . b…" at bounding box center [479, 204] width 216 height 226
click at [449, 120] on div "helper . moveUp ( ) helper . build ( "upArrow" ) help . moveUp ( 1 ) helper . b…" at bounding box center [479, 204] width 216 height 226
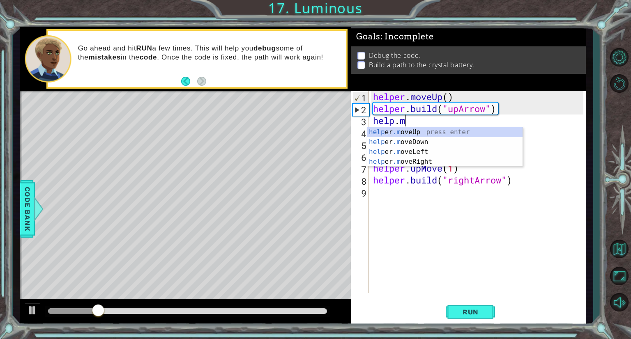
scroll to position [0, 1]
click at [429, 129] on div "help er .m oveUp press enter help er .m oveDown press enter help er .m oveLeft …" at bounding box center [444, 156] width 155 height 59
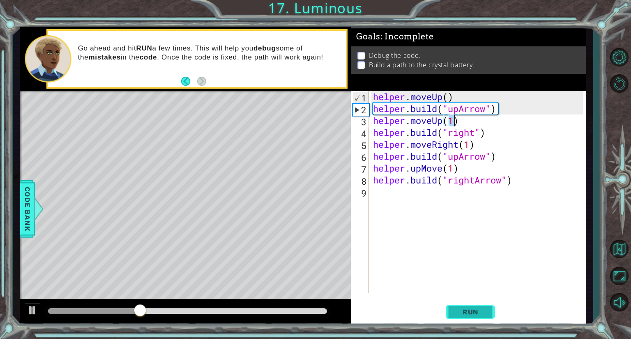
click at [482, 309] on span "Run" at bounding box center [470, 312] width 32 height 8
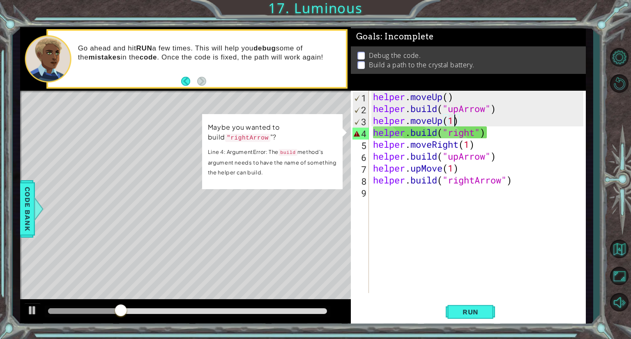
click at [487, 132] on div "helper . moveUp ( ) helper . build ( "upArrow" ) helper . moveUp ( 1 ) helper .…" at bounding box center [479, 204] width 216 height 226
click at [487, 133] on div "helper . moveUp ( ) helper . build ( "upArrow" ) helper . moveUp ( 1 ) helper .…" at bounding box center [479, 204] width 216 height 226
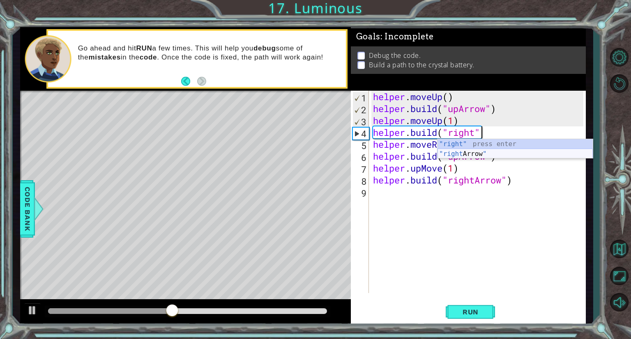
click at [473, 153] on div ""right" press enter "right Arrow " press enter" at bounding box center [515, 158] width 155 height 39
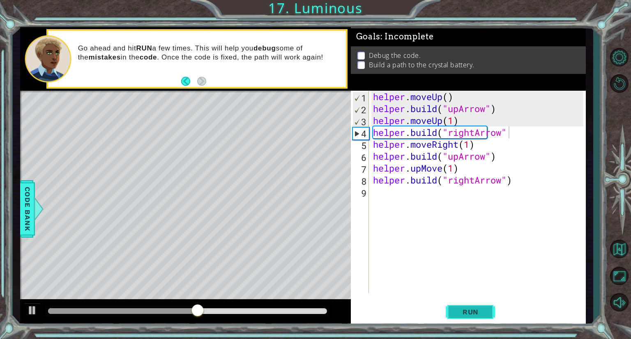
click at [470, 312] on span "Run" at bounding box center [470, 312] width 32 height 8
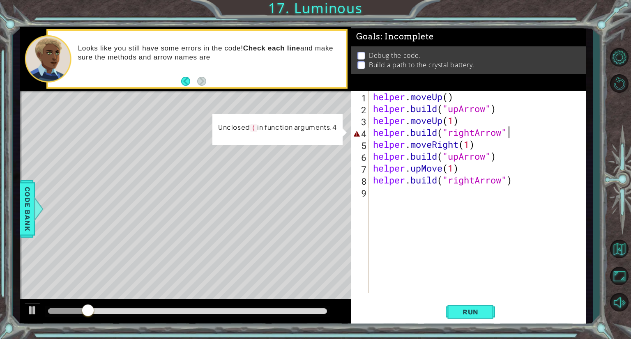
scroll to position [0, 6]
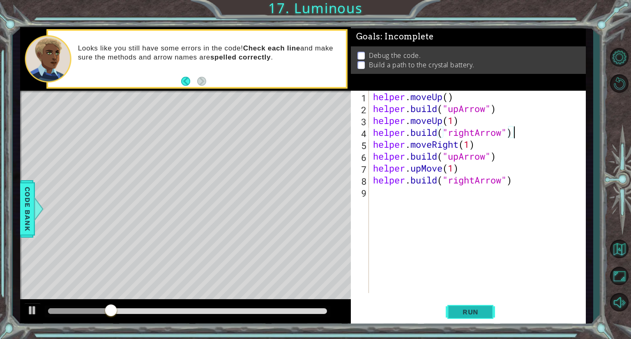
click at [488, 317] on button "Run" at bounding box center [470, 312] width 49 height 23
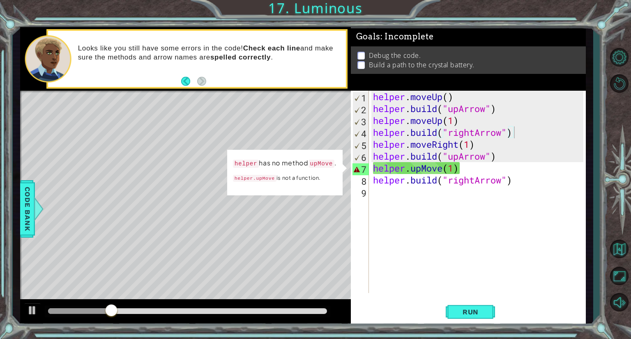
click at [317, 191] on div "helper has no method upMove . helper.upMove is not a function." at bounding box center [285, 172] width 116 height 47
click at [303, 184] on td "helper has no method upMove . helper.upMove is not a function." at bounding box center [285, 172] width 105 height 31
click at [470, 166] on div "helper . moveUp ( ) helper . build ( "upArrow" ) helper . moveUp ( 1 ) helper .…" at bounding box center [479, 204] width 216 height 226
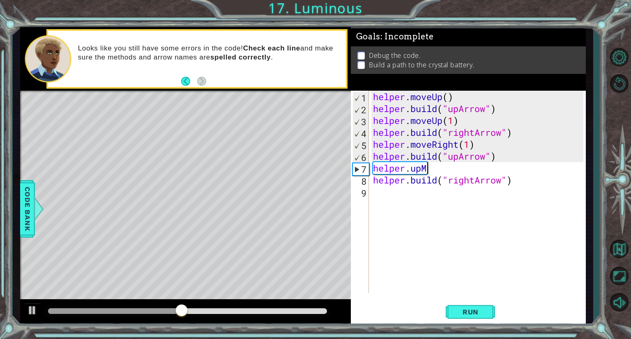
scroll to position [0, 2]
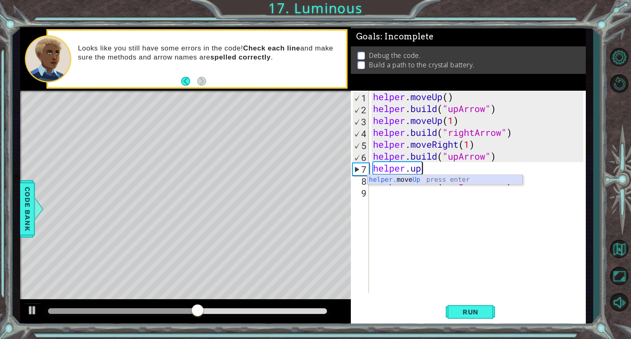
click at [461, 181] on div "helper. move Up press enter" at bounding box center [444, 190] width 155 height 30
type textarea "helper.moveUp(1)"
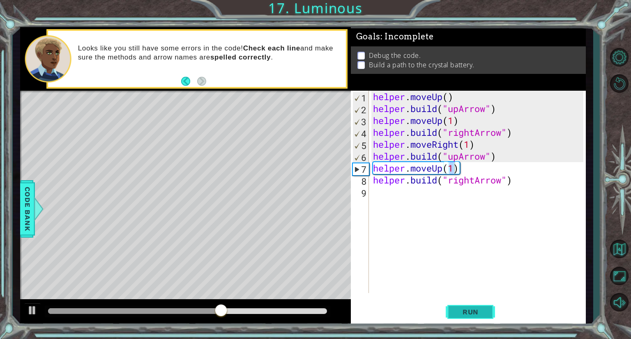
click at [470, 317] on button "Run" at bounding box center [470, 312] width 49 height 23
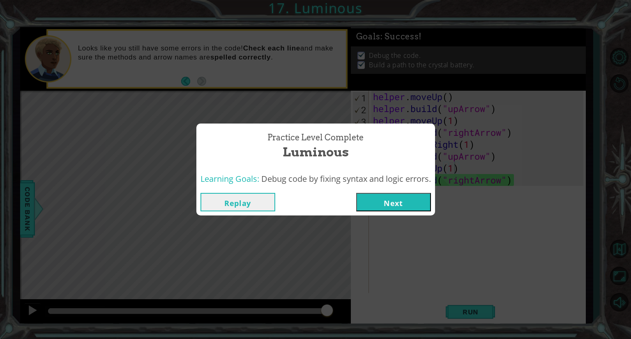
click at [393, 199] on button "Next" at bounding box center [393, 202] width 75 height 18
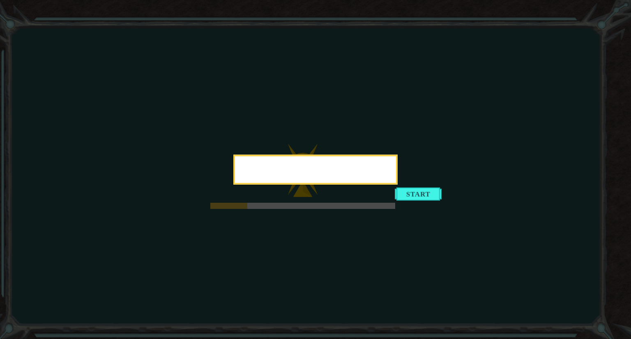
drag, startPoint x: 395, startPoint y: 203, endPoint x: 389, endPoint y: 203, distance: 6.2
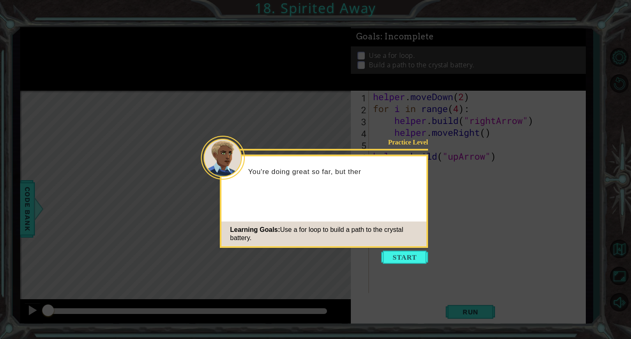
click at [399, 247] on div "Practice Level You're doing great so far, but ther Learning Goals: Use a for lo…" at bounding box center [324, 201] width 208 height 93
click at [399, 248] on icon at bounding box center [315, 169] width 631 height 339
click at [394, 255] on button "Start" at bounding box center [404, 257] width 47 height 13
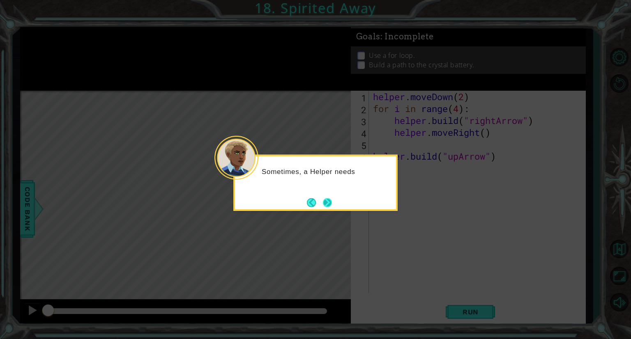
click at [323, 198] on button "Next" at bounding box center [327, 202] width 9 height 9
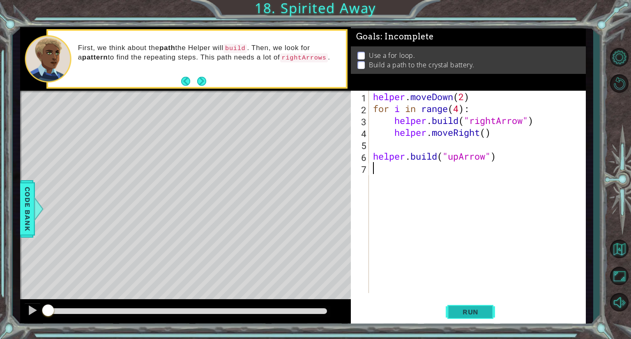
click at [473, 307] on button "Run" at bounding box center [470, 312] width 49 height 23
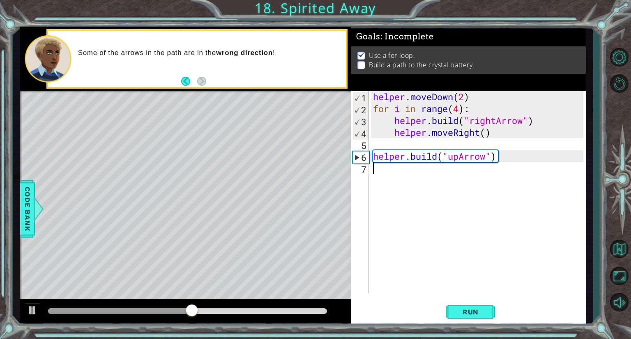
click at [406, 189] on div "helper . moveDown ( 2 ) for i in range ( 4 ) : helper . build ( "rightArrow" ) …" at bounding box center [479, 204] width 216 height 226
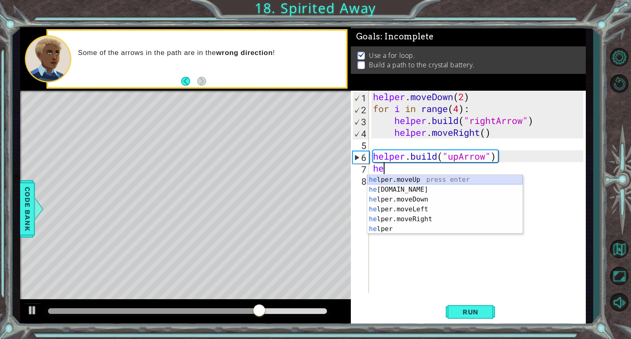
click at [439, 175] on div "he lper.moveUp press enter he [DOMAIN_NAME] press enter he lper.moveDown press …" at bounding box center [444, 214] width 155 height 79
type textarea "helper.moveUp(1)"
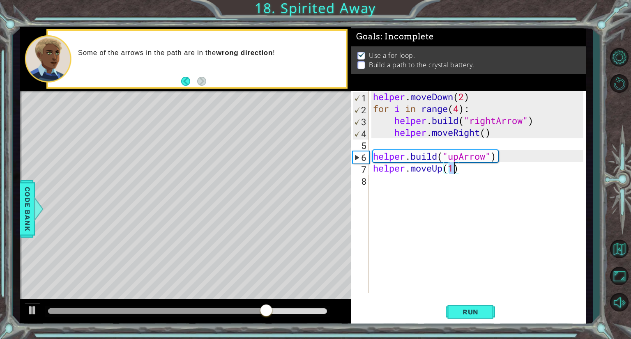
click at [408, 180] on div "helper . moveDown ( 2 ) for i in range ( 4 ) : helper . build ( "rightArrow" ) …" at bounding box center [479, 204] width 216 height 226
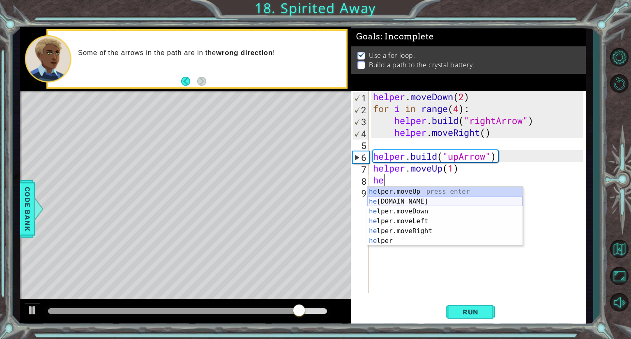
click at [420, 203] on div "he lper.moveUp press enter he [DOMAIN_NAME] press enter he lper.moveDown press …" at bounding box center [444, 226] width 155 height 79
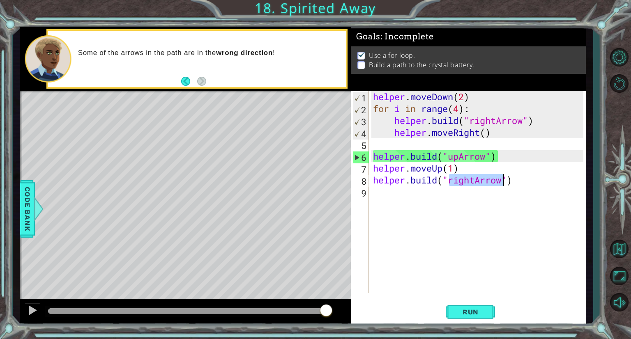
click at [474, 177] on div "helper . moveDown ( 2 ) for i in range ( 4 ) : helper . build ( "rightArrow" ) …" at bounding box center [477, 192] width 212 height 203
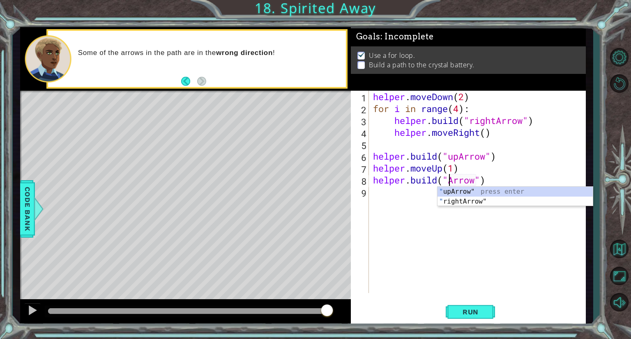
scroll to position [0, 3]
click at [478, 190] on div ""up Arrow" press enter" at bounding box center [515, 202] width 155 height 30
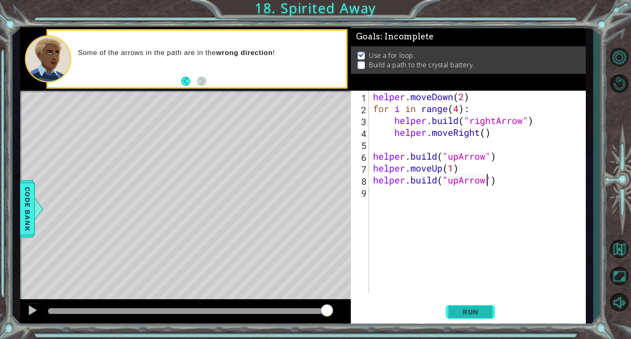
type textarea "[DOMAIN_NAME]("upArrow")"
click at [477, 311] on span "Run" at bounding box center [470, 312] width 32 height 8
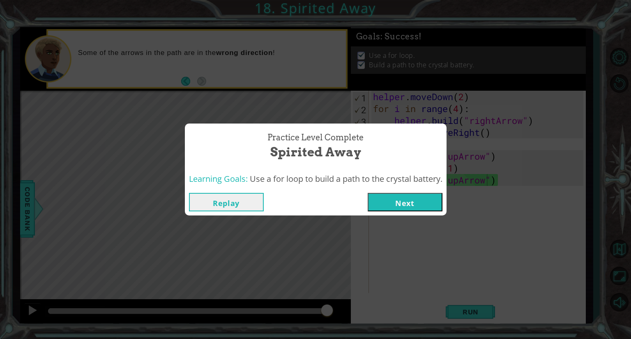
click at [400, 205] on button "Next" at bounding box center [405, 202] width 75 height 18
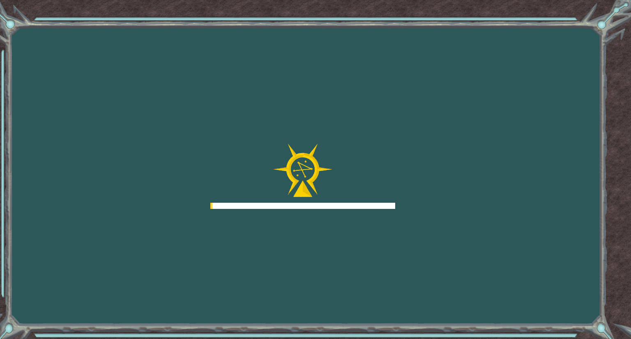
click at [400, 205] on div "Goals Error loading from server. Try refreshing the page. You'll need to join a…" at bounding box center [315, 169] width 631 height 339
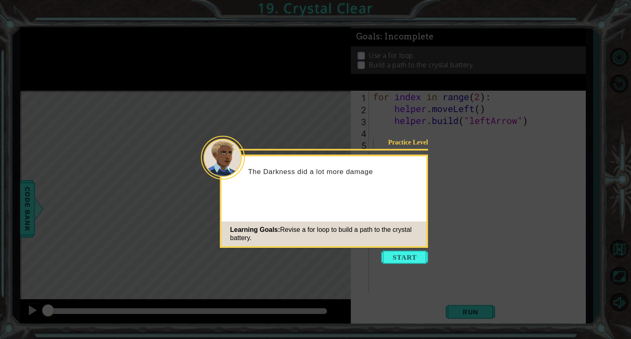
click at [421, 268] on icon at bounding box center [315, 169] width 631 height 339
click at [418, 262] on button "Start" at bounding box center [404, 257] width 47 height 13
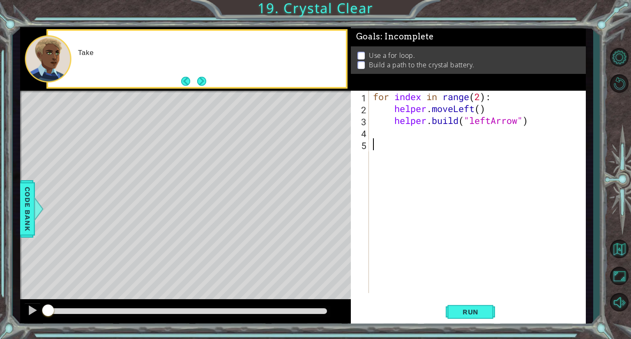
drag, startPoint x: 418, startPoint y: 262, endPoint x: 405, endPoint y: 230, distance: 34.3
click at [405, 230] on div "for index in range ( 2 ) : helper . moveLeft ( ) helper . build ( "leftArrow" )" at bounding box center [479, 204] width 216 height 226
click at [480, 97] on div "for index in range ( 2 ) : helper . moveLeft ( ) helper . build ( "leftArrow" )" at bounding box center [479, 204] width 216 height 226
type textarea "for index in range(4):"
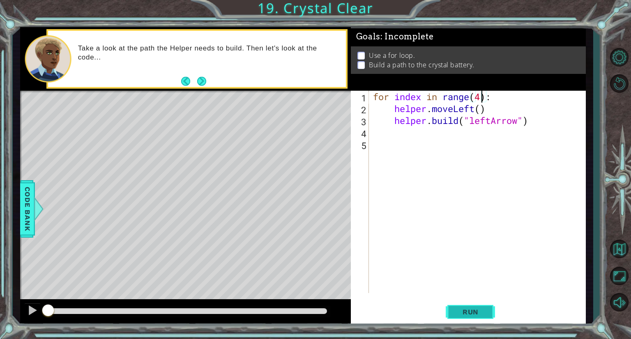
click at [483, 306] on button "Run" at bounding box center [470, 312] width 49 height 23
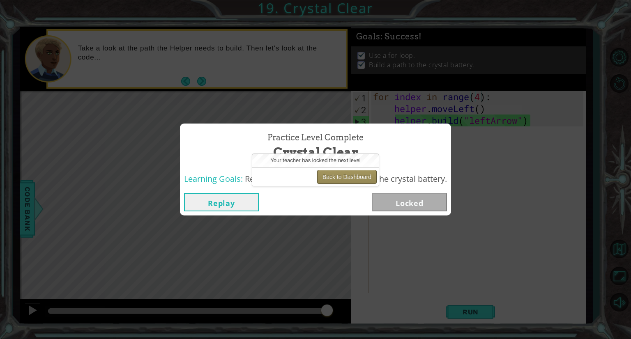
click at [351, 178] on button "Back to Dashboard" at bounding box center [347, 177] width 60 height 14
click at [352, 178] on button "Back to Dashboard" at bounding box center [347, 177] width 60 height 14
click at [343, 175] on button "Back to Dashboard" at bounding box center [347, 177] width 60 height 14
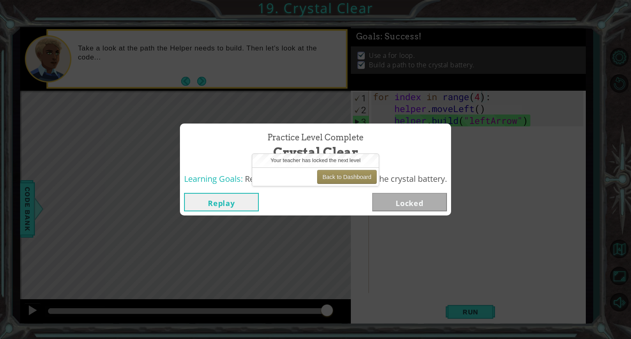
click at [235, 204] on button "Replay" at bounding box center [221, 202] width 75 height 18
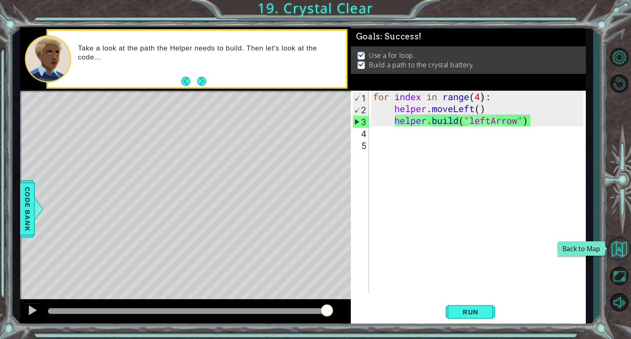
click at [618, 251] on button "Back to Map" at bounding box center [619, 249] width 24 height 24
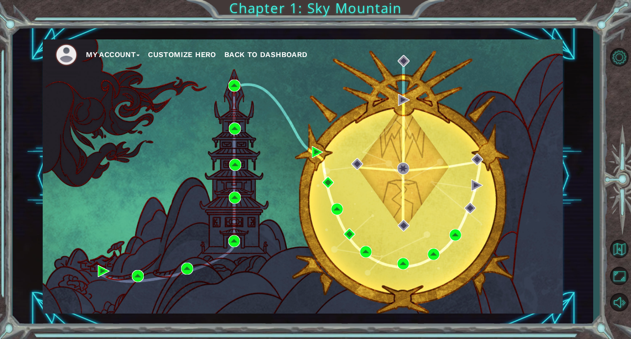
click at [466, 291] on div "My Account Customize Hero Back to Dashboard" at bounding box center [303, 176] width 520 height 275
